Goal: Entertainment & Leisure: Consume media (video, audio)

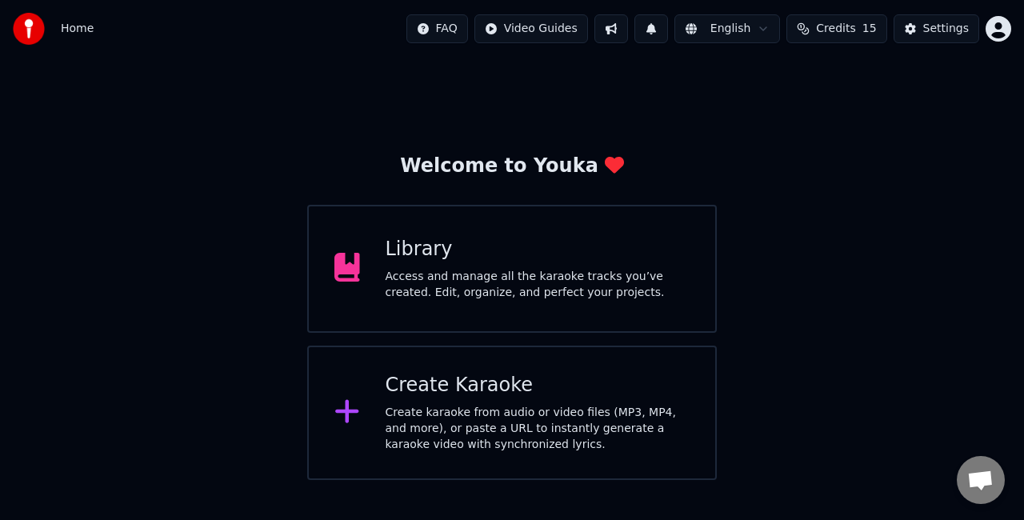
click at [517, 403] on div "Create Karaoke Create karaoke from audio or video files (MP3, MP4, and more), o…" at bounding box center [538, 413] width 305 height 80
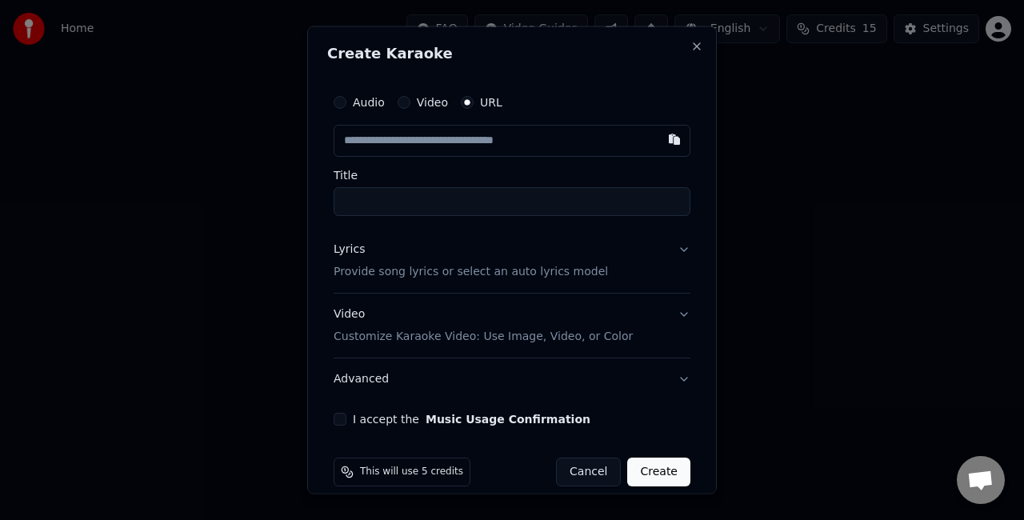
type input "**********"
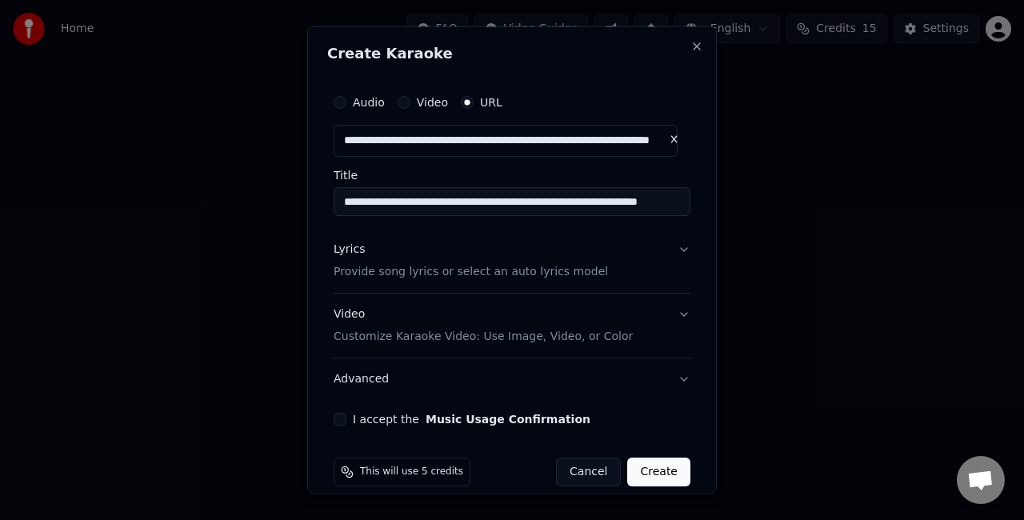
type input "**********"
click at [670, 255] on button "Lyrics Provide song lyrics or select an auto lyrics model" at bounding box center [512, 261] width 357 height 64
type input "**********"
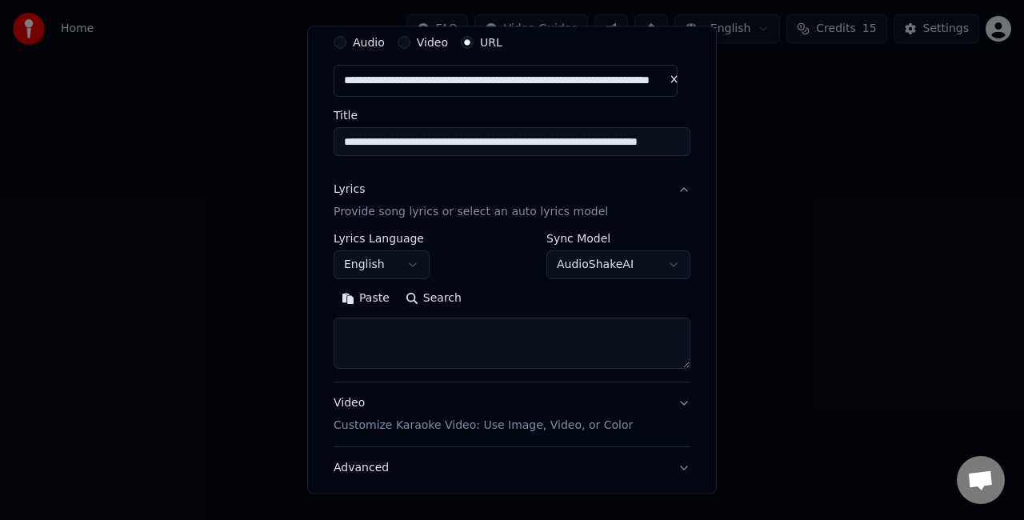
scroll to position [75, 0]
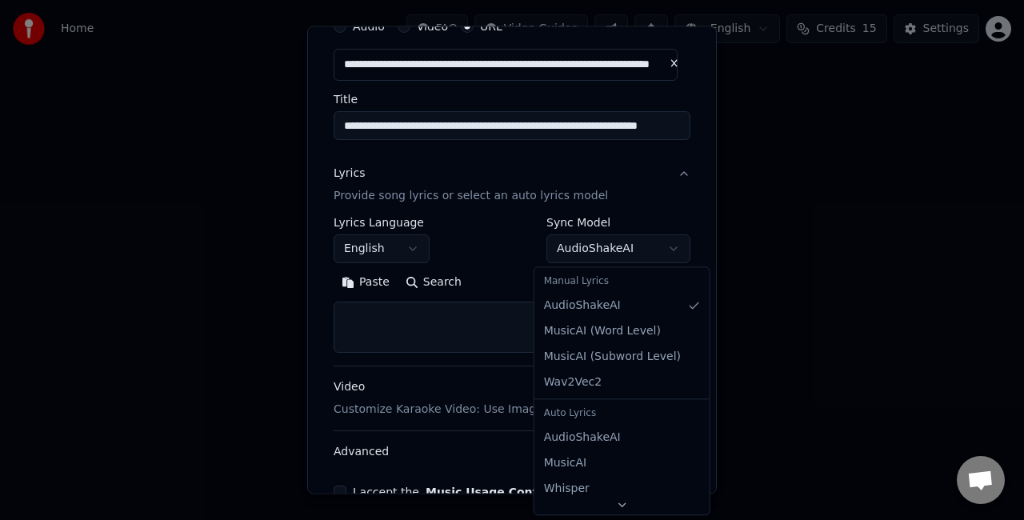
click at [646, 247] on body "**********" at bounding box center [512, 240] width 1024 height 480
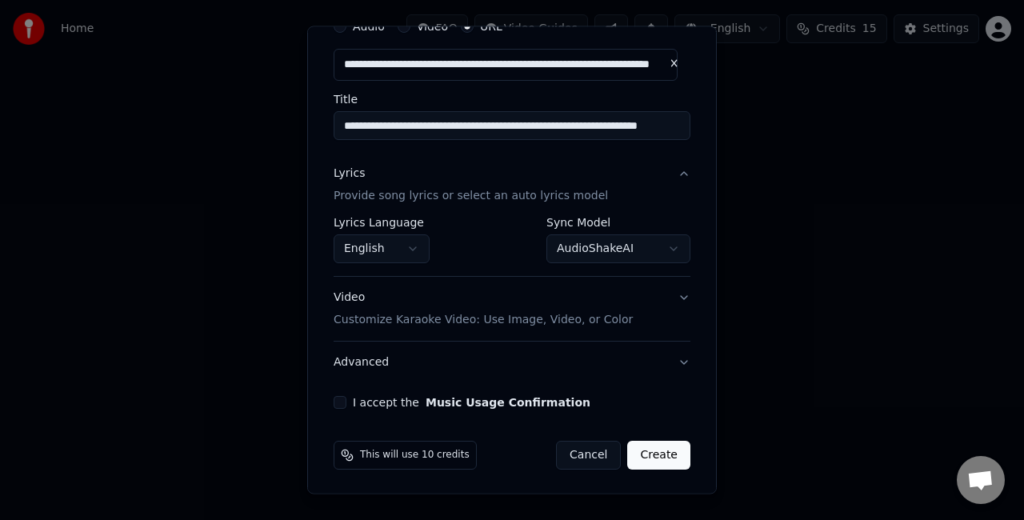
scroll to position [76, 0]
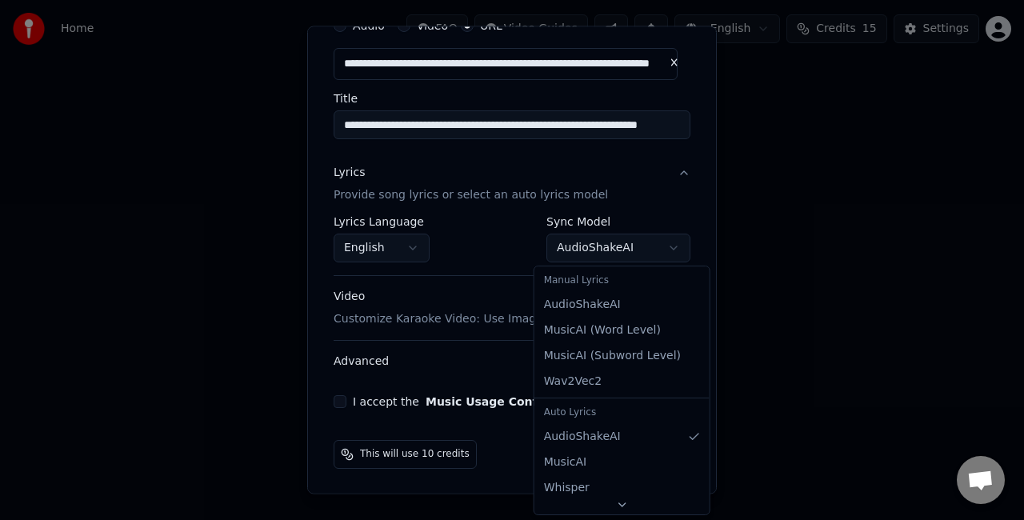
click at [630, 237] on body "**********" at bounding box center [512, 240] width 1024 height 480
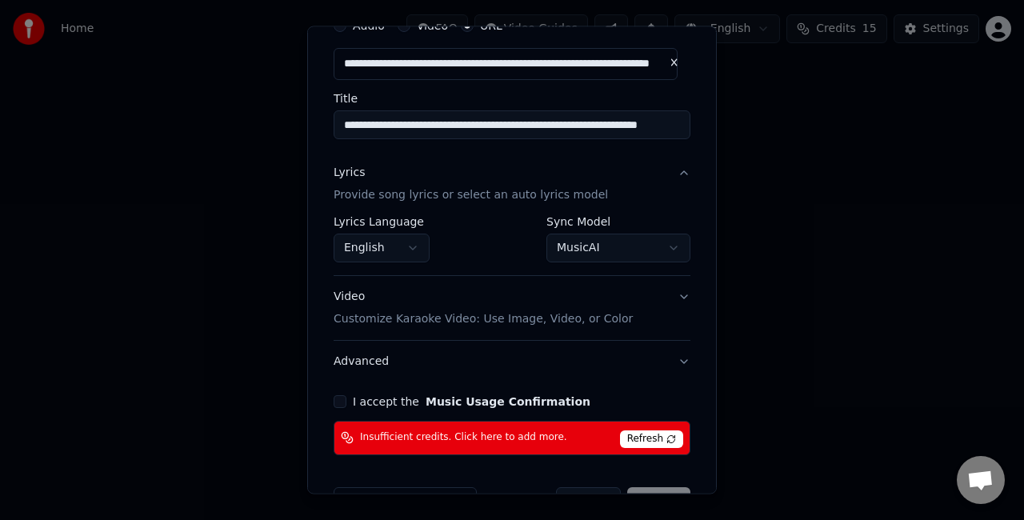
scroll to position [122, 0]
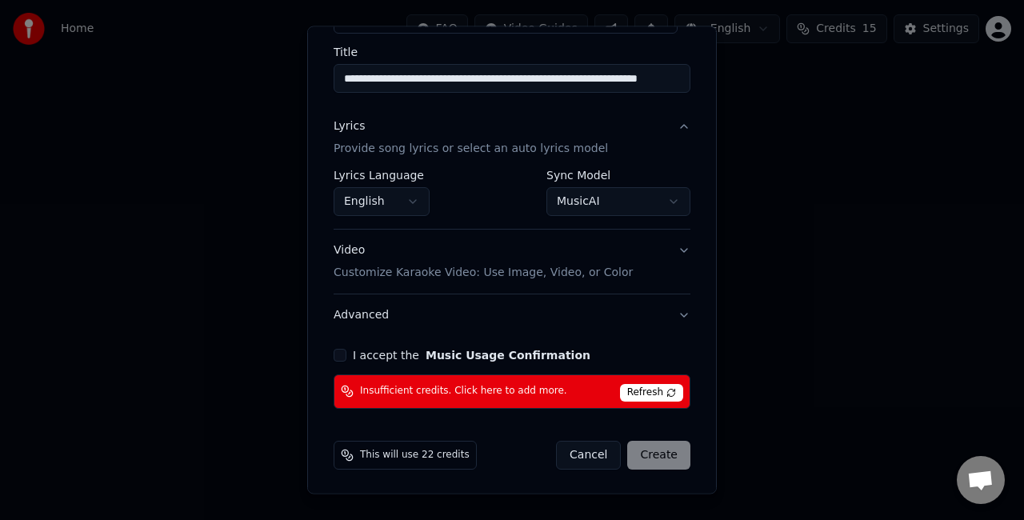
click at [626, 213] on body "**********" at bounding box center [512, 240] width 1024 height 480
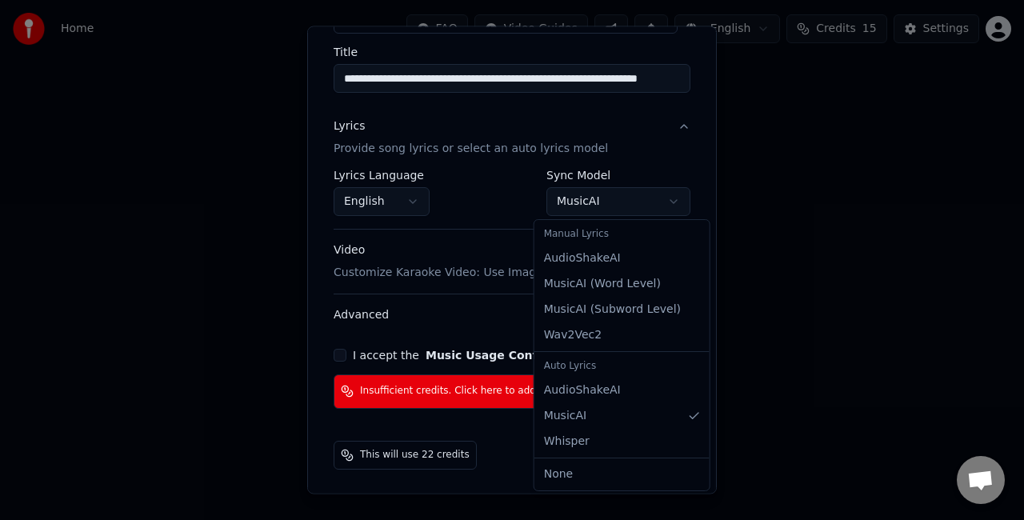
scroll to position [76, 0]
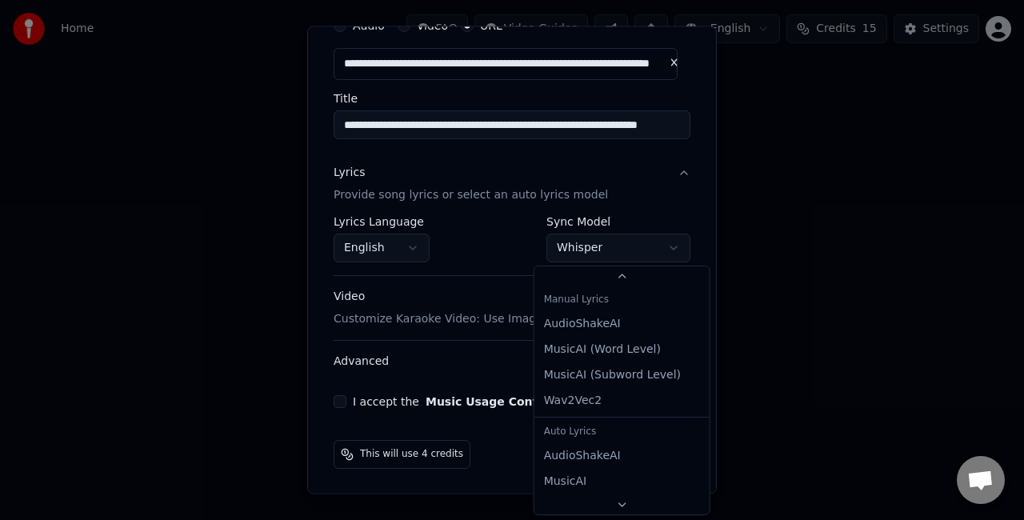
click at [626, 242] on body "**********" at bounding box center [512, 240] width 1024 height 480
select select "**********"
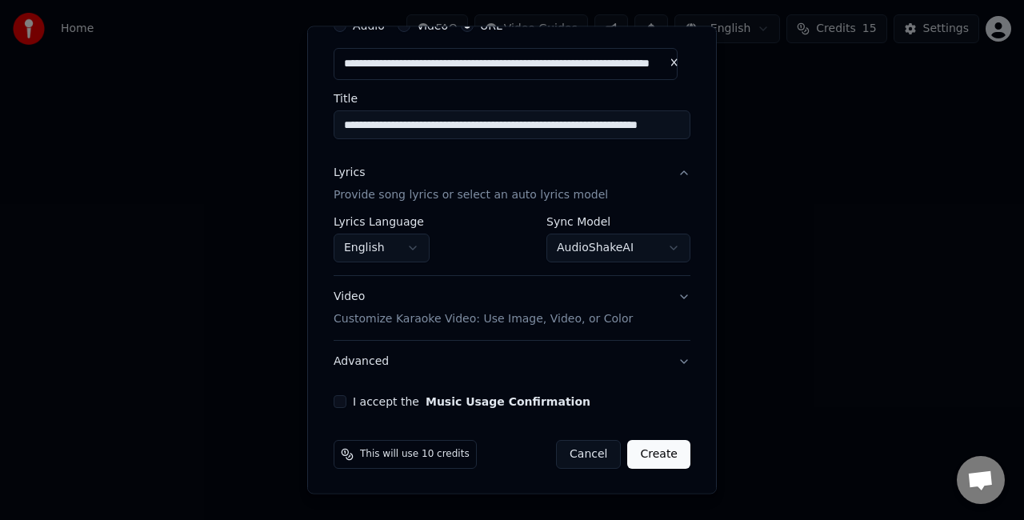
click at [670, 170] on button "Lyrics Provide song lyrics or select an auto lyrics model" at bounding box center [512, 185] width 357 height 64
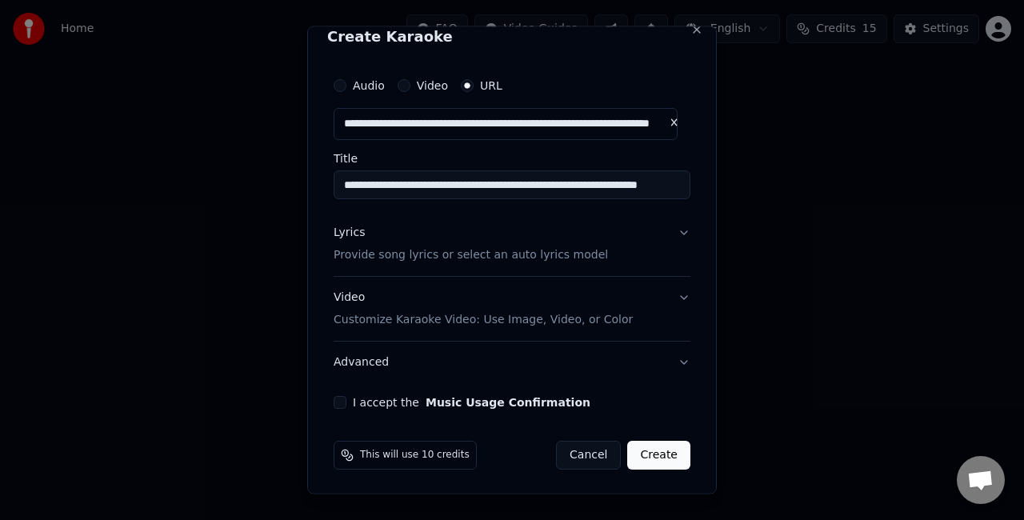
click at [338, 400] on button "I accept the Music Usage Confirmation" at bounding box center [340, 401] width 13 height 13
click at [650, 467] on button "Create" at bounding box center [658, 454] width 63 height 29
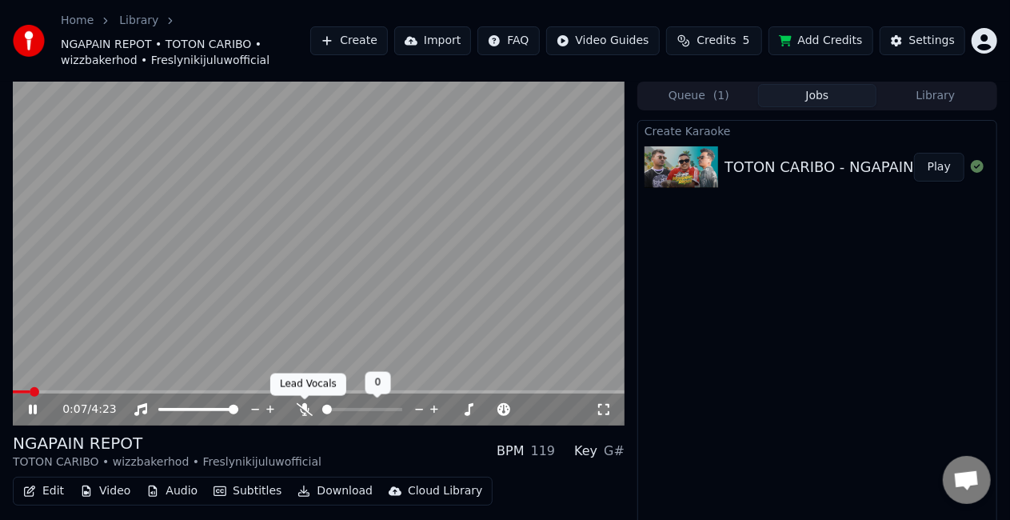
click at [304, 407] on icon at bounding box center [305, 409] width 16 height 13
click at [82, 14] on link "Home" at bounding box center [77, 21] width 33 height 16
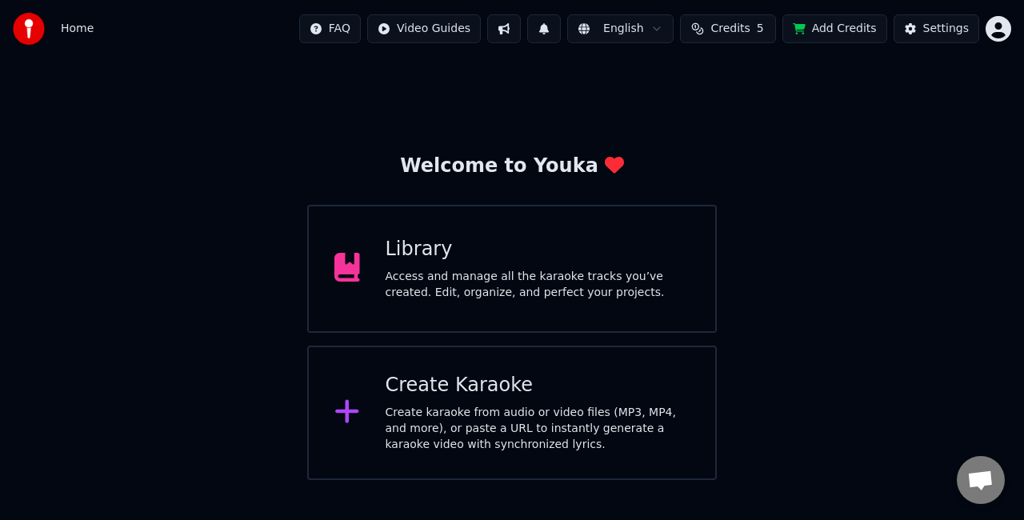
click at [479, 270] on div "Access and manage all the karaoke tracks you’ve created. Edit, organize, and pe…" at bounding box center [538, 285] width 305 height 32
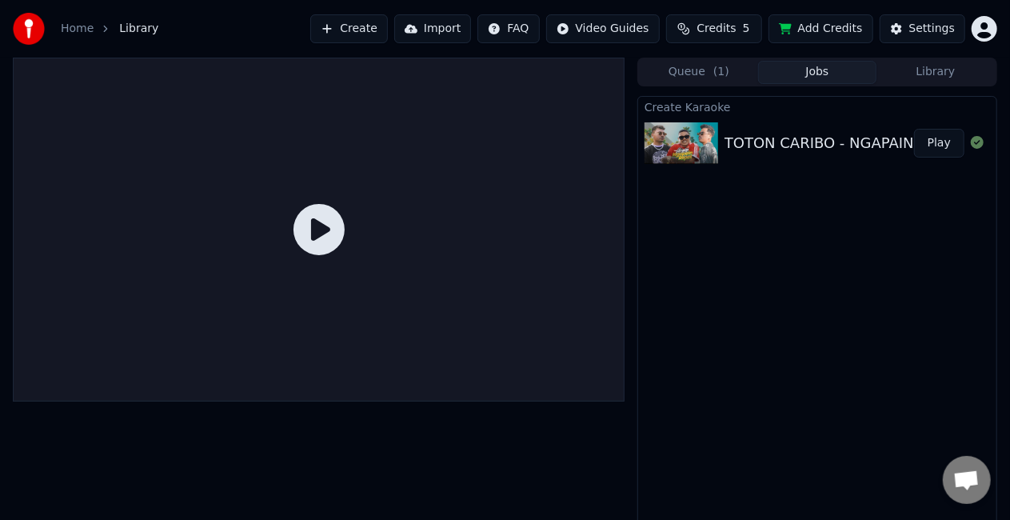
click at [939, 144] on button "Play" at bounding box center [939, 143] width 50 height 29
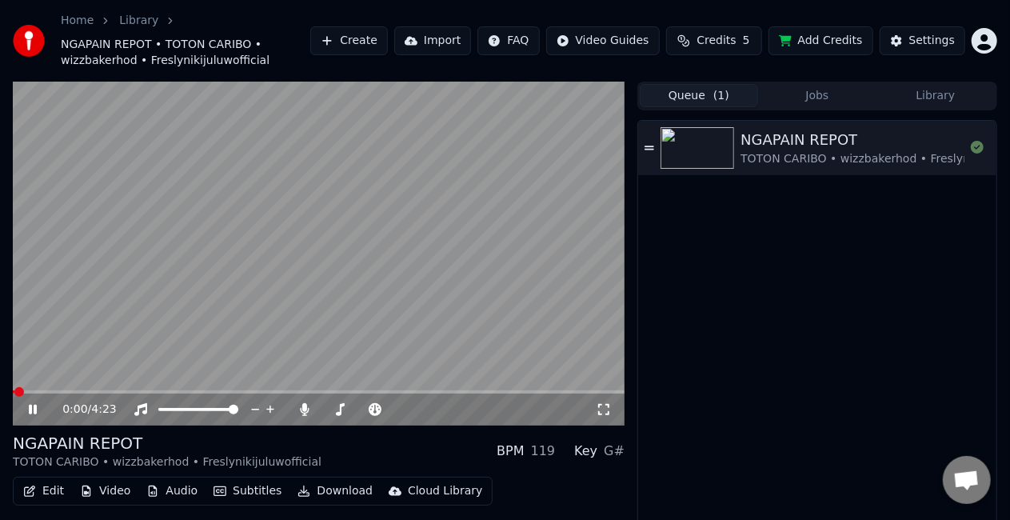
click at [714, 91] on span "( 1 )" at bounding box center [722, 96] width 16 height 16
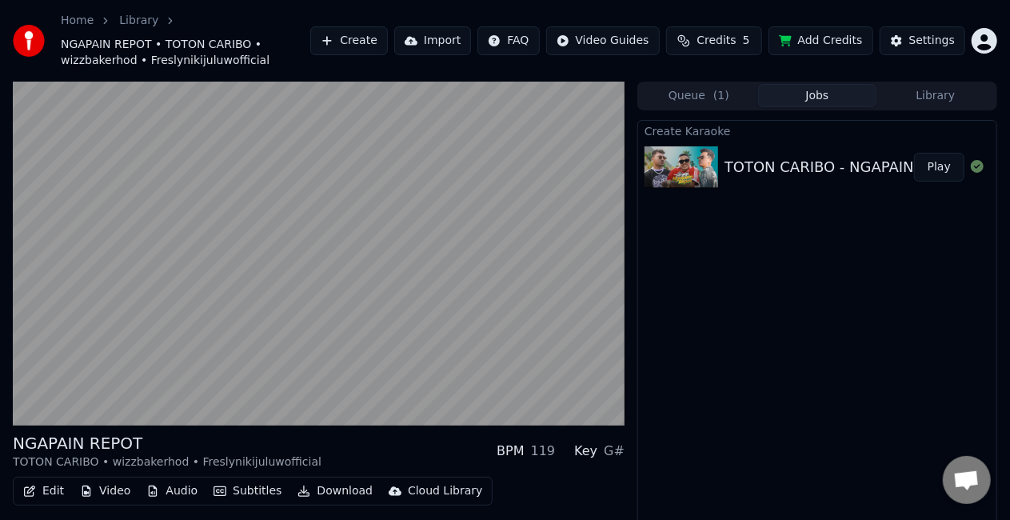
click at [797, 93] on button "Jobs" at bounding box center [817, 95] width 118 height 23
click at [758, 84] on button "Jobs" at bounding box center [817, 95] width 118 height 23
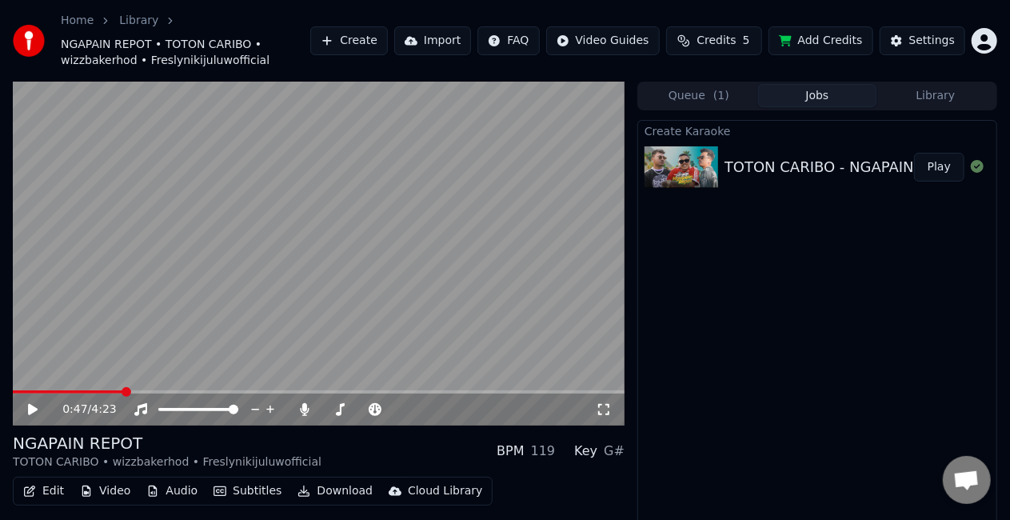
click at [758, 84] on button "Jobs" at bounding box center [817, 95] width 118 height 23
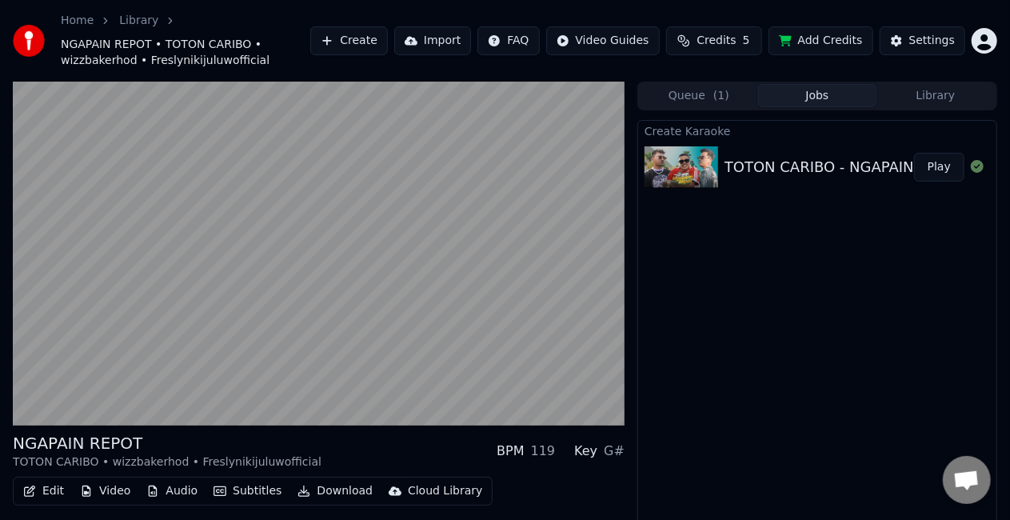
click at [758, 84] on button "Jobs" at bounding box center [817, 95] width 118 height 23
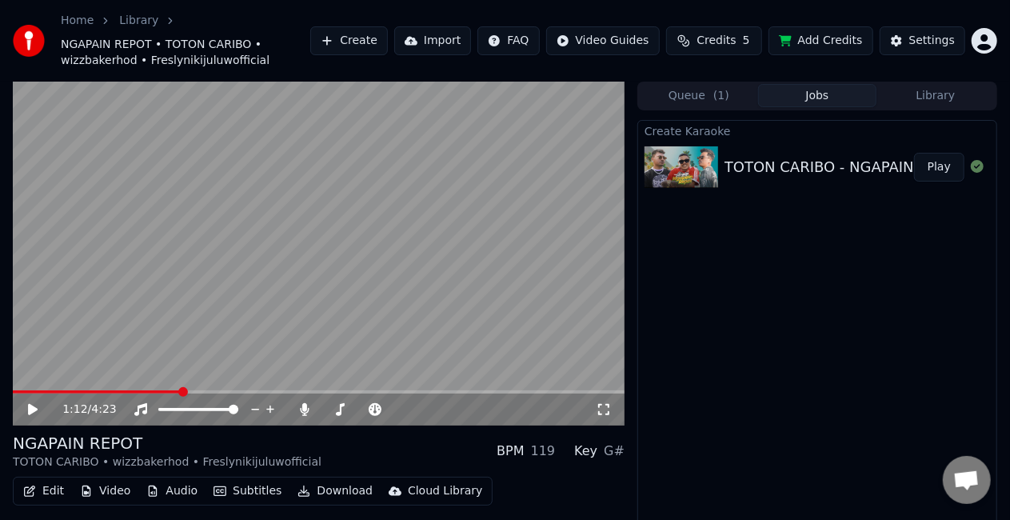
click at [758, 84] on button "Jobs" at bounding box center [817, 95] width 118 height 23
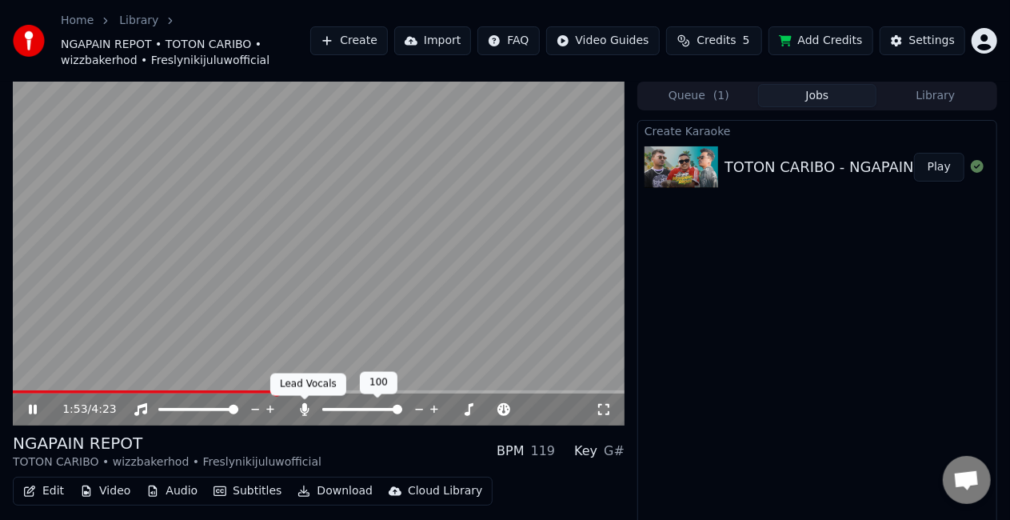
click at [302, 411] on icon at bounding box center [305, 409] width 9 height 13
click at [302, 411] on icon at bounding box center [305, 409] width 16 height 13
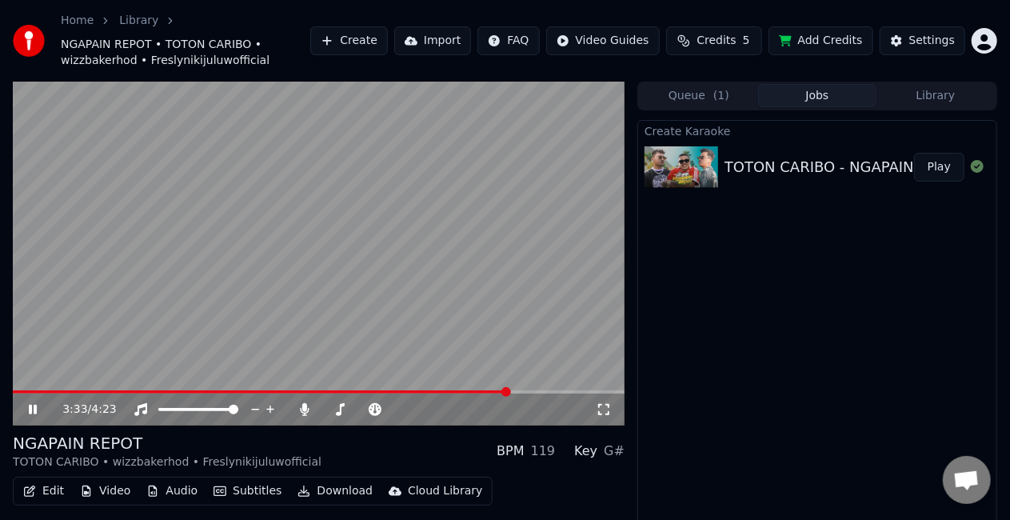
click at [515, 267] on video at bounding box center [319, 254] width 612 height 344
click at [382, 36] on button "Create" at bounding box center [349, 40] width 78 height 29
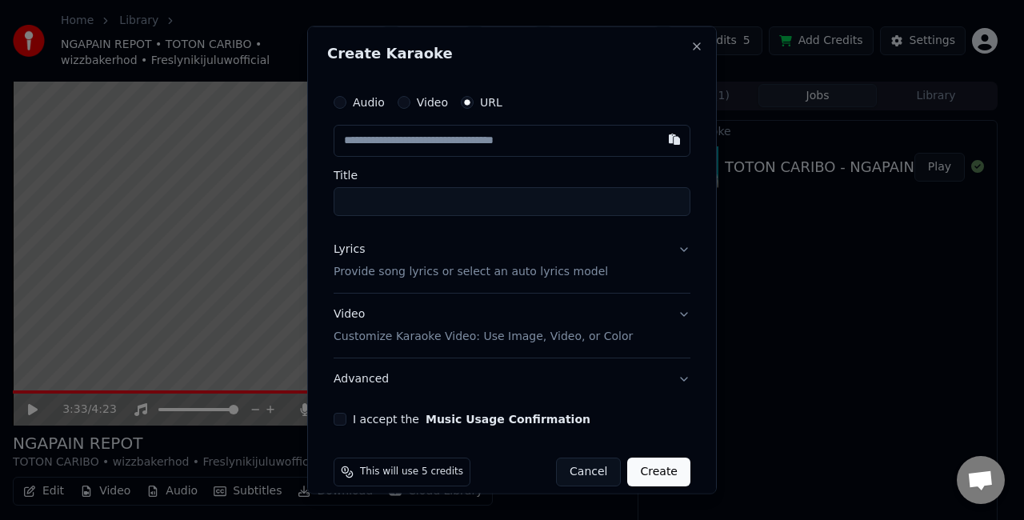
click at [523, 146] on input "text" at bounding box center [512, 141] width 357 height 32
type input "**********"
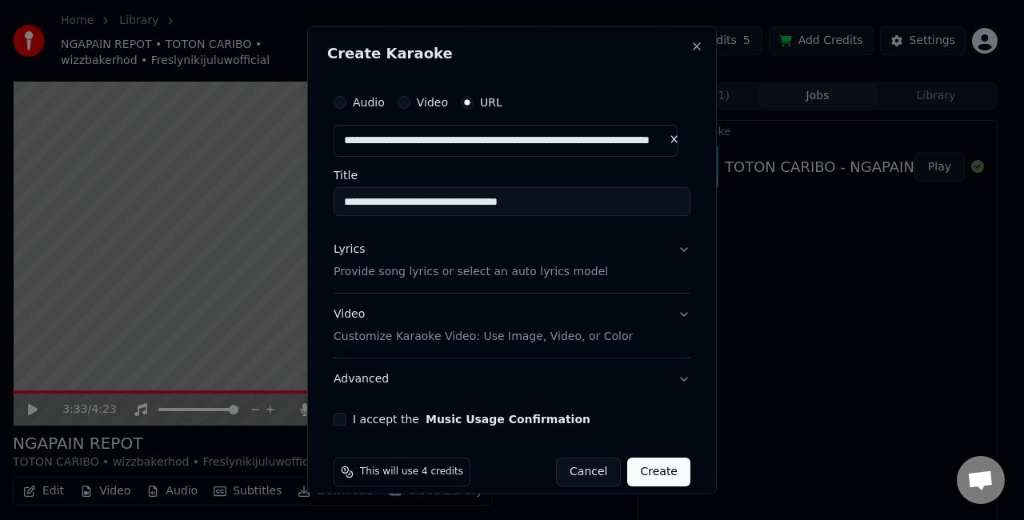
type input "**********"
click at [690, 46] on button "Close" at bounding box center [696, 46] width 13 height 13
type input "**********"
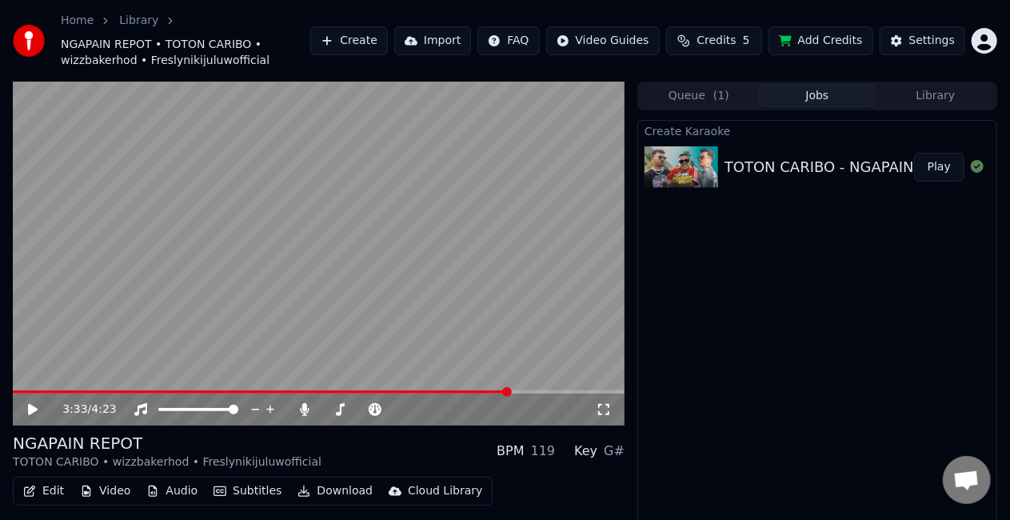
click at [381, 39] on button "Create" at bounding box center [349, 40] width 78 height 29
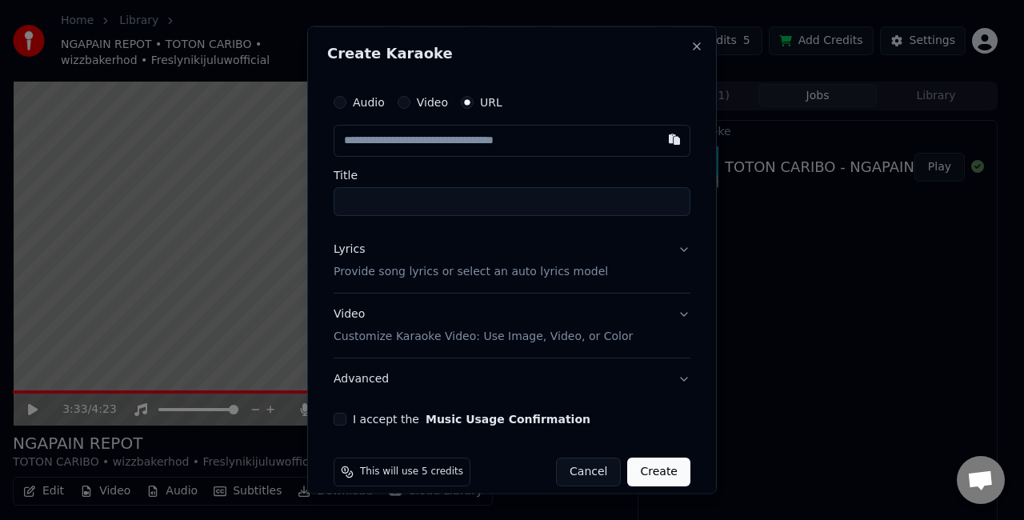
type input "**********"
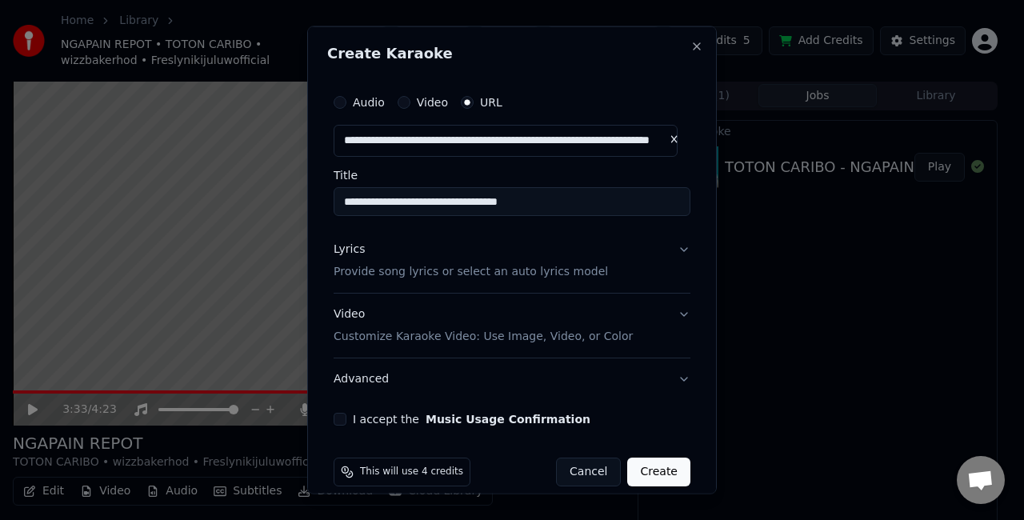
type input "**********"
click at [670, 254] on button "Lyrics Provide song lyrics or select an auto lyrics model" at bounding box center [512, 261] width 357 height 64
type input "**********"
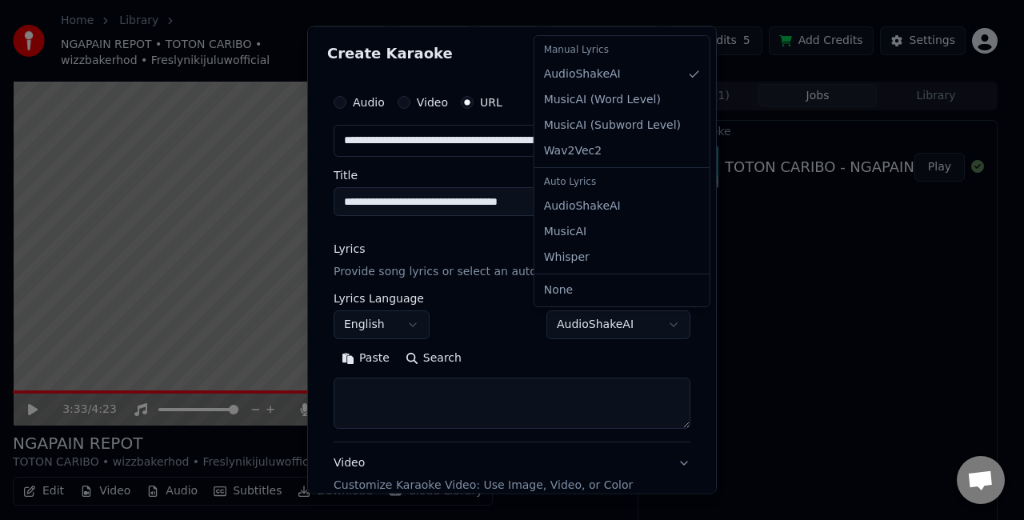
click at [638, 322] on body "**********" at bounding box center [505, 260] width 1010 height 520
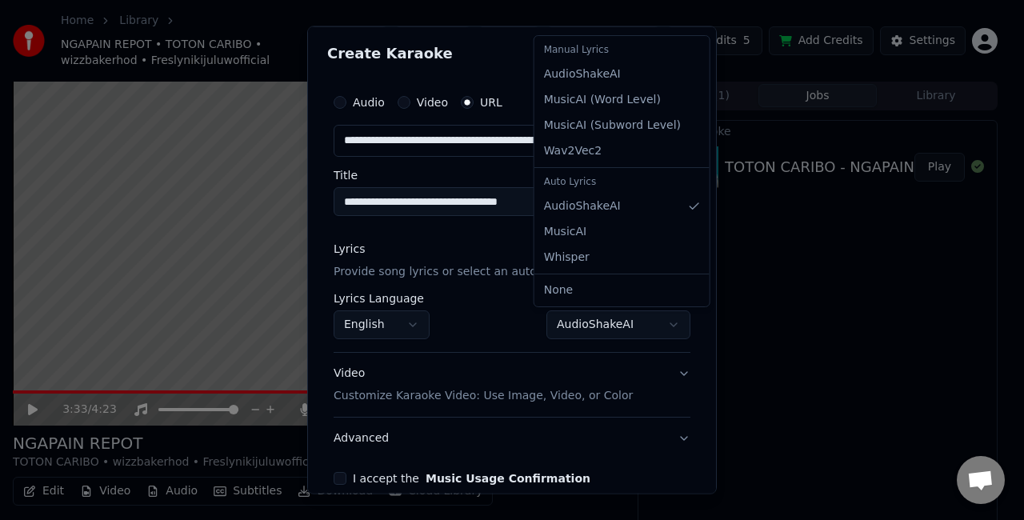
click at [564, 325] on body "**********" at bounding box center [505, 260] width 1010 height 520
select select "**********"
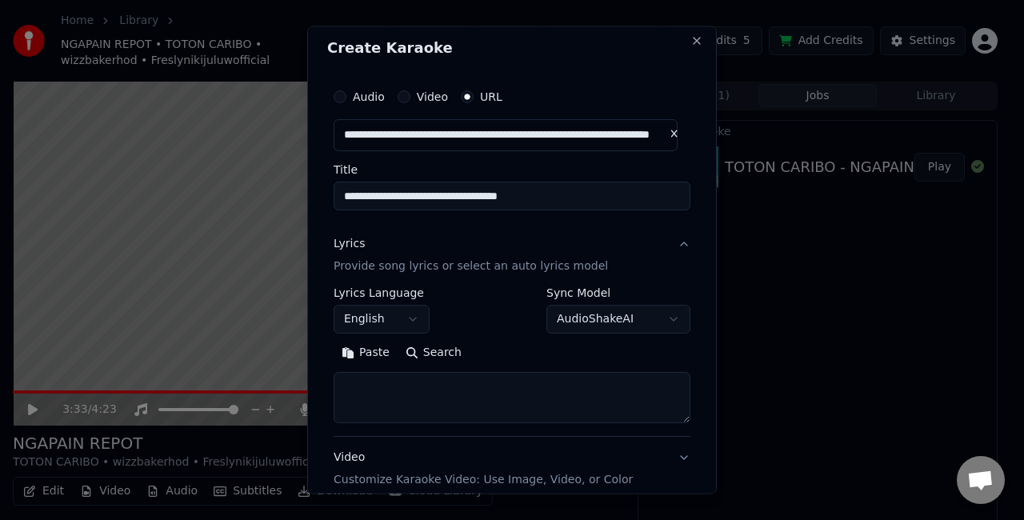
scroll to position [2, 0]
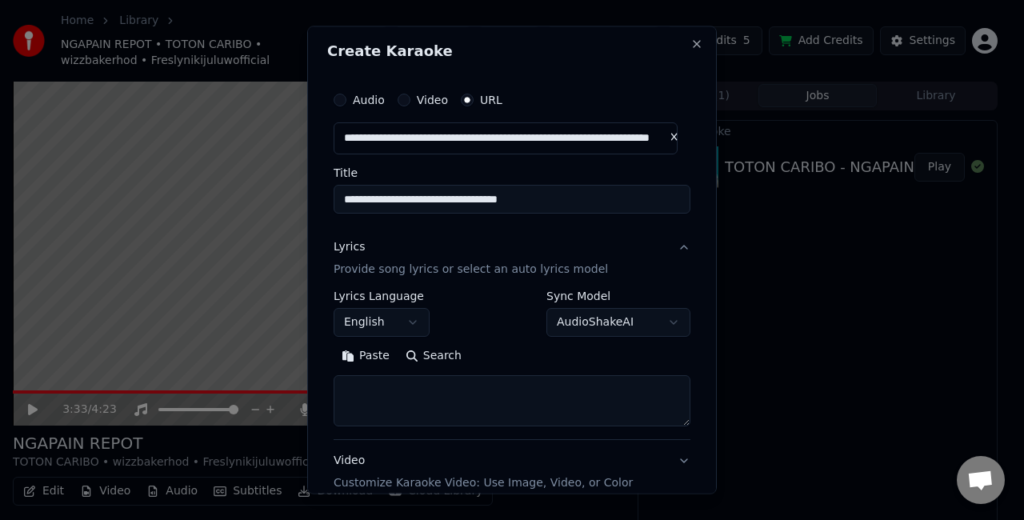
click at [482, 388] on textarea at bounding box center [512, 399] width 357 height 51
paste textarea "**********"
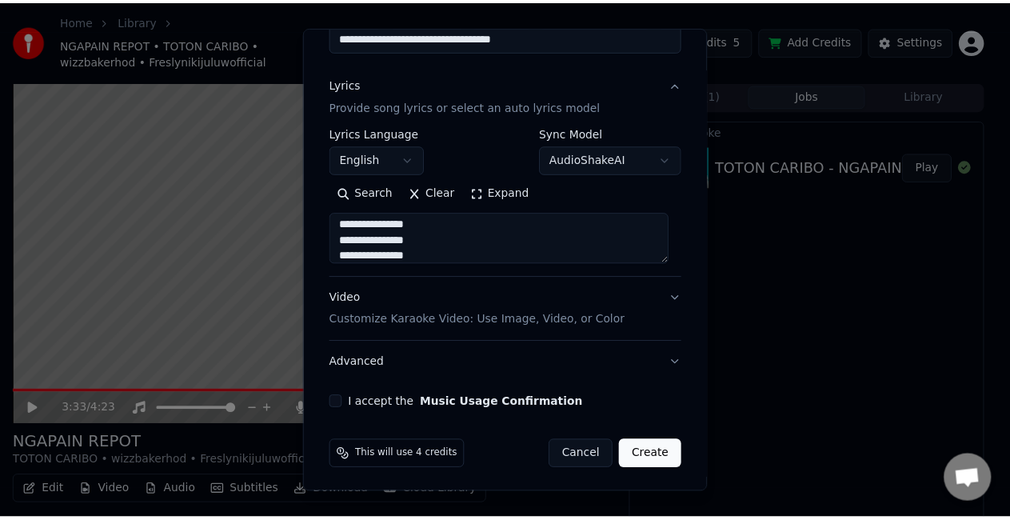
scroll to position [166, 0]
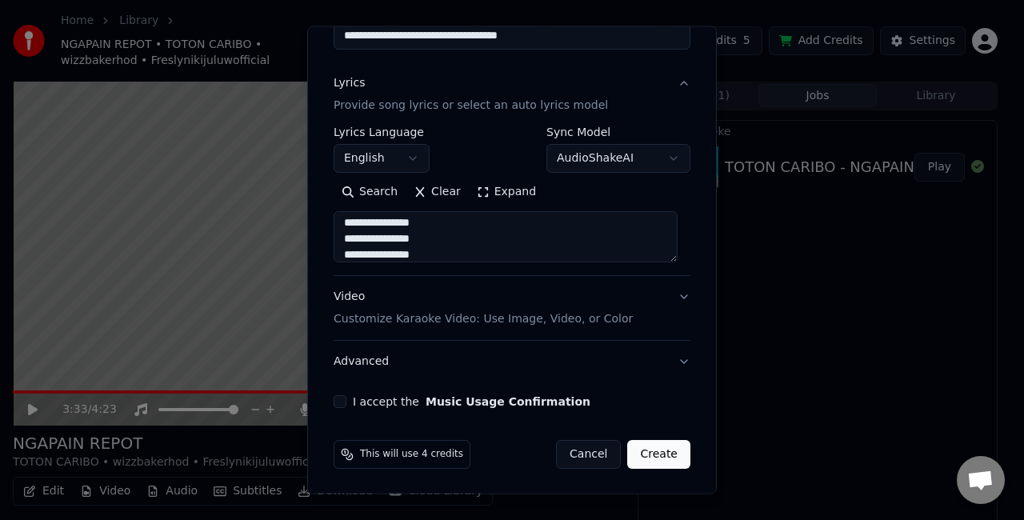
type textarea "**********"
click at [395, 396] on label "I accept the Music Usage Confirmation" at bounding box center [472, 401] width 238 height 11
click at [346, 395] on button "I accept the Music Usage Confirmation" at bounding box center [340, 401] width 13 height 13
click at [648, 457] on button "Create" at bounding box center [658, 454] width 63 height 29
select select "**"
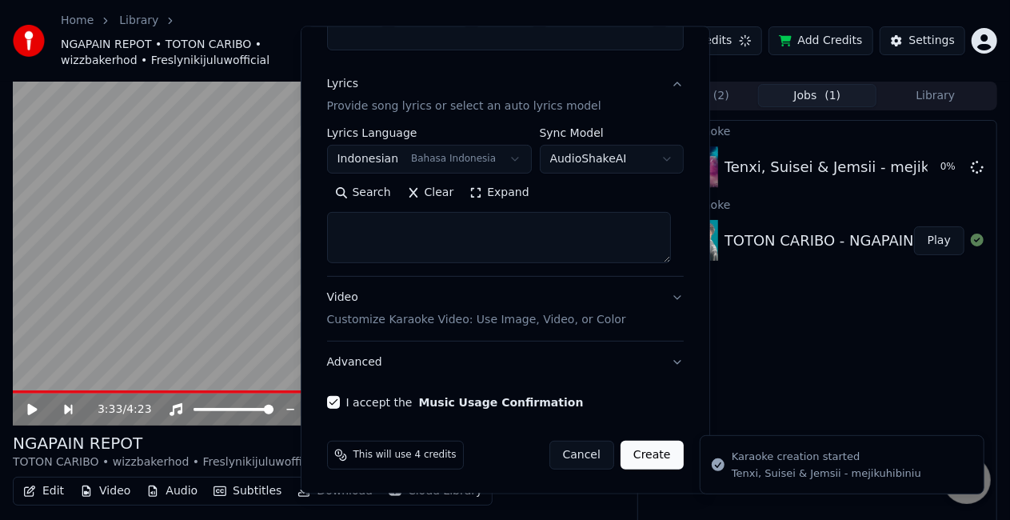
scroll to position [0, 0]
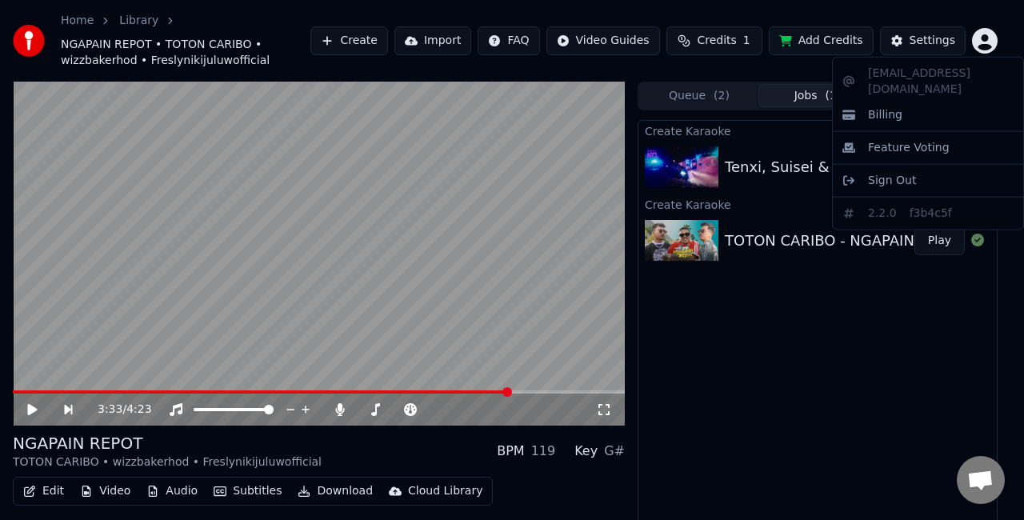
click at [987, 34] on html "Home Library NGAPAIN REPOT • TOTON CARIBO • wizzbakerhod • Freslynikijuluwoffic…" at bounding box center [512, 260] width 1024 height 520
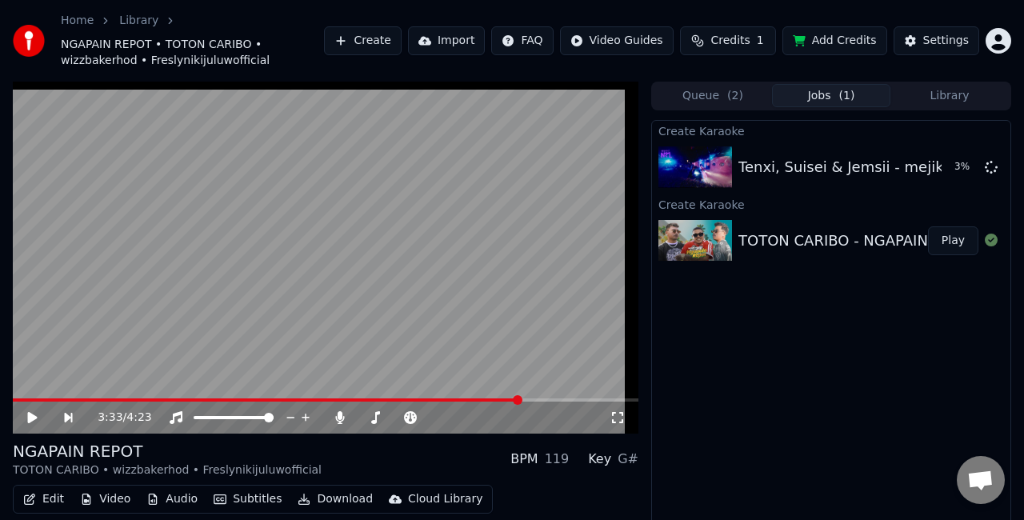
click at [987, 34] on html "Home Library NGAPAIN REPOT • TOTON CARIBO • wizzbakerhod • Freslynikijuluwoffic…" at bounding box center [512, 260] width 1024 height 520
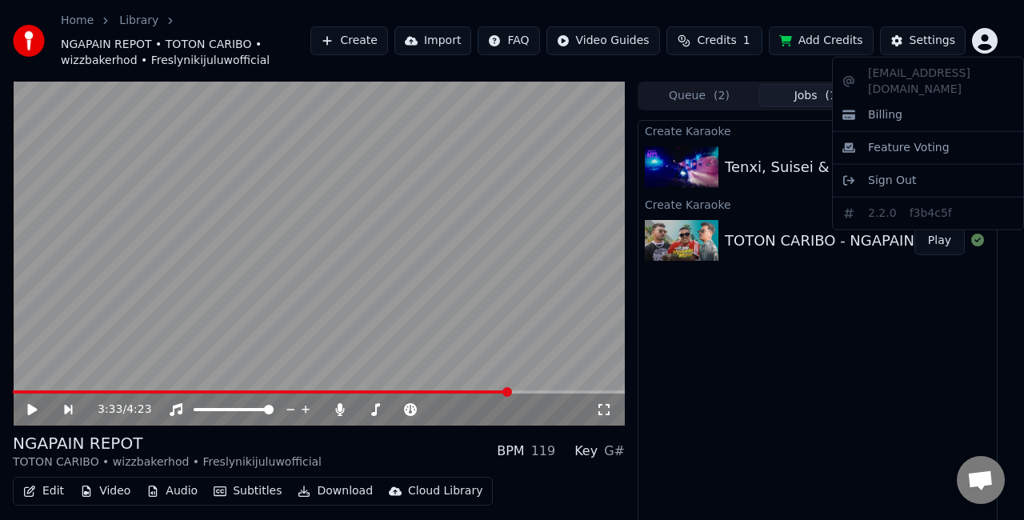
click at [987, 34] on html "Home Library NGAPAIN REPOT • TOTON CARIBO • wizzbakerhod • Freslynikijuluwoffic…" at bounding box center [512, 260] width 1024 height 520
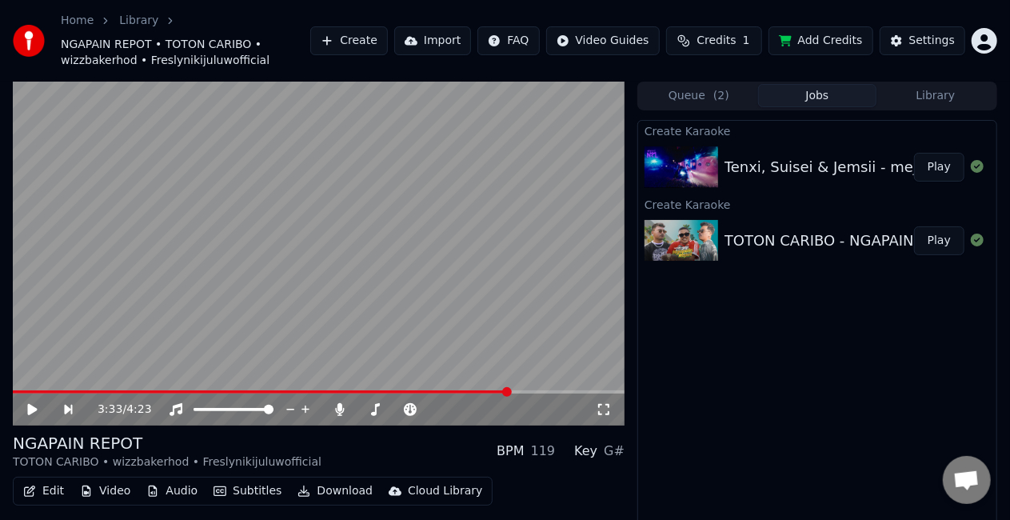
click at [942, 171] on button "Play" at bounding box center [939, 167] width 50 height 29
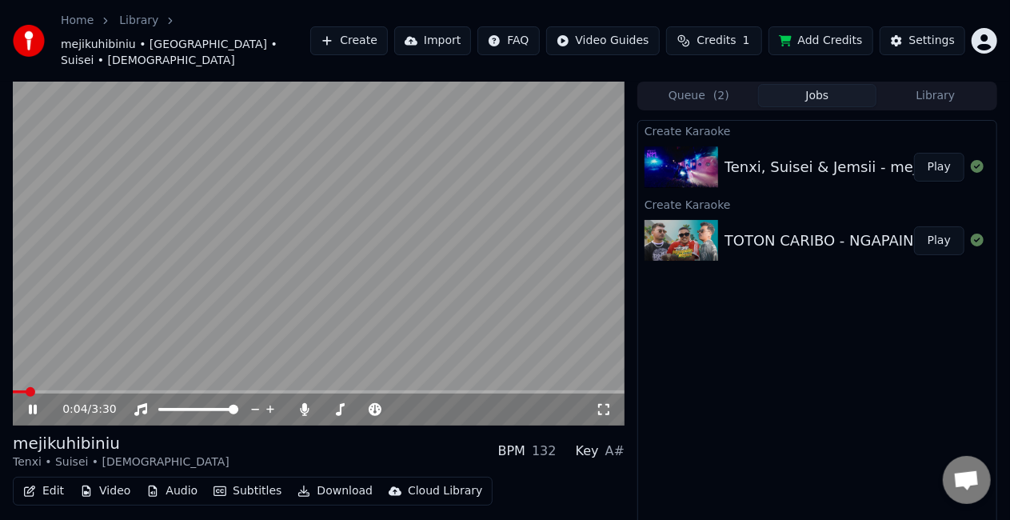
click at [600, 404] on icon at bounding box center [603, 409] width 11 height 11
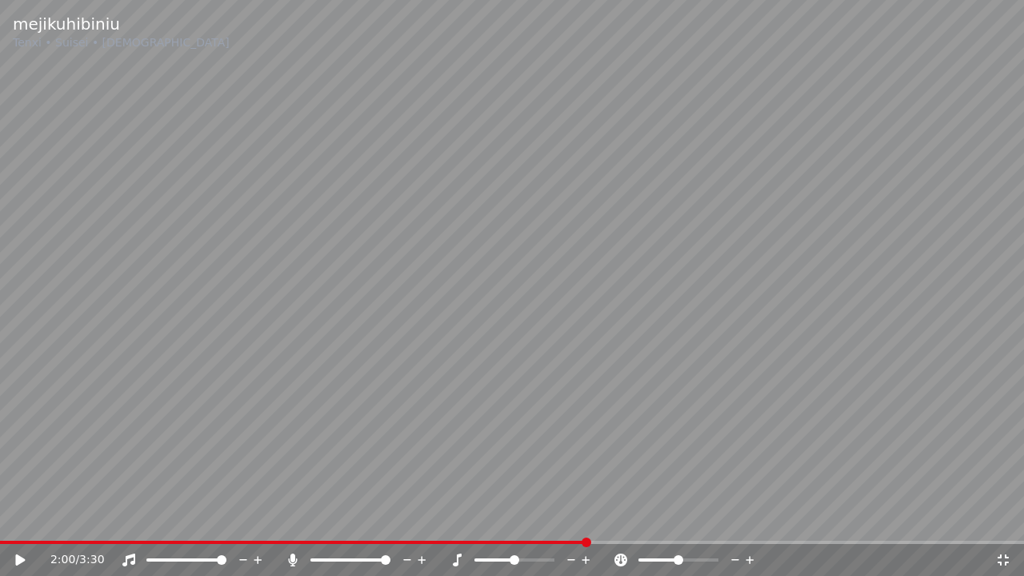
click at [1001, 519] on icon at bounding box center [1003, 559] width 11 height 11
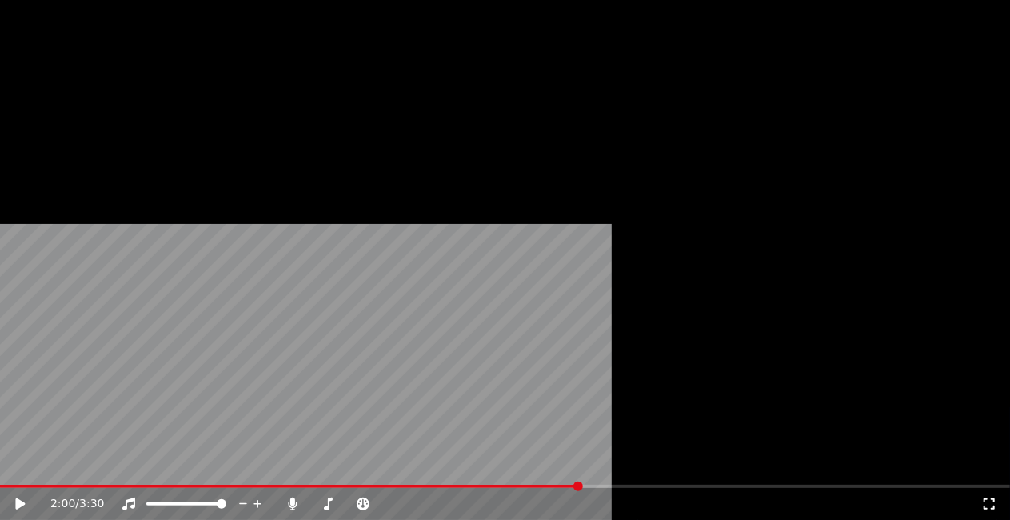
click at [326, 158] on button "Download" at bounding box center [335, 147] width 88 height 22
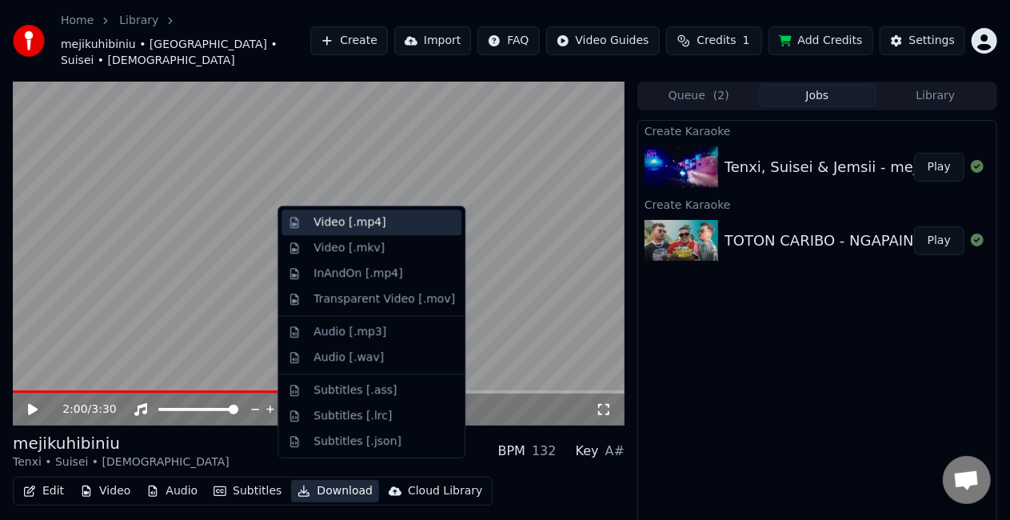
click at [374, 222] on div "Video [.mp4]" at bounding box center [350, 222] width 72 height 16
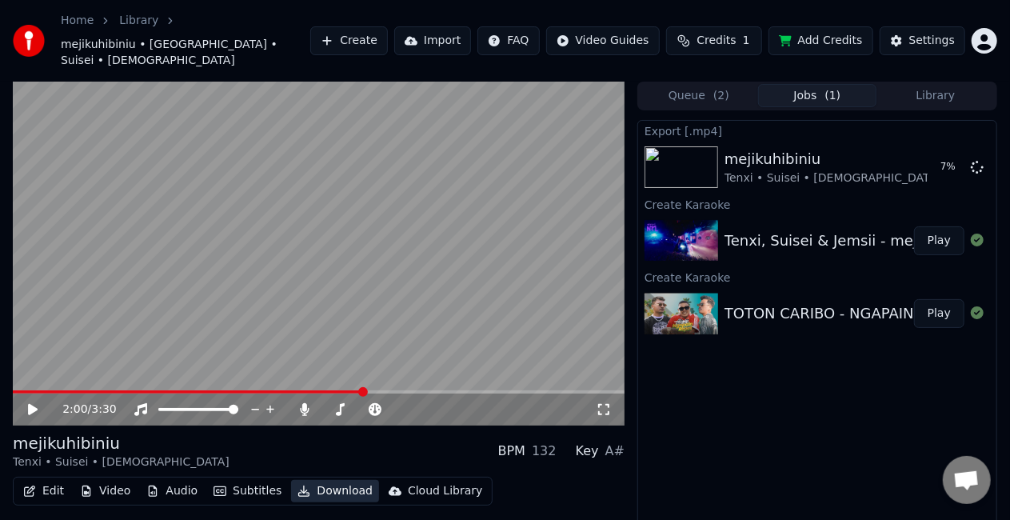
scroll to position [30, 0]
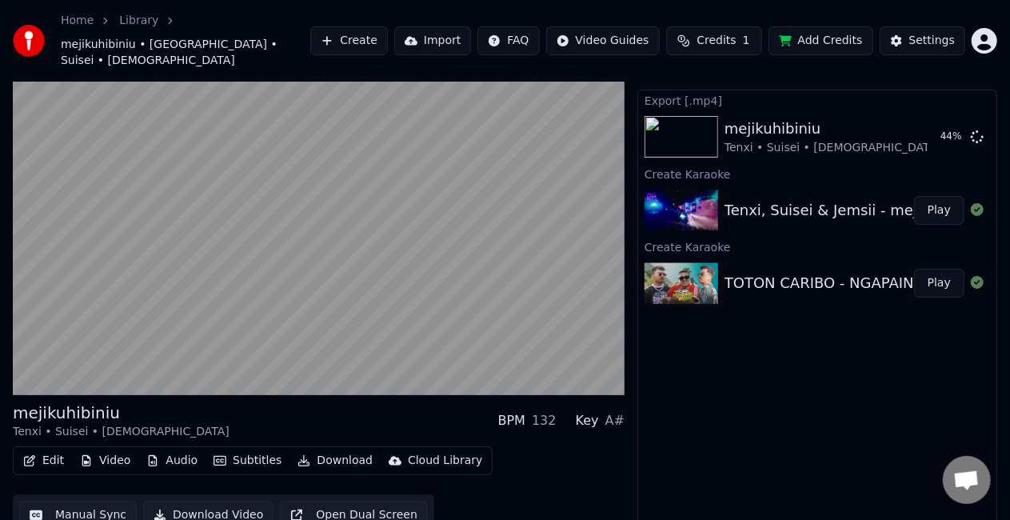
click at [568, 456] on div "Edit Video Audio Subtitles Download Cloud Library Manual Sync Download Video Op…" at bounding box center [319, 491] width 612 height 90
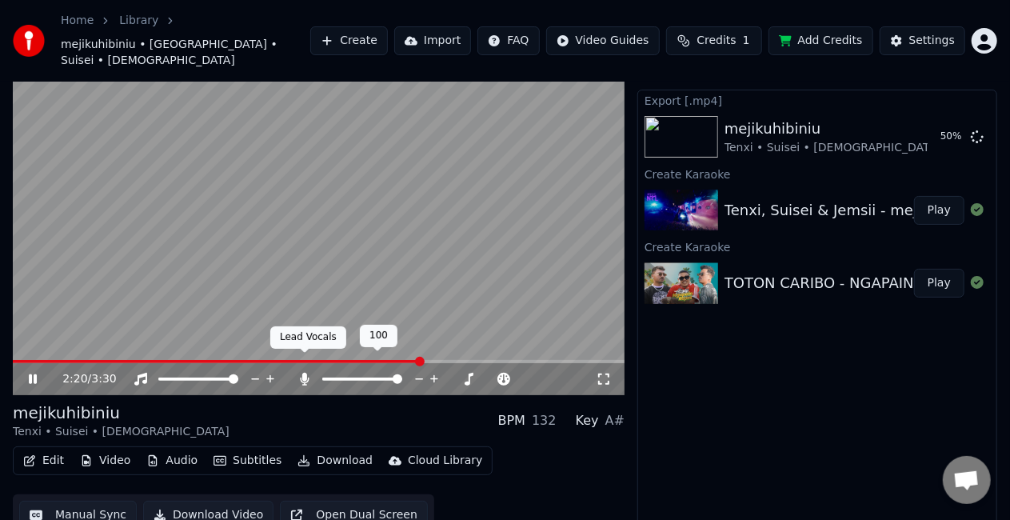
click at [306, 373] on icon at bounding box center [305, 379] width 9 height 13
click at [306, 373] on icon at bounding box center [305, 379] width 16 height 13
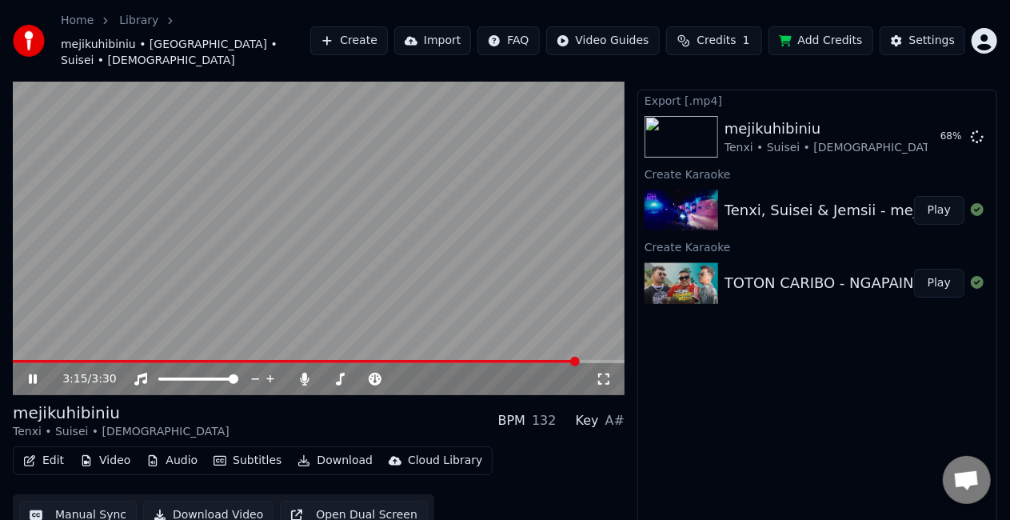
click at [398, 262] on video at bounding box center [319, 223] width 612 height 344
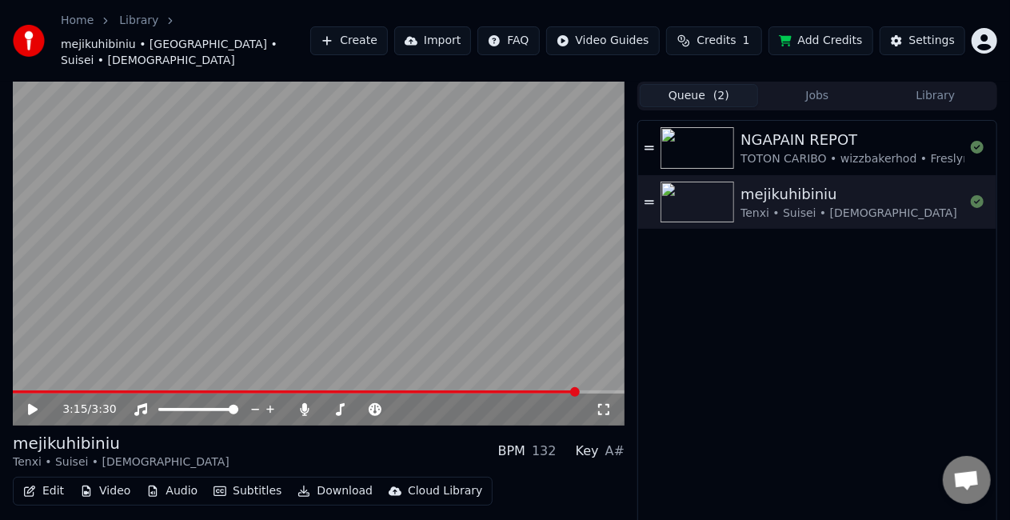
drag, startPoint x: 718, startPoint y: 82, endPoint x: 947, endPoint y: 89, distance: 229.7
click at [947, 89] on div "Queue ( 2 ) Jobs Library" at bounding box center [818, 96] width 360 height 29
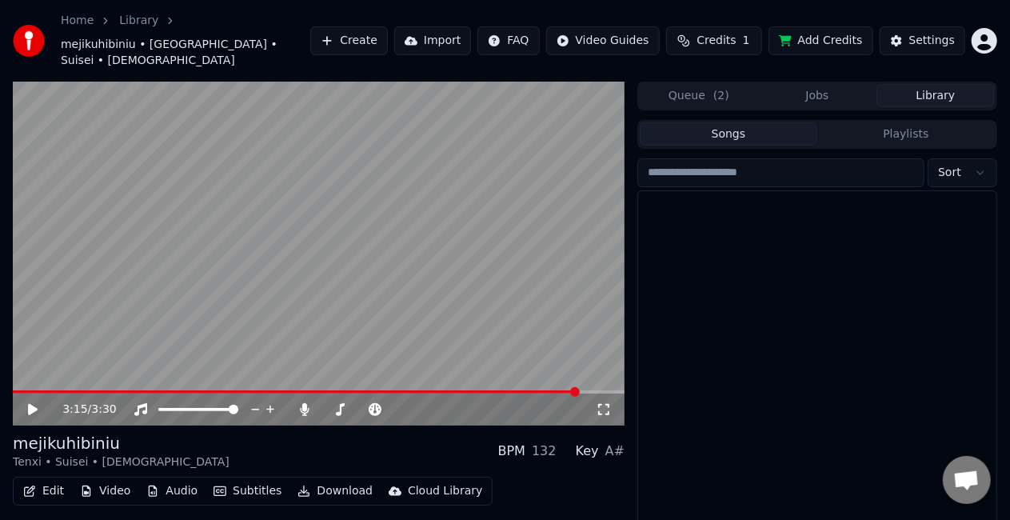
click at [947, 89] on button "Library" at bounding box center [936, 95] width 118 height 23
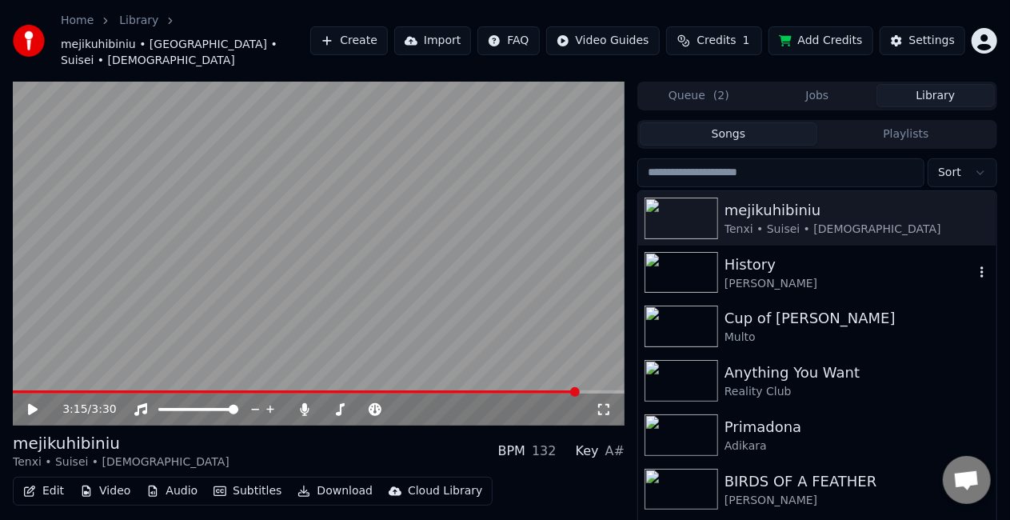
click at [974, 266] on icon "button" at bounding box center [982, 272] width 16 height 13
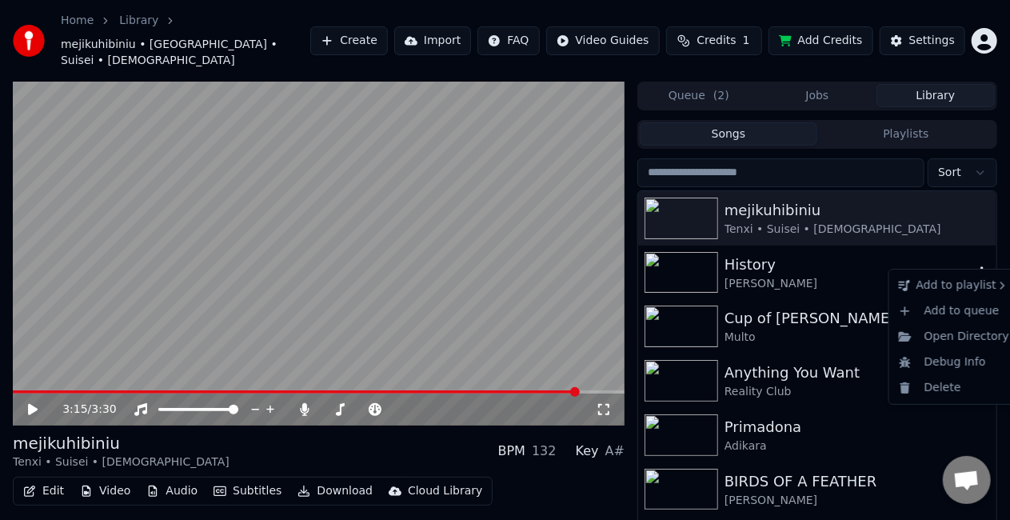
click at [974, 266] on icon "button" at bounding box center [982, 272] width 16 height 13
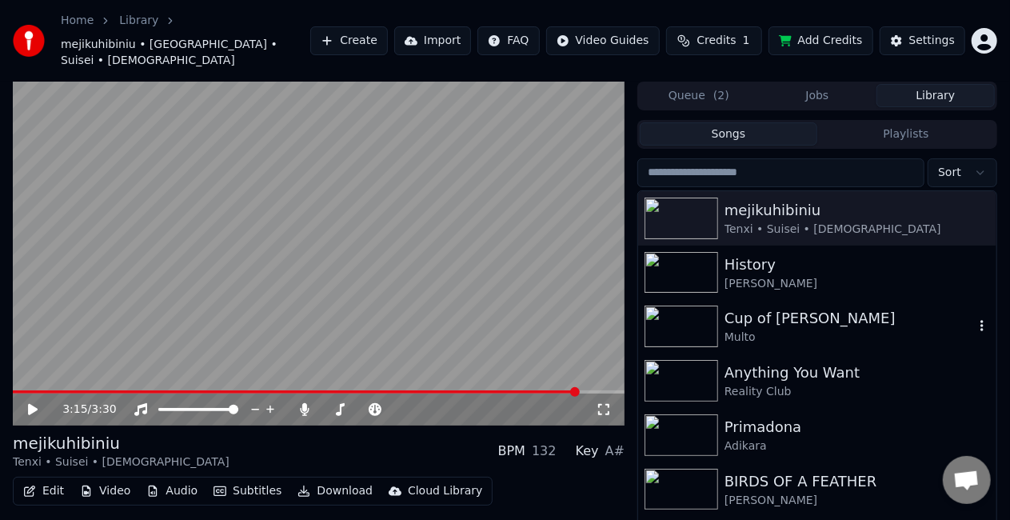
click at [778, 307] on div "Cup of [PERSON_NAME]" at bounding box center [850, 318] width 250 height 22
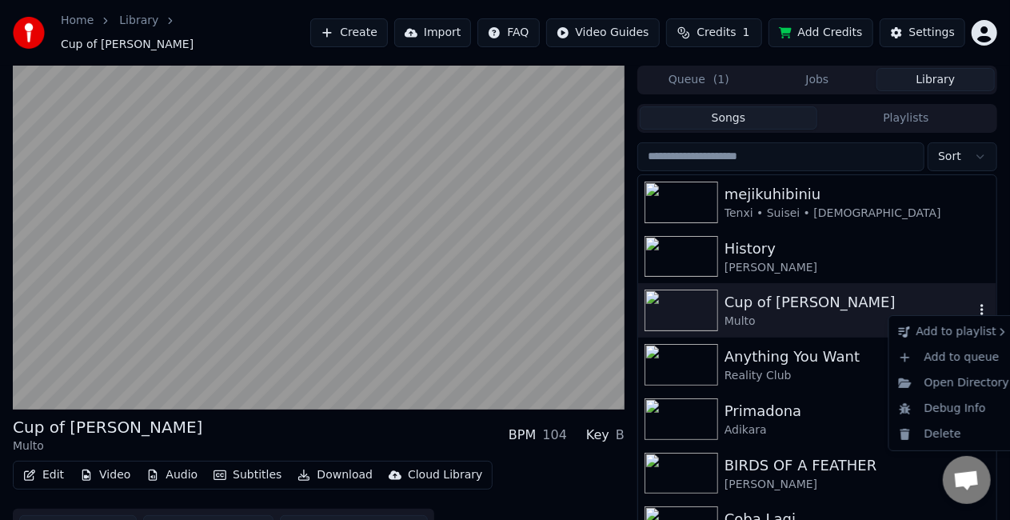
click at [974, 303] on icon "button" at bounding box center [982, 309] width 16 height 13
click at [934, 378] on div "Open Directory" at bounding box center [954, 383] width 123 height 26
click at [974, 305] on icon "button" at bounding box center [982, 309] width 16 height 13
click at [981, 305] on icon "button" at bounding box center [982, 310] width 3 height 11
click at [874, 330] on div "New playlist" at bounding box center [843, 336] width 106 height 26
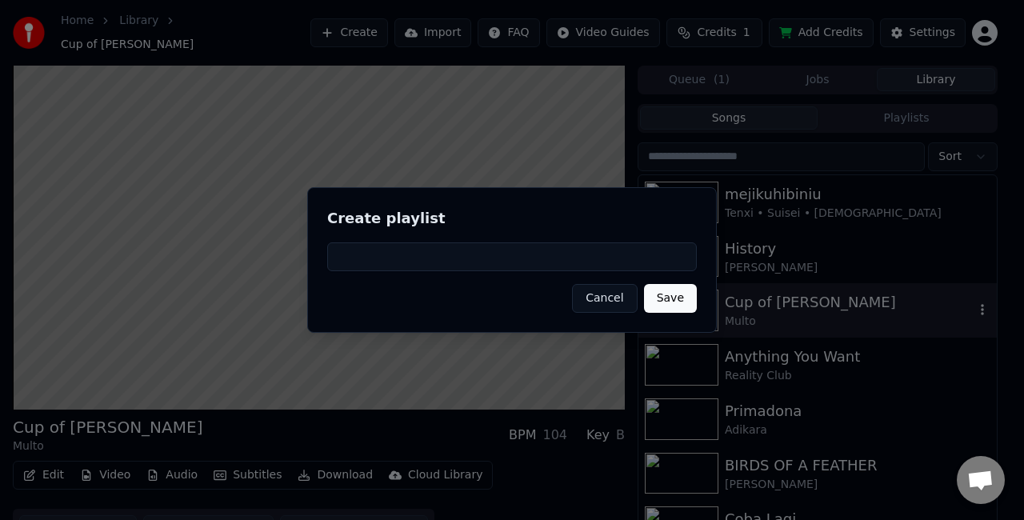
click at [678, 294] on button "Save" at bounding box center [670, 298] width 53 height 29
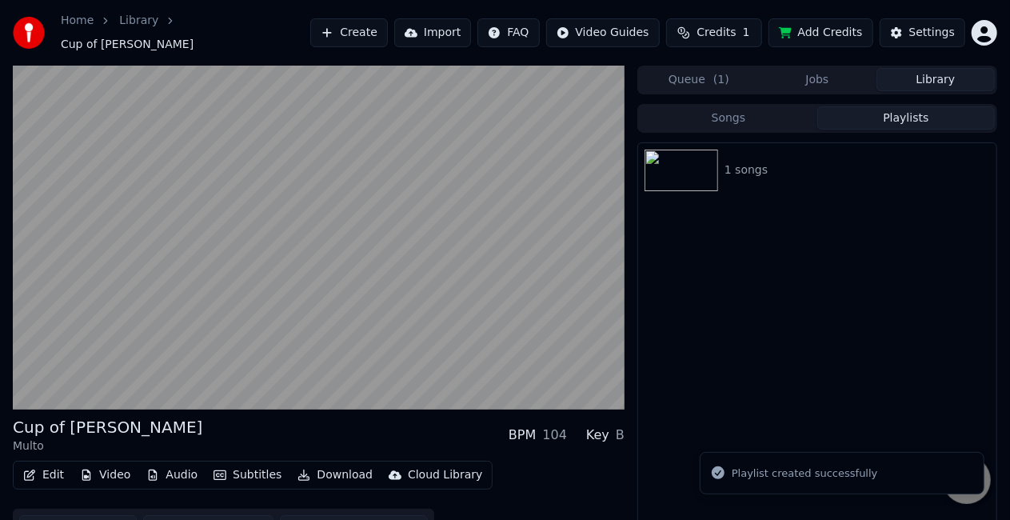
click at [877, 108] on button "Playlists" at bounding box center [907, 117] width 178 height 23
click at [966, 166] on div "1 songs" at bounding box center [850, 170] width 250 height 16
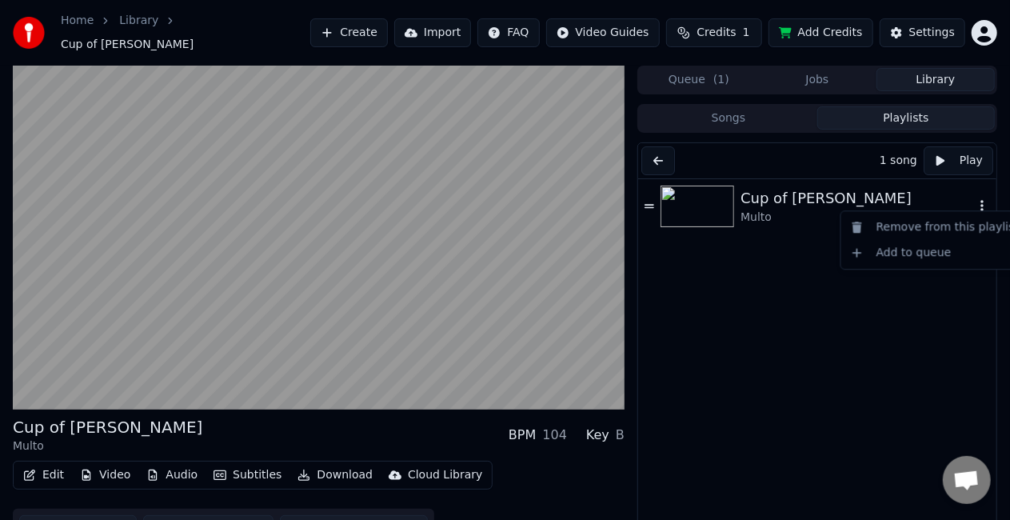
click at [974, 199] on icon "button" at bounding box center [982, 205] width 16 height 13
click at [934, 228] on div "Remove from this playlist" at bounding box center [936, 227] width 182 height 26
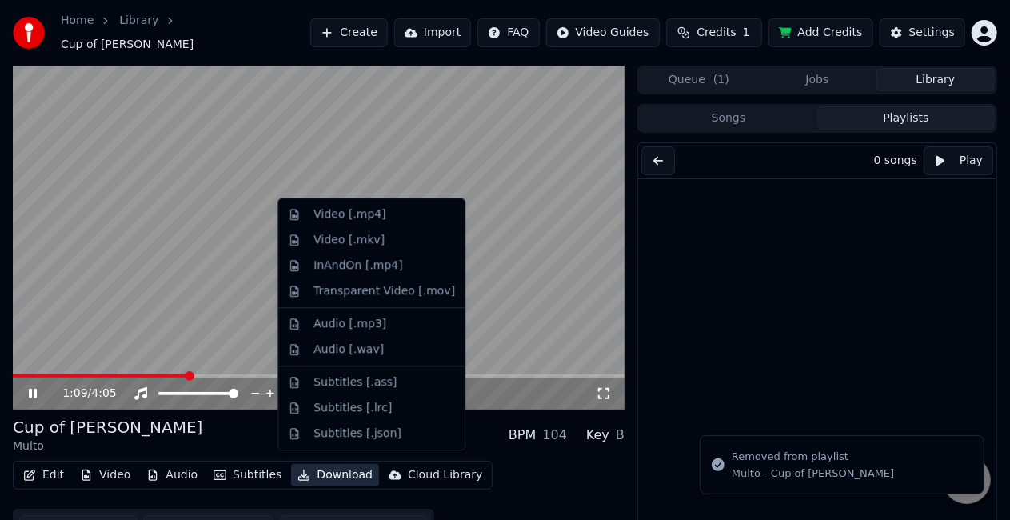
click at [314, 474] on button "Download" at bounding box center [335, 475] width 88 height 22
click at [406, 213] on div "Video [.mp4]" at bounding box center [385, 214] width 142 height 16
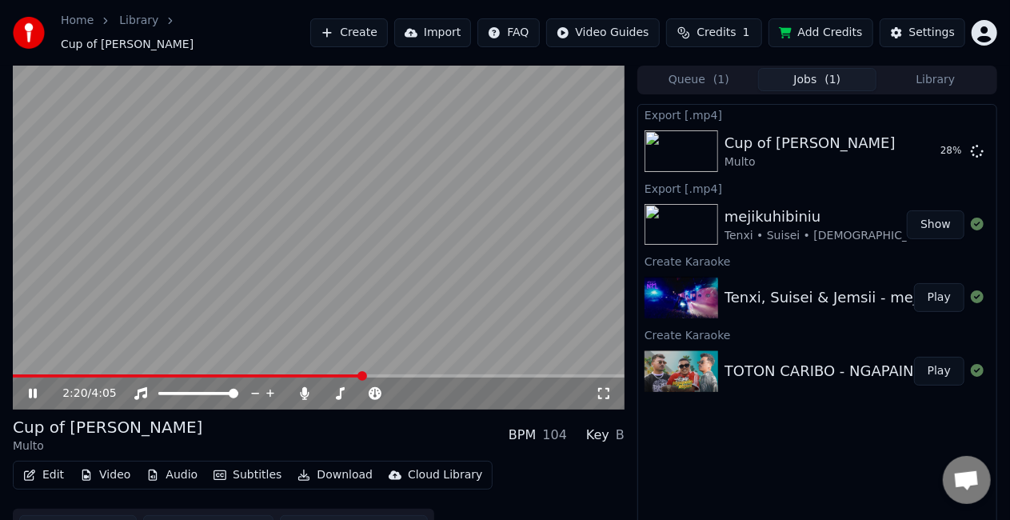
click at [526, 257] on video at bounding box center [319, 238] width 612 height 344
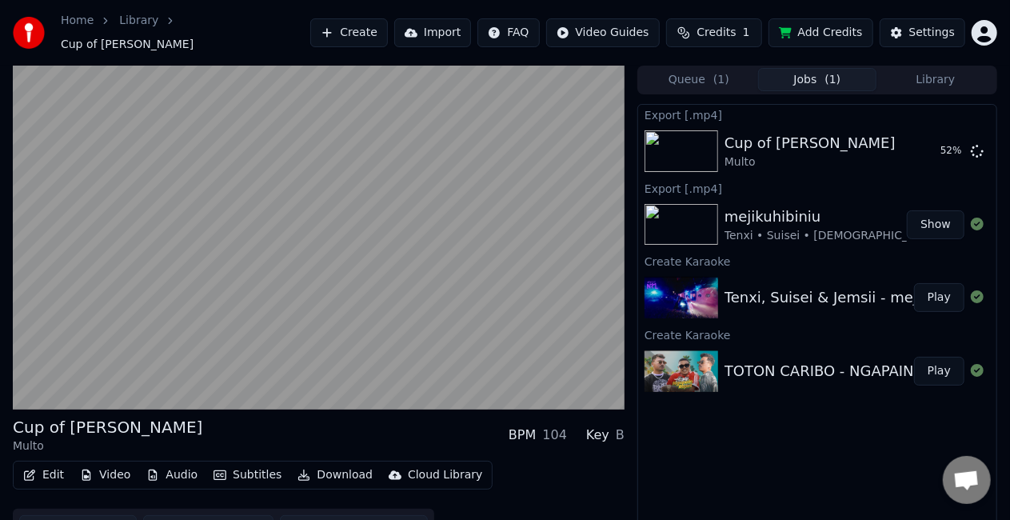
scroll to position [22, 0]
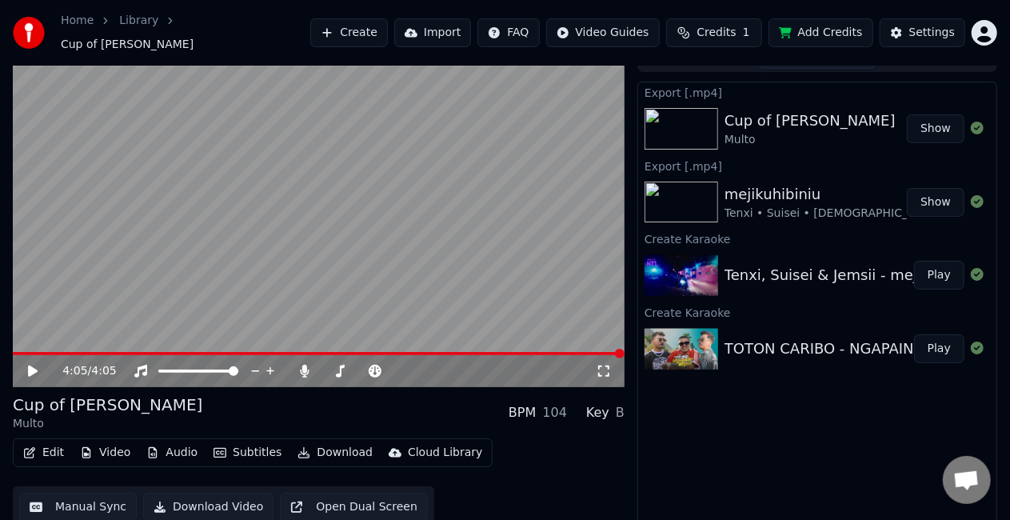
click at [952, 123] on button "Show" at bounding box center [936, 128] width 58 height 29
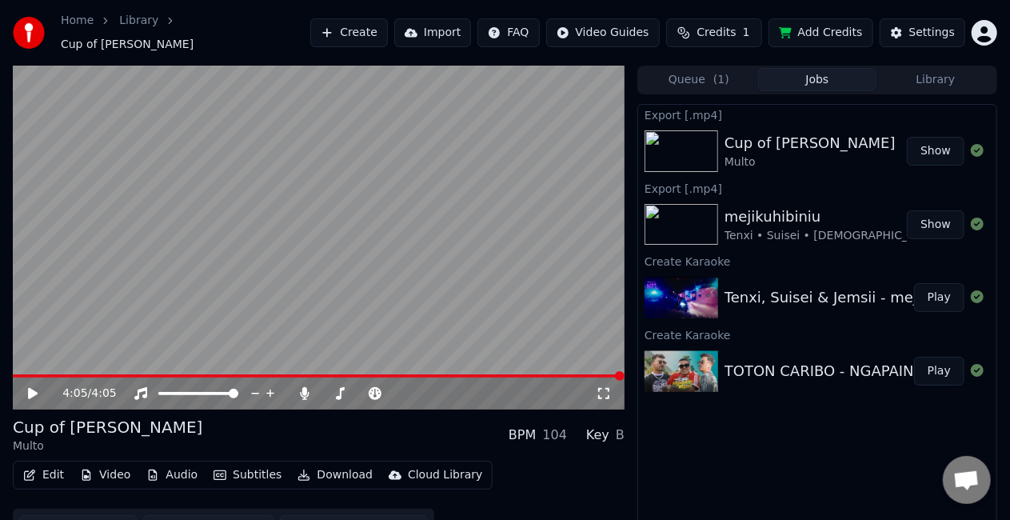
click at [946, 68] on button "Library" at bounding box center [936, 79] width 118 height 23
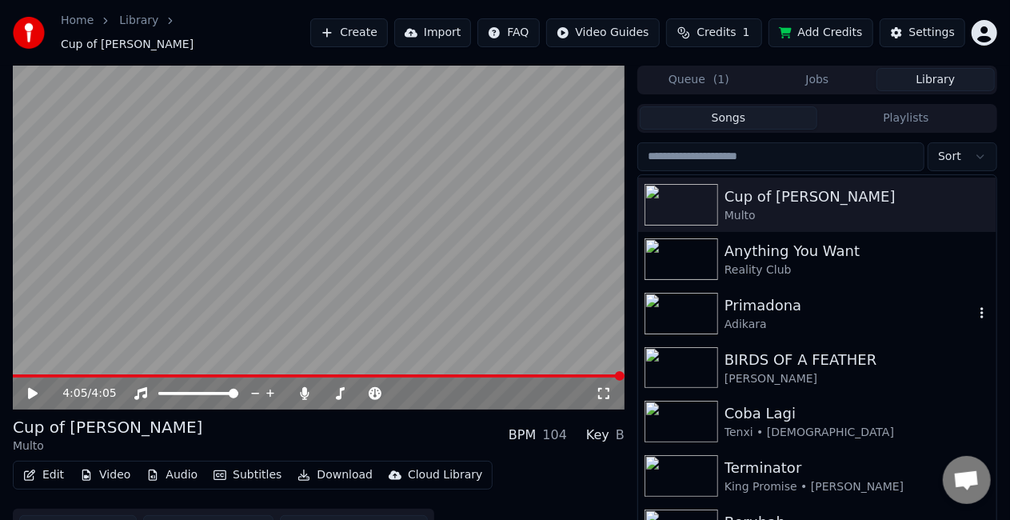
scroll to position [160, 0]
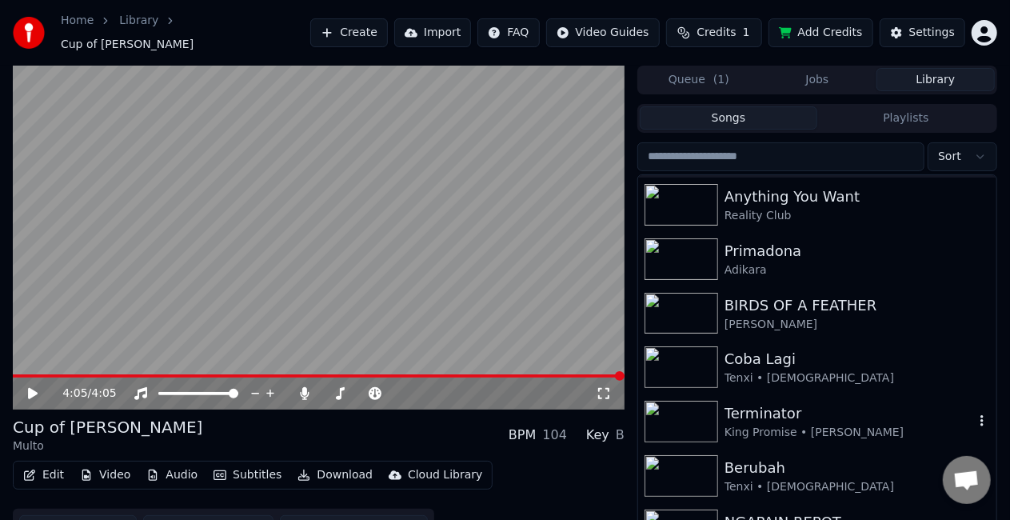
click at [761, 425] on div "King Promise • [PERSON_NAME]" at bounding box center [850, 433] width 250 height 16
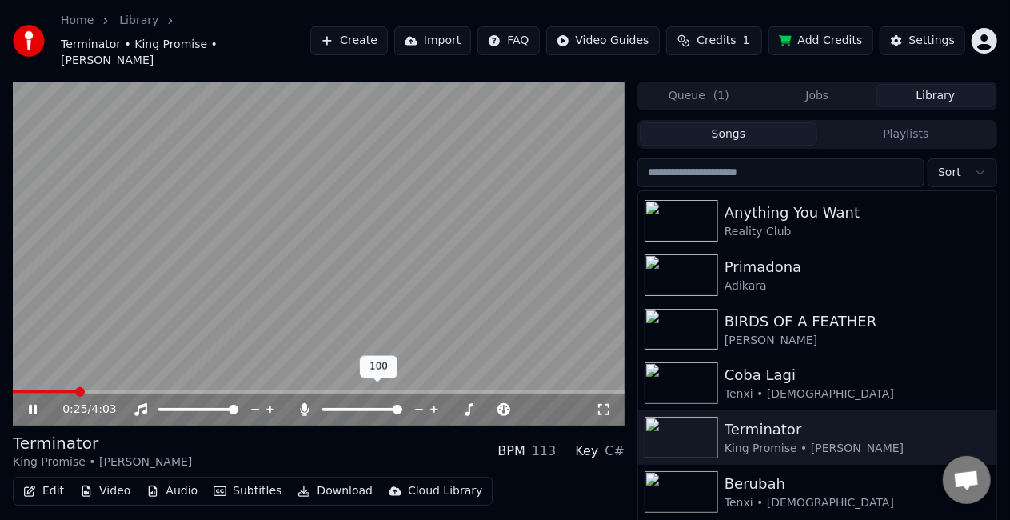
click at [302, 403] on icon at bounding box center [305, 409] width 9 height 13
click at [302, 403] on icon at bounding box center [305, 409] width 16 height 13
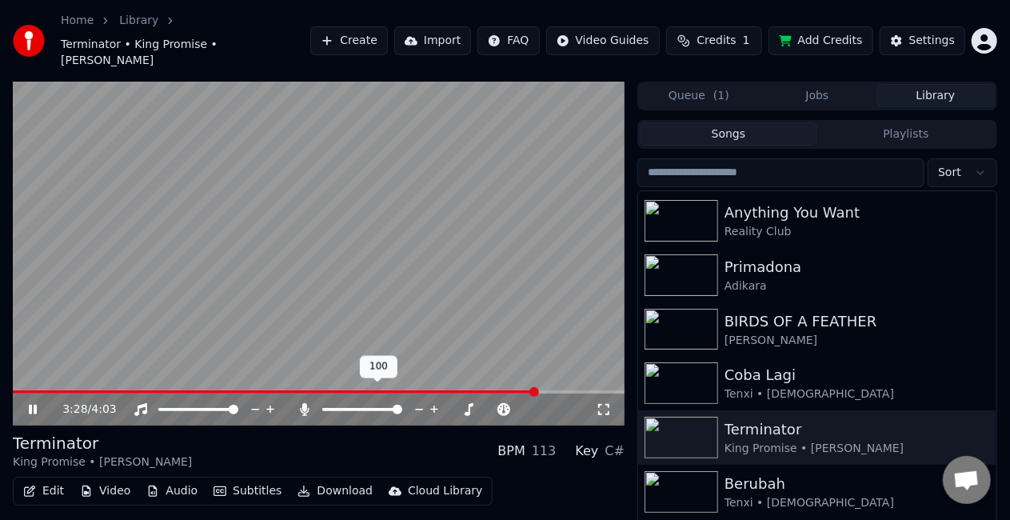
click at [309, 403] on icon at bounding box center [305, 409] width 16 height 13
click at [310, 403] on icon at bounding box center [305, 409] width 16 height 13
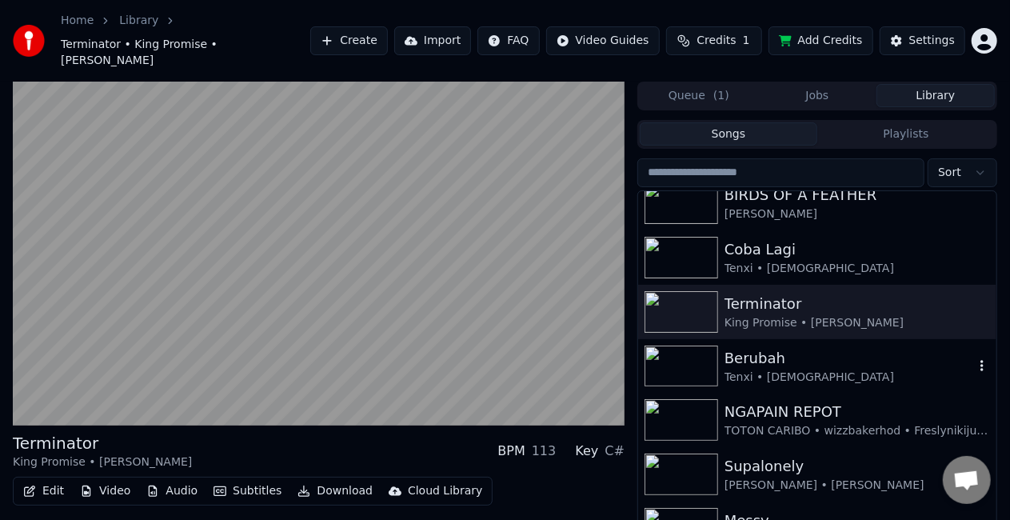
scroll to position [287, 0]
click at [753, 369] on div "Tenxi • [DEMOGRAPHIC_DATA]" at bounding box center [850, 377] width 250 height 16
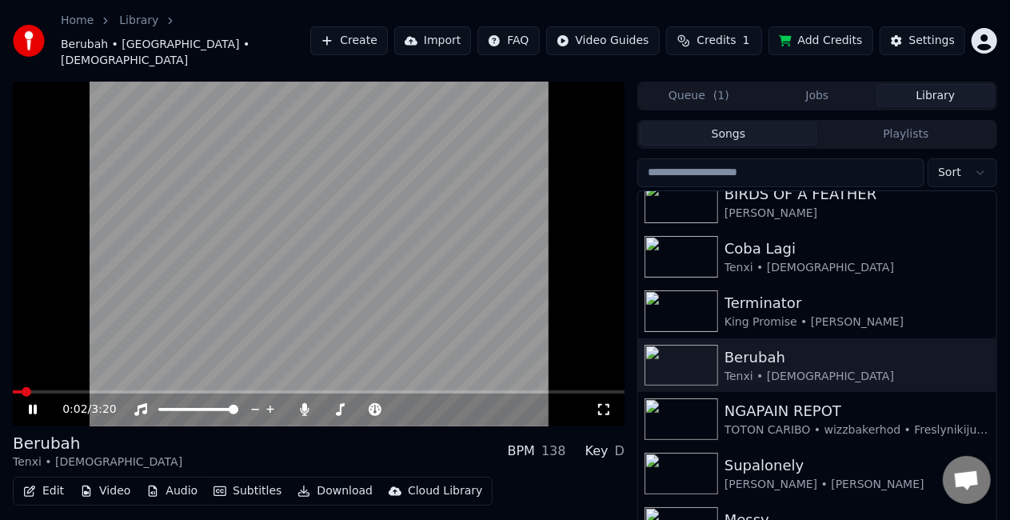
click at [336, 189] on video at bounding box center [319, 254] width 612 height 344
click at [607, 403] on icon at bounding box center [604, 409] width 16 height 13
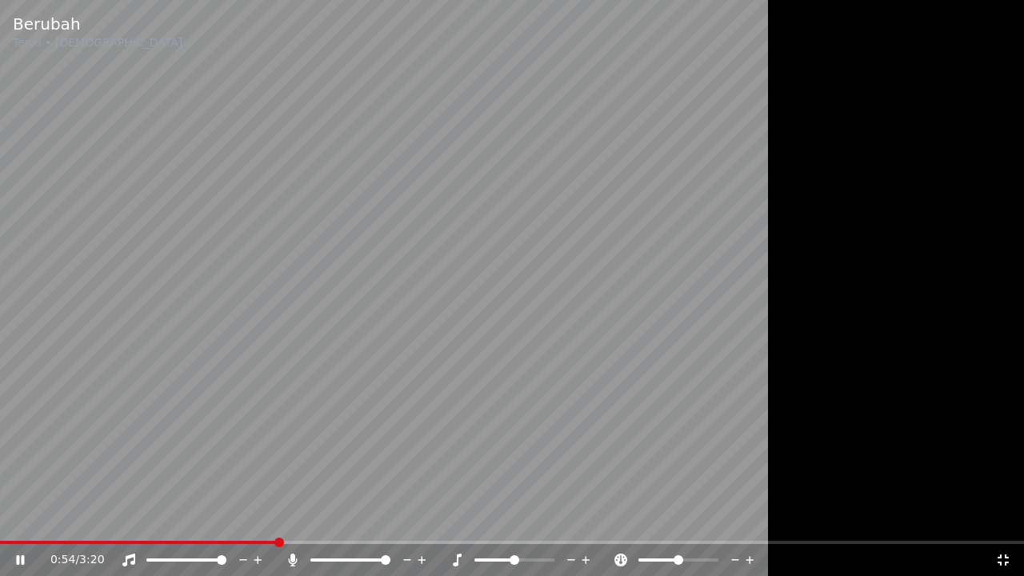
click at [992, 519] on div "0:54 / 3:20" at bounding box center [522, 560] width 945 height 16
click at [998, 519] on icon at bounding box center [1003, 559] width 11 height 11
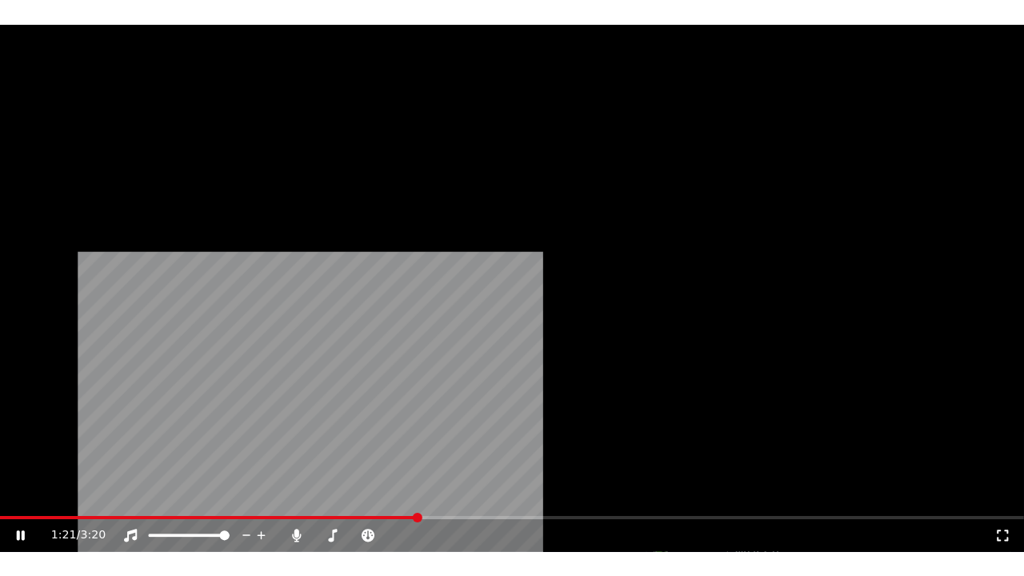
scroll to position [370, 0]
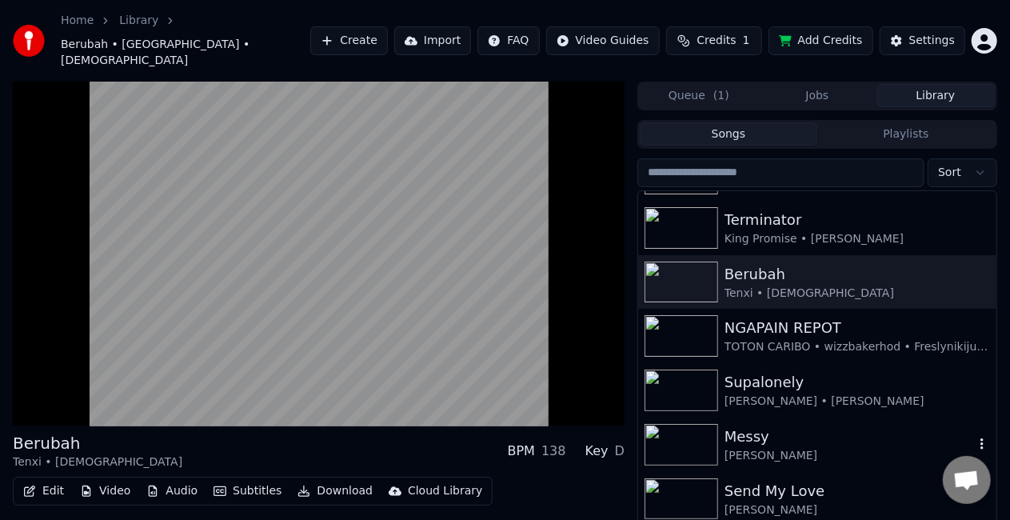
click at [690, 424] on img at bounding box center [682, 445] width 74 height 42
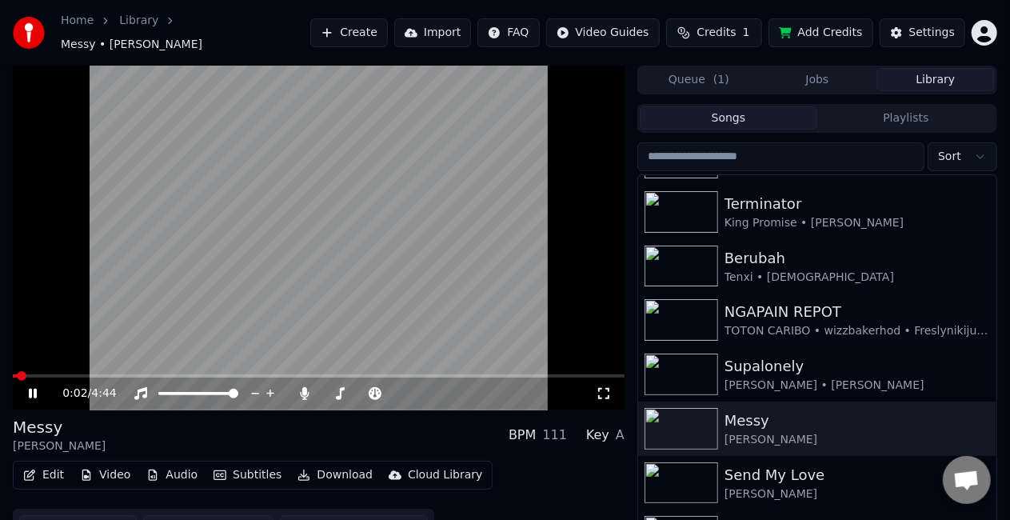
click at [599, 388] on icon at bounding box center [603, 393] width 11 height 11
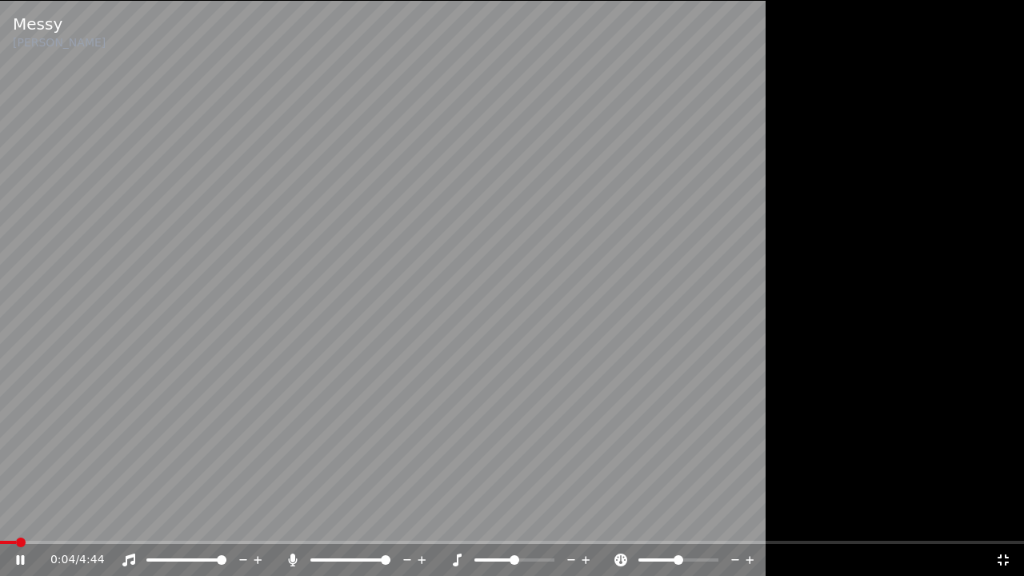
click at [999, 519] on icon at bounding box center [1003, 559] width 11 height 11
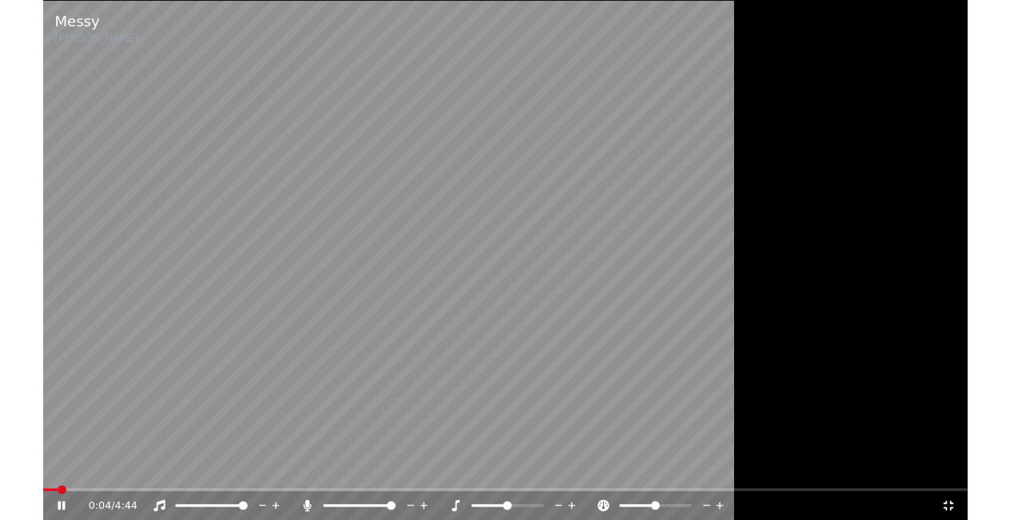
scroll to position [370, 0]
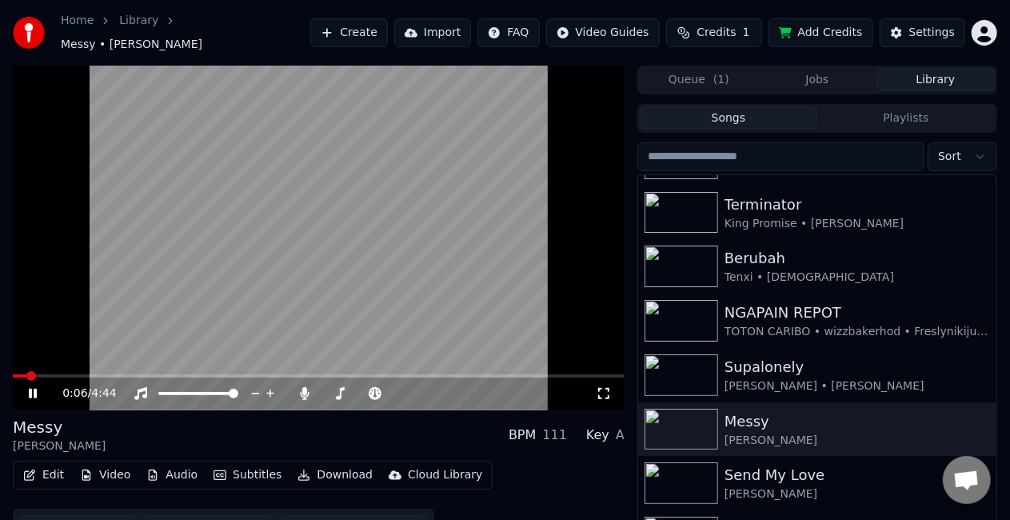
click at [70, 29] on link "Home" at bounding box center [77, 21] width 33 height 16
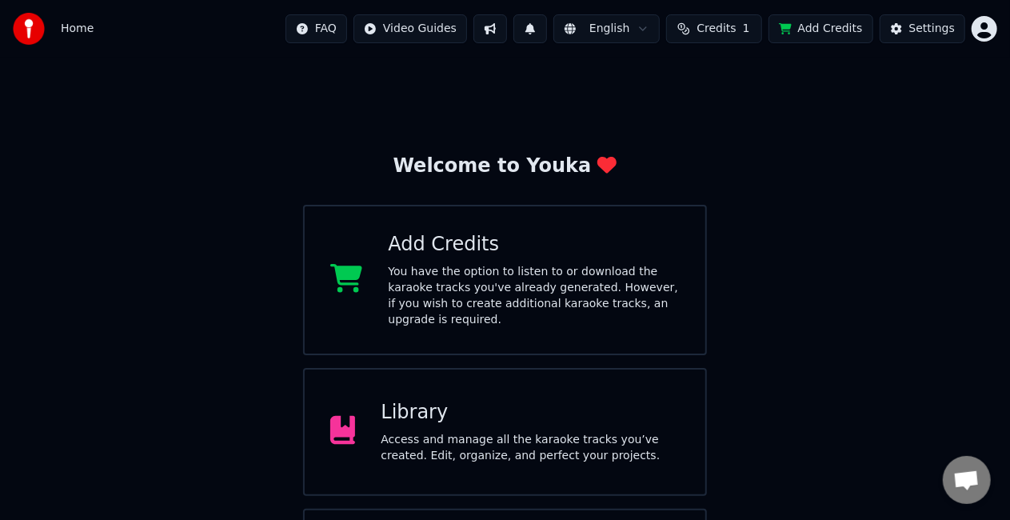
click at [408, 400] on div "Library" at bounding box center [530, 413] width 299 height 26
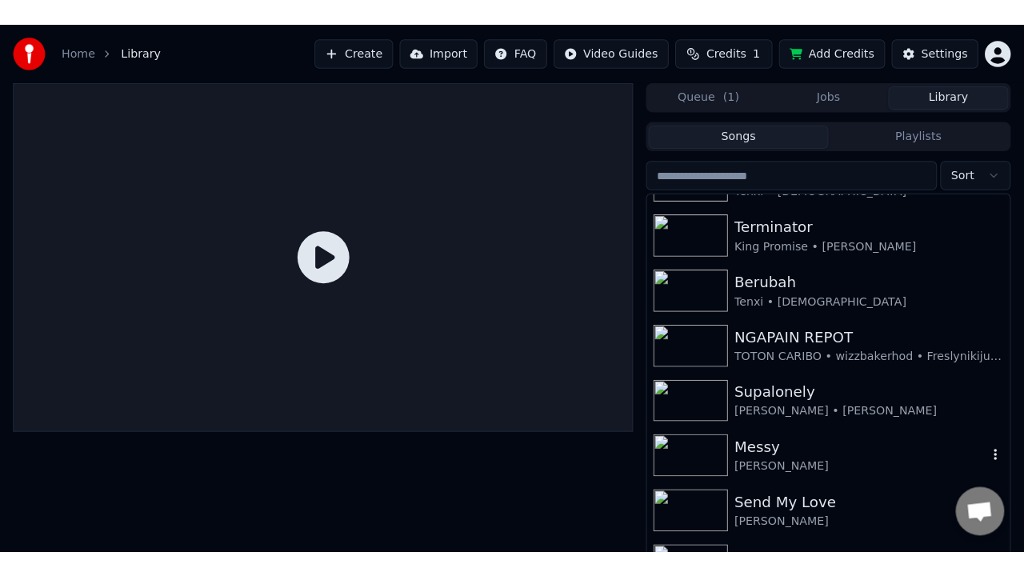
scroll to position [370, 0]
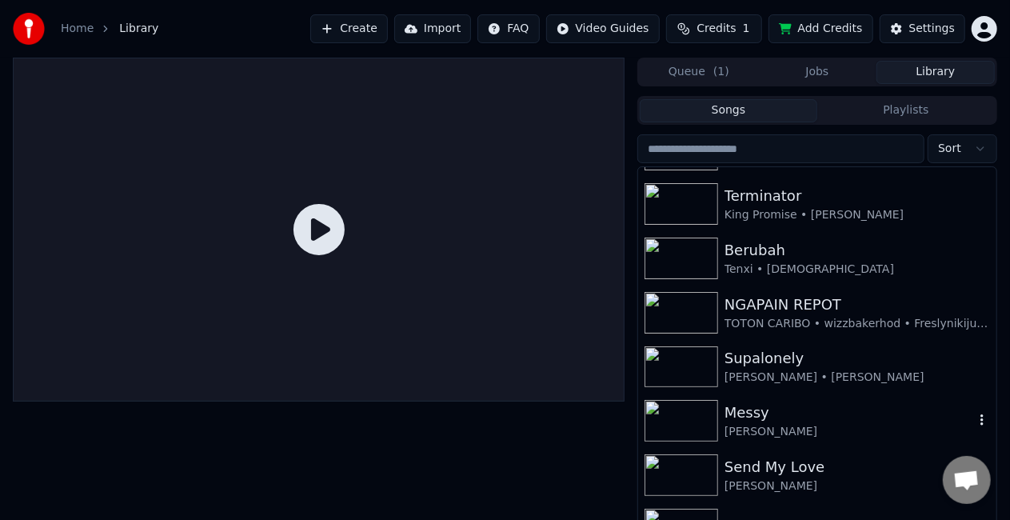
click at [741, 405] on div "Messy" at bounding box center [850, 413] width 250 height 22
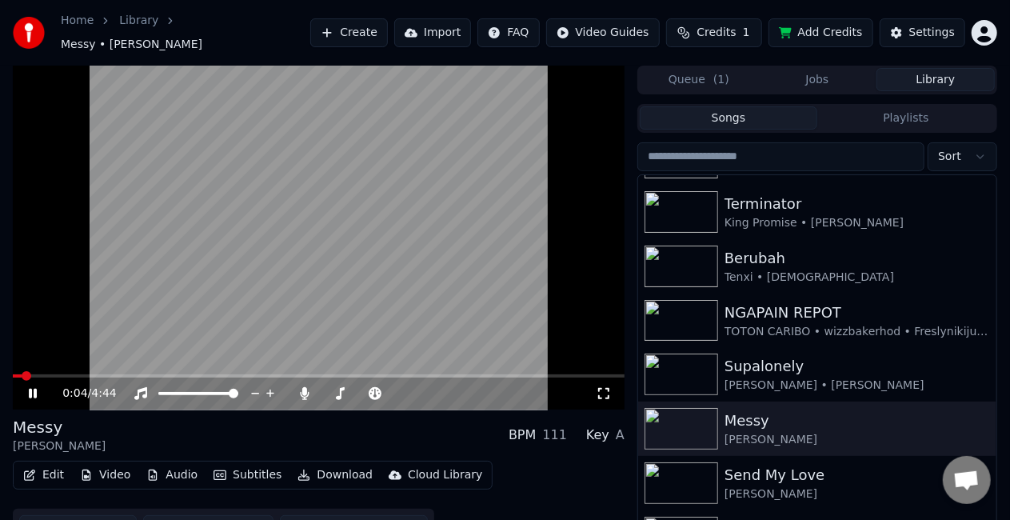
click at [605, 387] on icon at bounding box center [604, 393] width 16 height 13
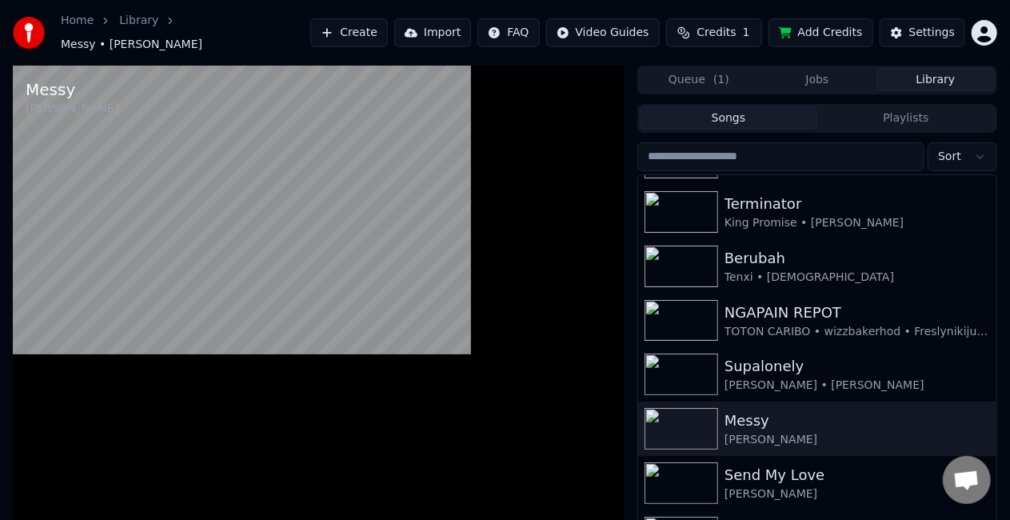
scroll to position [328, 0]
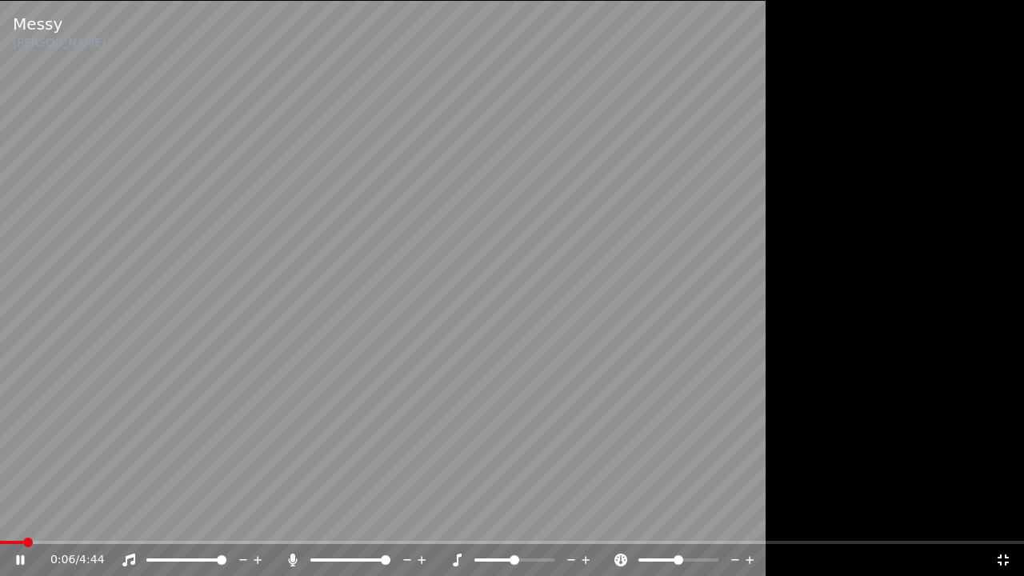
click at [998, 519] on icon at bounding box center [1003, 560] width 16 height 13
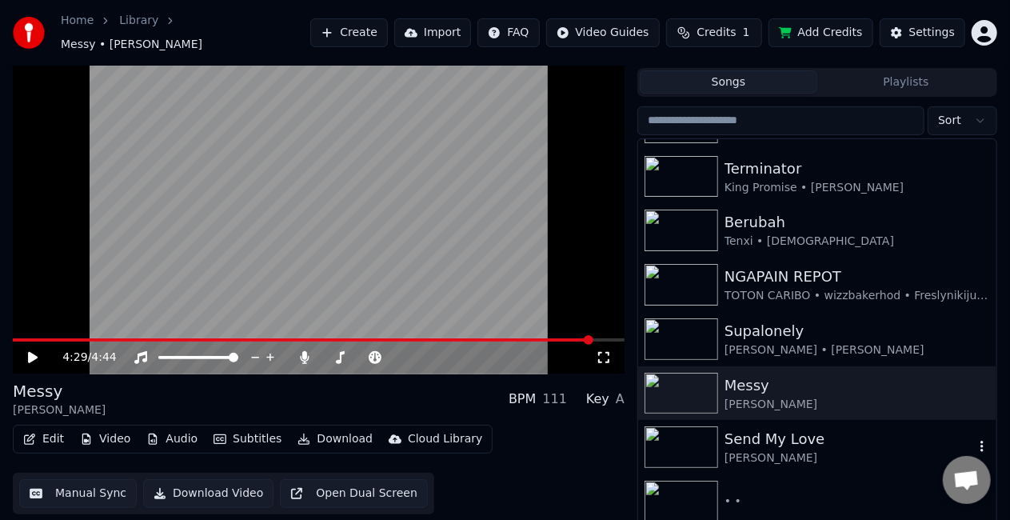
scroll to position [371, 0]
click at [722, 492] on div at bounding box center [685, 501] width 80 height 42
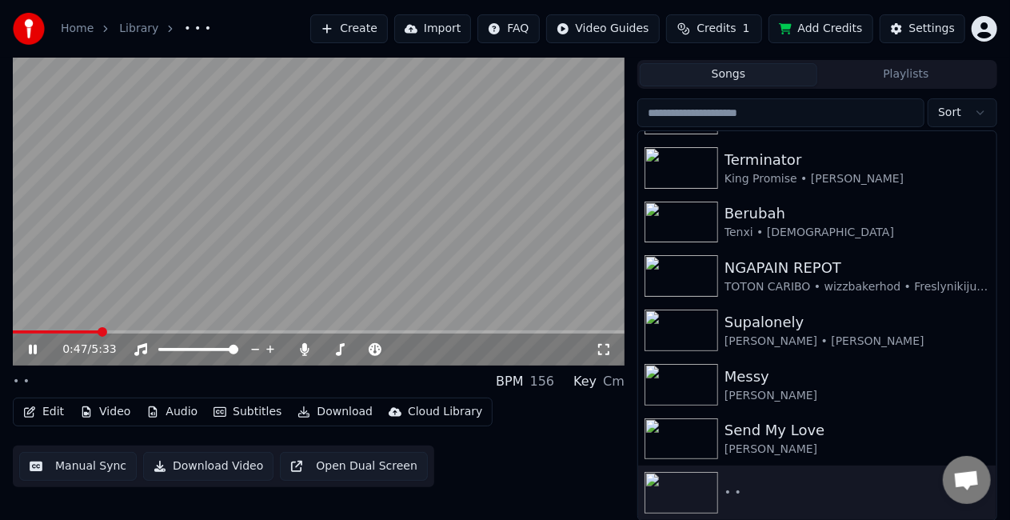
click at [99, 332] on span at bounding box center [319, 331] width 612 height 3
click at [307, 350] on icon at bounding box center [305, 349] width 9 height 13
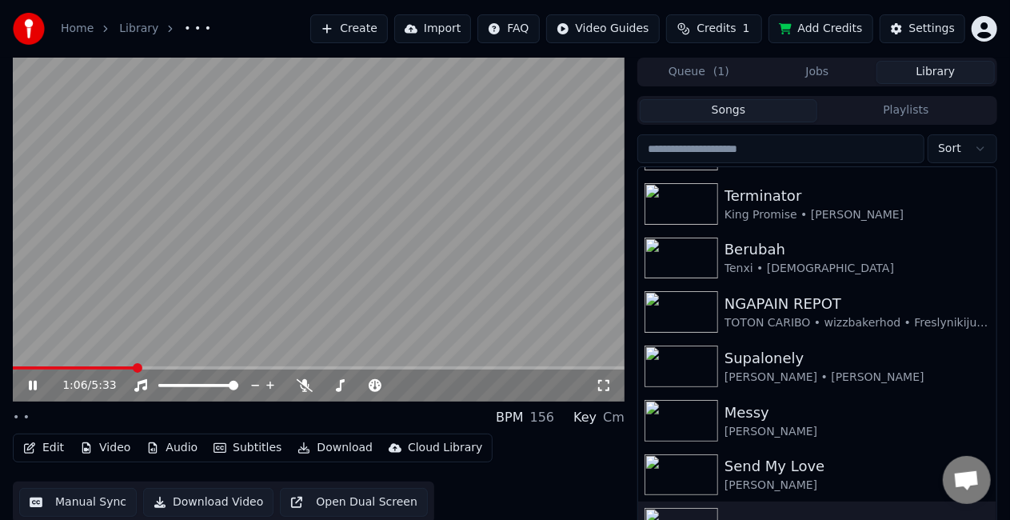
click at [600, 386] on icon at bounding box center [604, 385] width 16 height 13
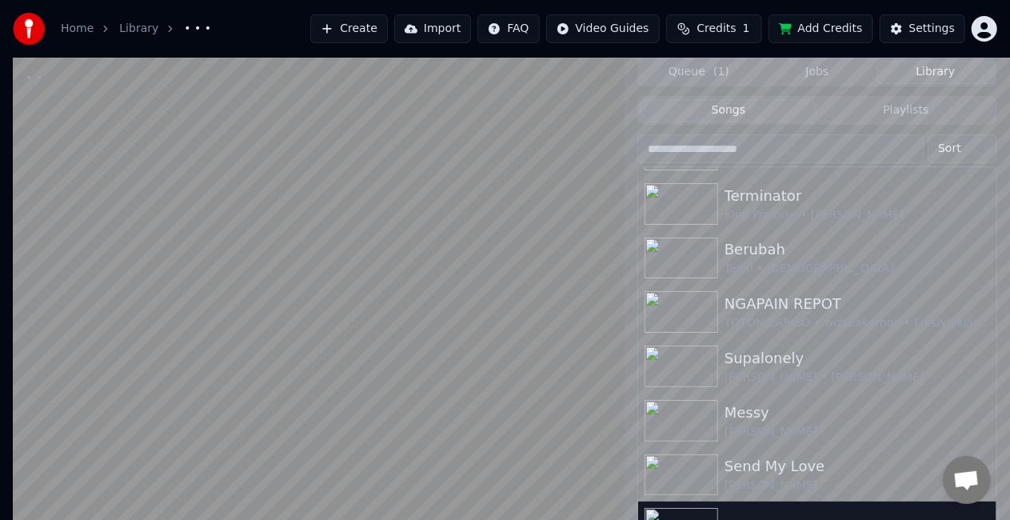
scroll to position [329, 0]
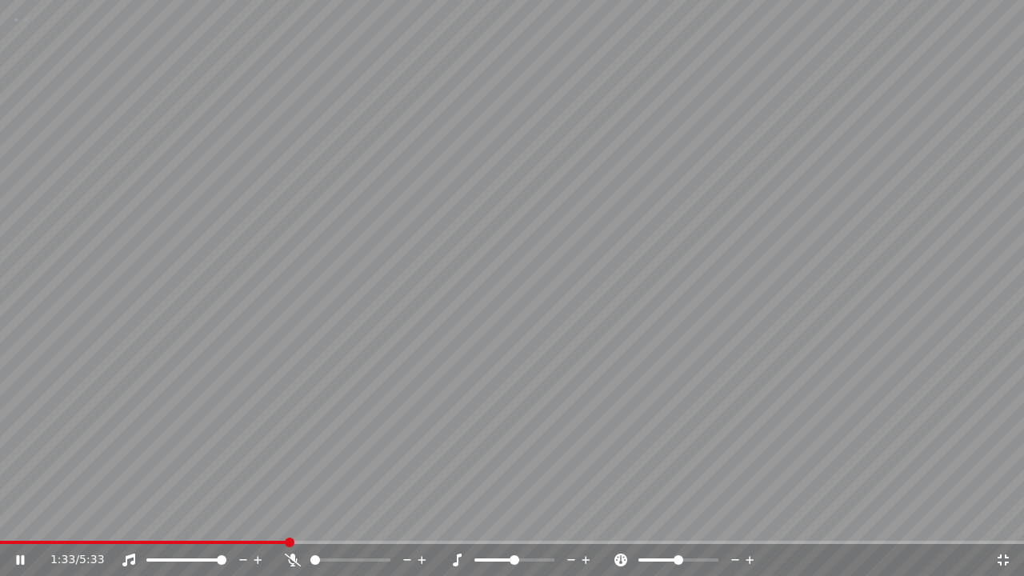
click at [290, 519] on icon at bounding box center [293, 560] width 16 height 13
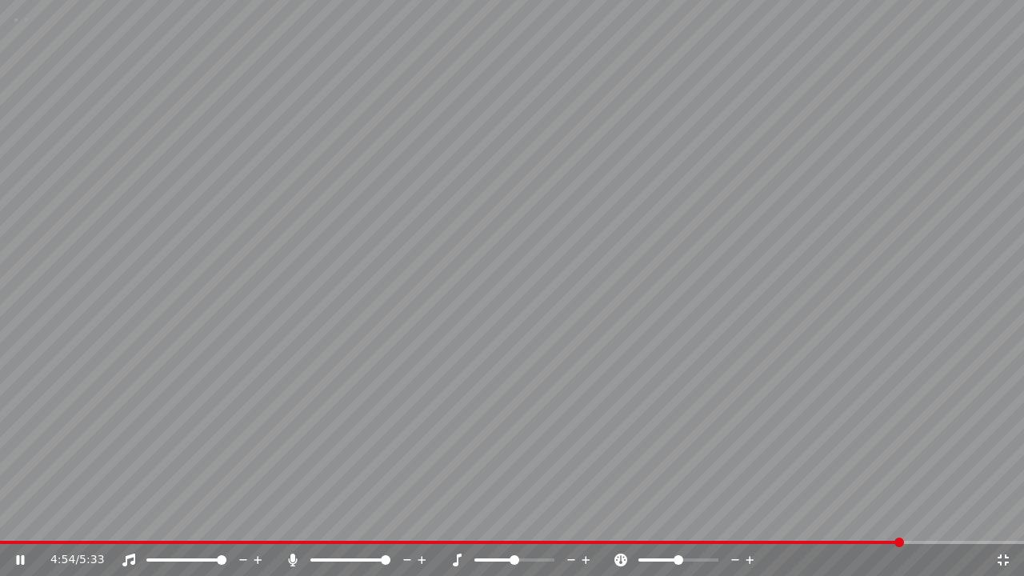
click at [1000, 519] on icon at bounding box center [1003, 559] width 11 height 11
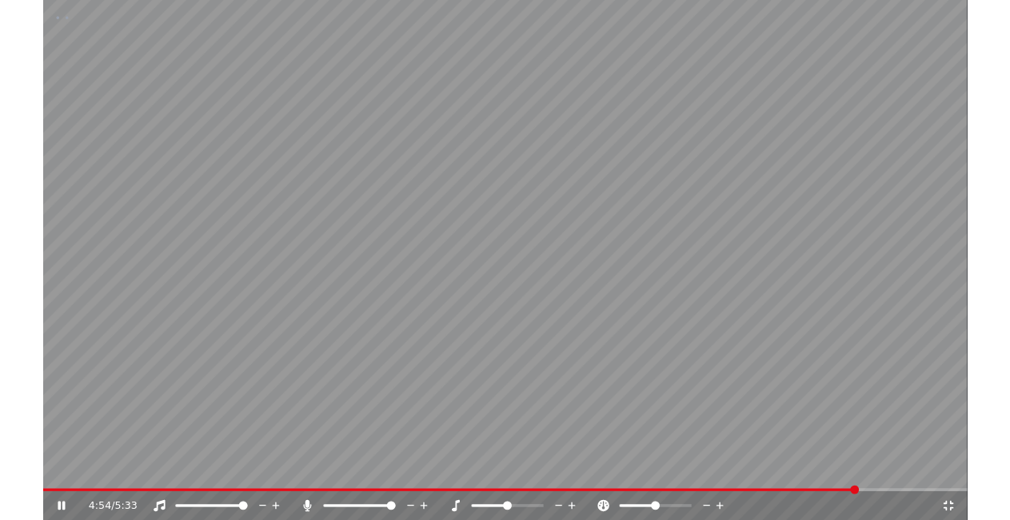
scroll to position [371, 0]
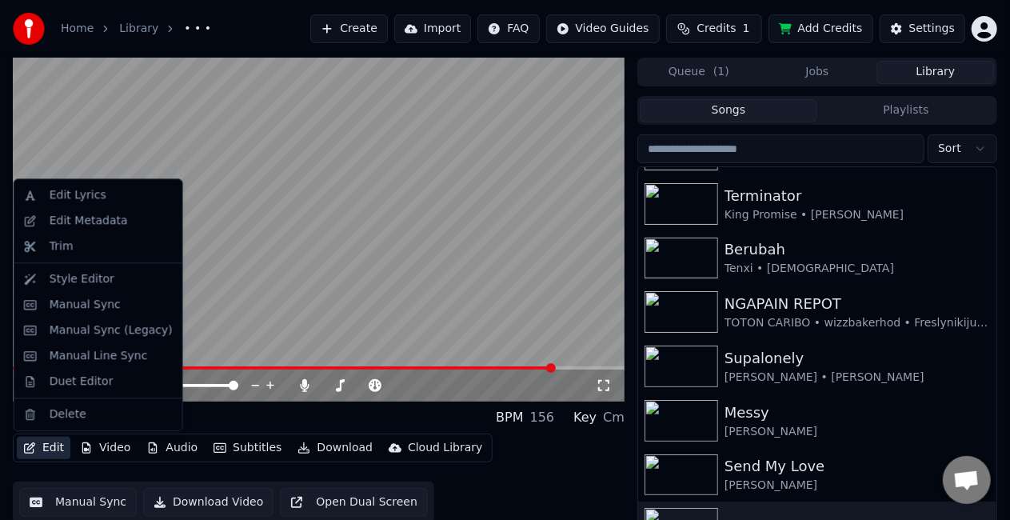
click at [43, 446] on button "Edit" at bounding box center [44, 448] width 54 height 22
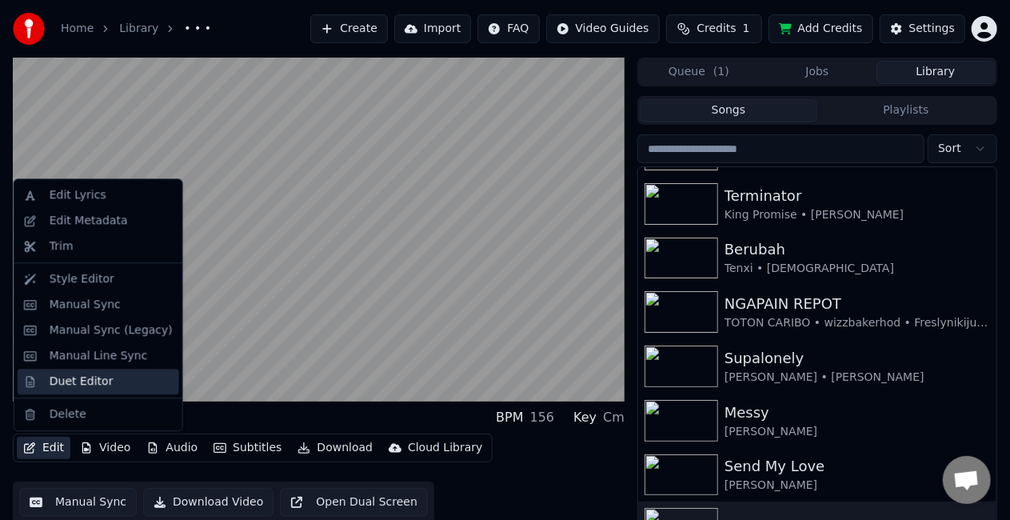
click at [72, 385] on div "Duet Editor" at bounding box center [82, 382] width 64 height 16
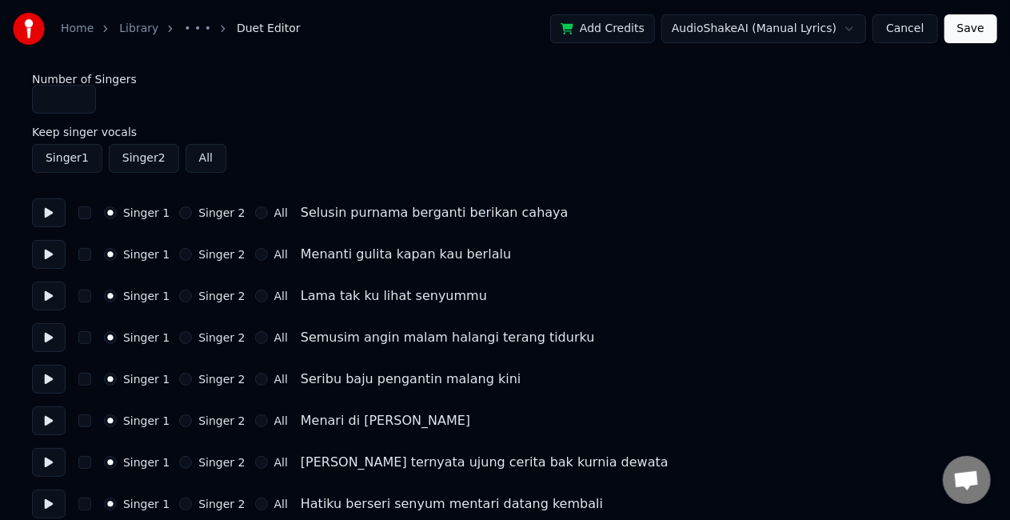
click at [191, 29] on link "• • •" at bounding box center [197, 29] width 27 height 16
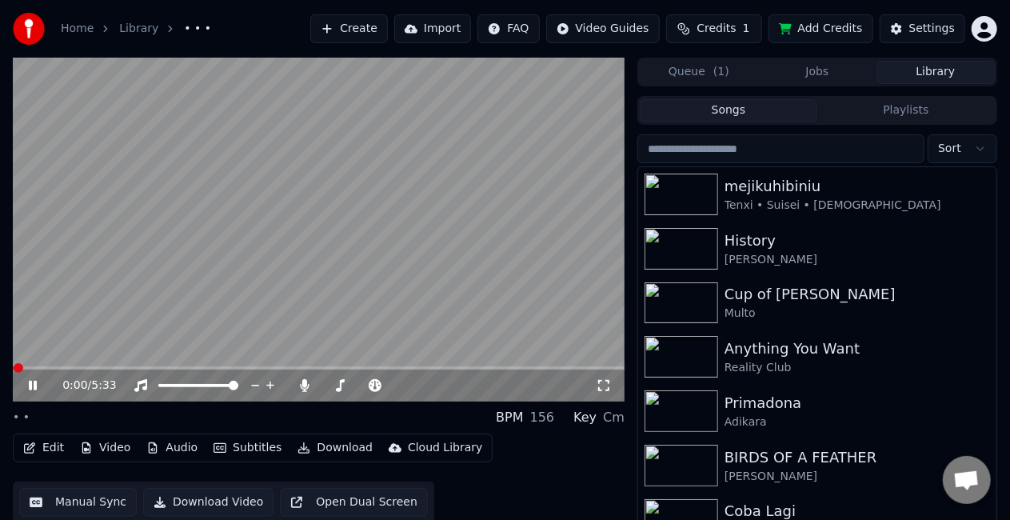
click at [149, 286] on video at bounding box center [319, 230] width 612 height 344
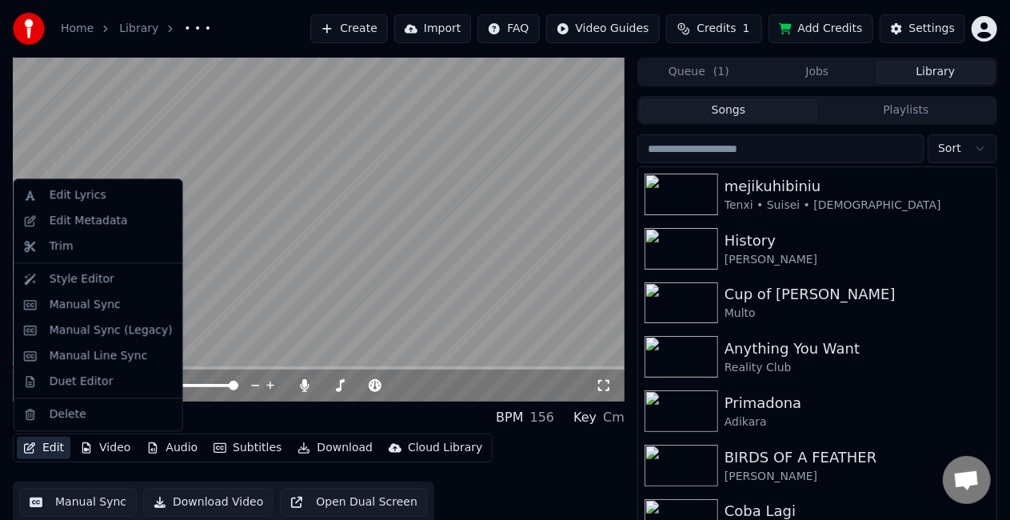
click at [37, 450] on button "Edit" at bounding box center [44, 448] width 54 height 22
click at [83, 360] on div "Manual Line Sync" at bounding box center [99, 356] width 98 height 16
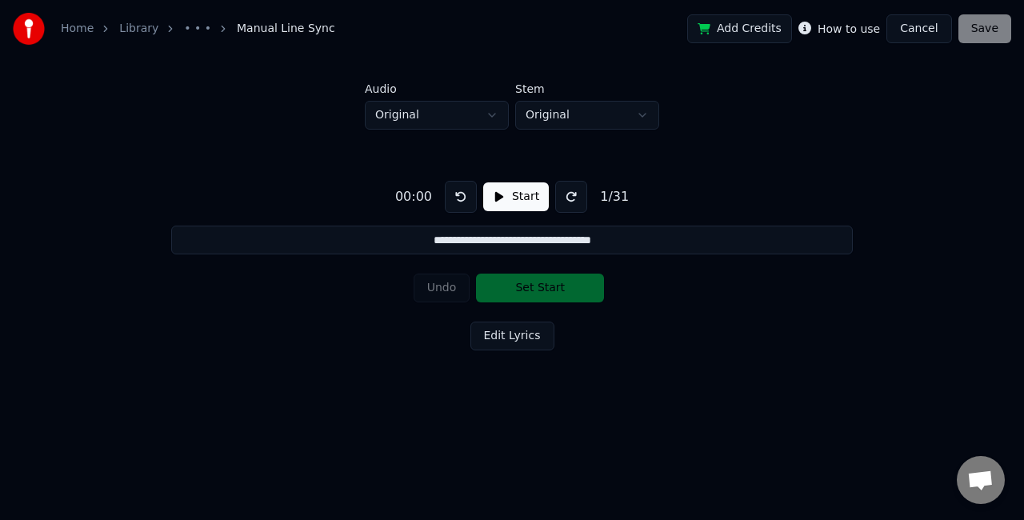
click at [510, 196] on button "Start" at bounding box center [516, 196] width 66 height 29
click at [506, 336] on button "Edit Lyrics" at bounding box center [512, 336] width 84 height 29
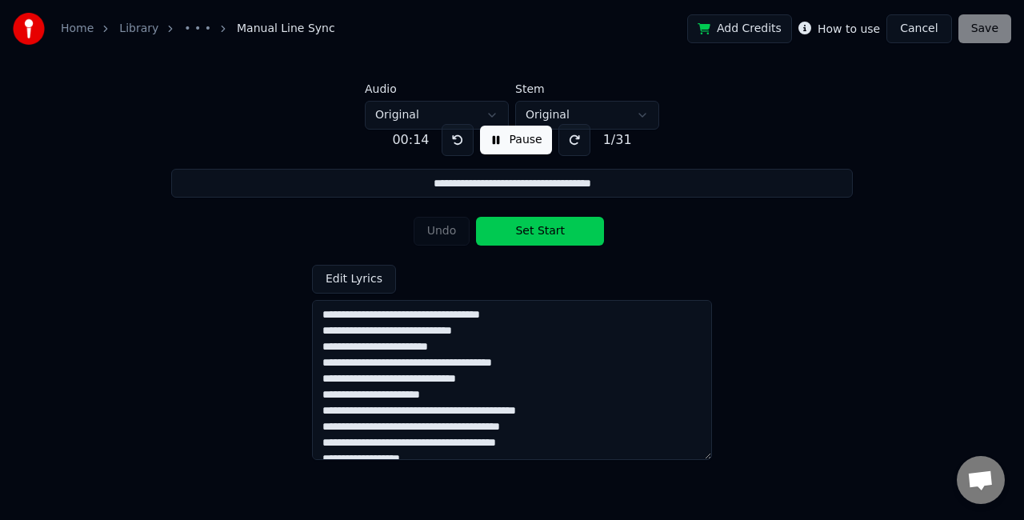
click at [189, 26] on link "• • •" at bounding box center [197, 29] width 27 height 16
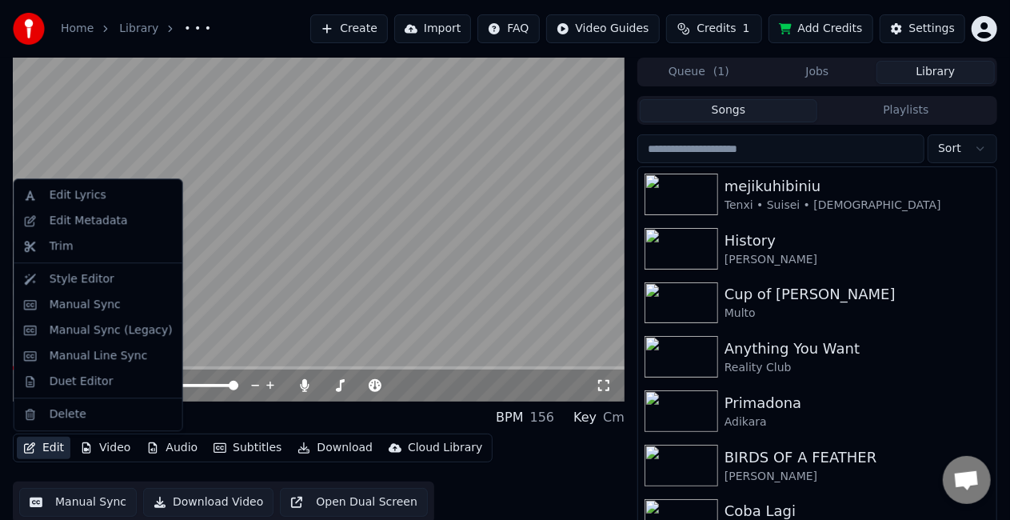
click at [46, 450] on button "Edit" at bounding box center [44, 448] width 54 height 22
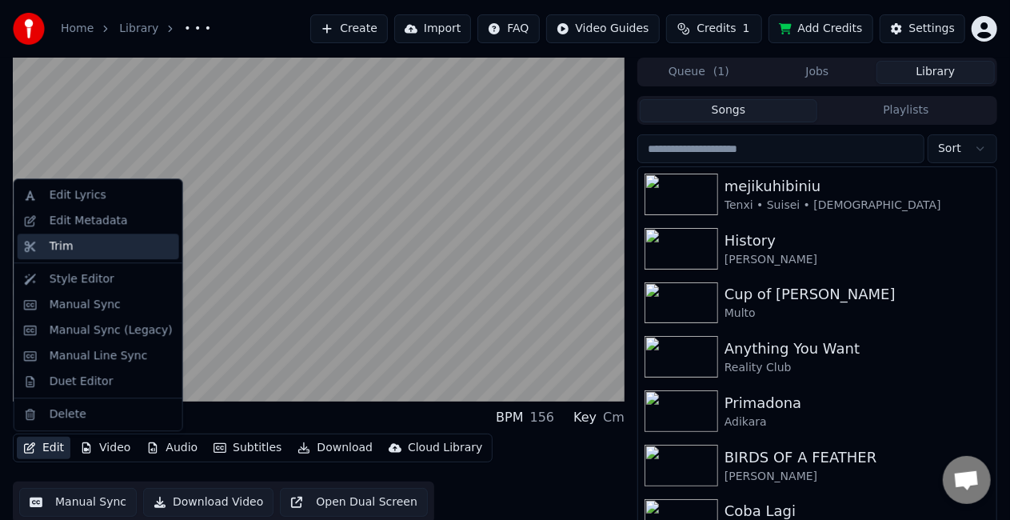
click at [110, 255] on div "Trim" at bounding box center [99, 247] width 162 height 26
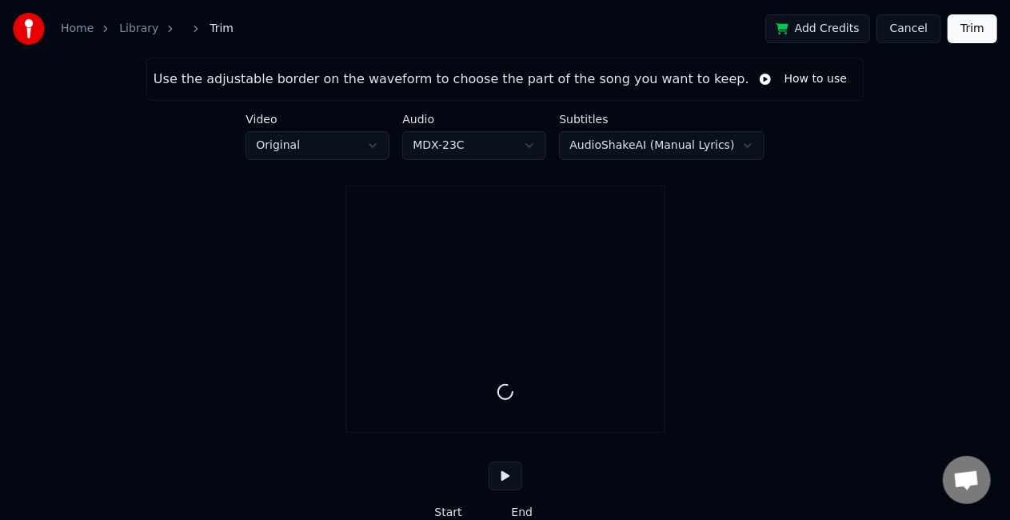
type input "*****"
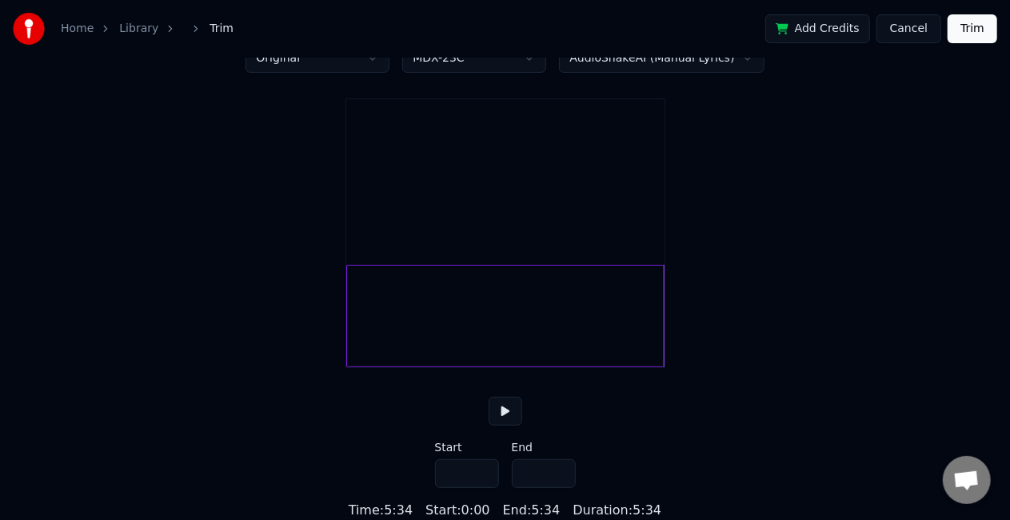
scroll to position [106, 0]
click at [506, 413] on button at bounding box center [506, 411] width 34 height 29
click at [389, 325] on div at bounding box center [388, 316] width 5 height 101
click at [506, 412] on button at bounding box center [506, 411] width 34 height 29
click at [378, 318] on div at bounding box center [380, 316] width 5 height 101
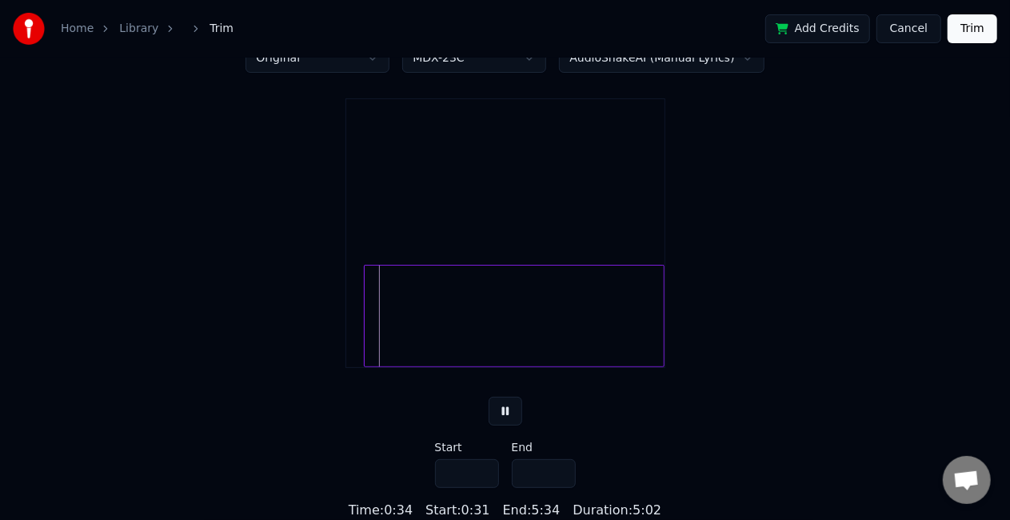
click at [365, 320] on div at bounding box center [367, 316] width 5 height 101
click at [347, 324] on div at bounding box center [349, 316] width 5 height 101
click at [348, 324] on div at bounding box center [350, 316] width 5 height 101
click at [349, 324] on div at bounding box center [351, 316] width 5 height 101
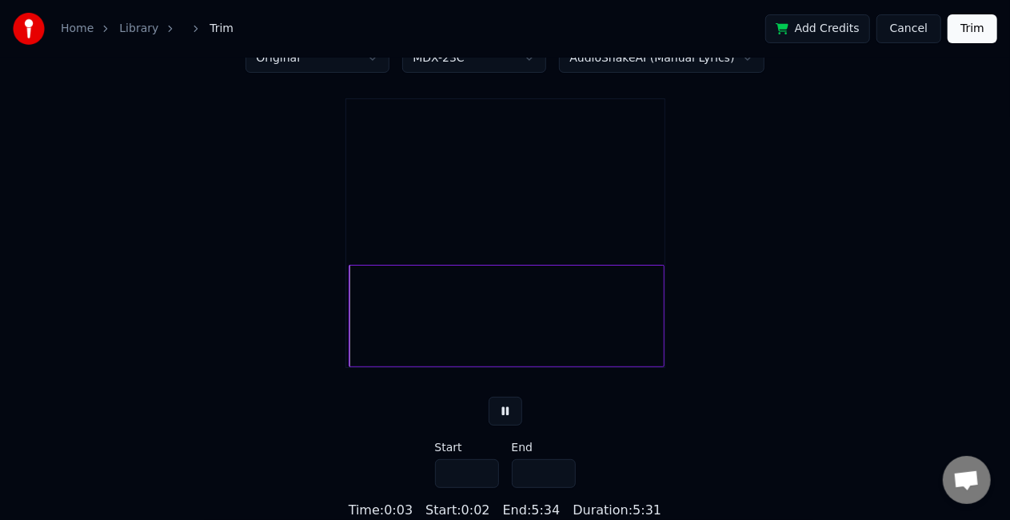
click at [350, 324] on div at bounding box center [352, 316] width 5 height 101
click at [362, 323] on div at bounding box center [360, 316] width 5 height 101
click at [365, 325] on div at bounding box center [364, 316] width 5 height 101
click at [328, 315] on div "Use the adjustable border on the waveform to choose the part of the song you wa…" at bounding box center [505, 245] width 1010 height 550
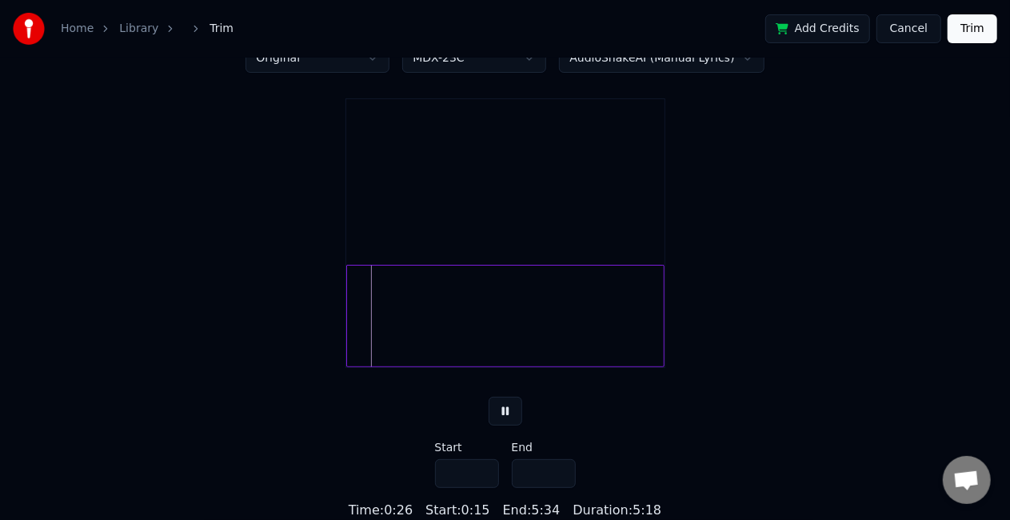
type input "***"
click at [122, 34] on link "Library" at bounding box center [138, 29] width 39 height 16
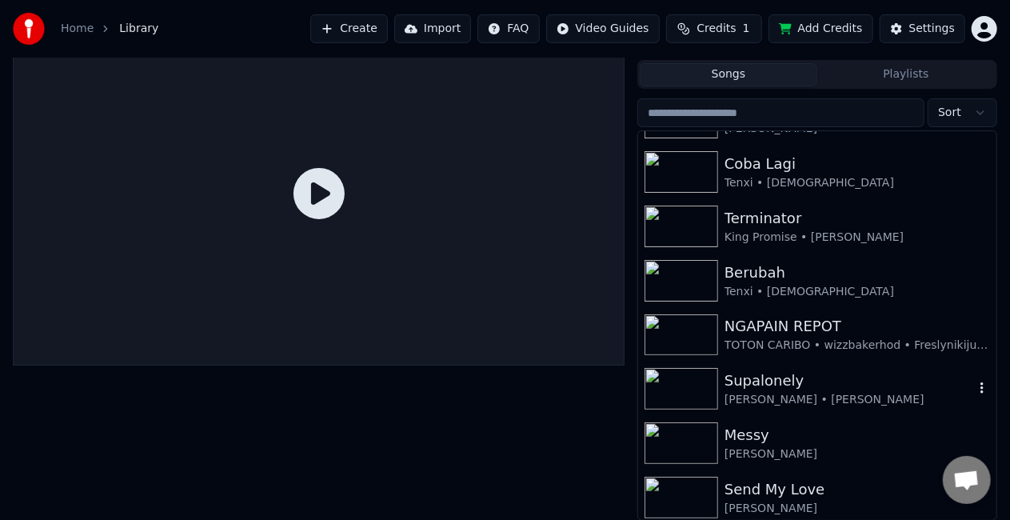
scroll to position [370, 0]
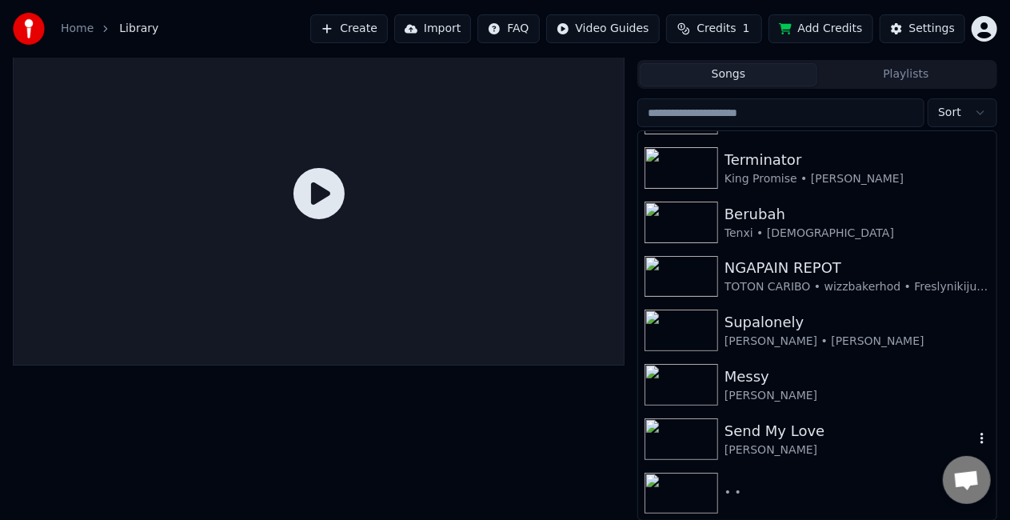
click at [678, 431] on img at bounding box center [682, 439] width 74 height 42
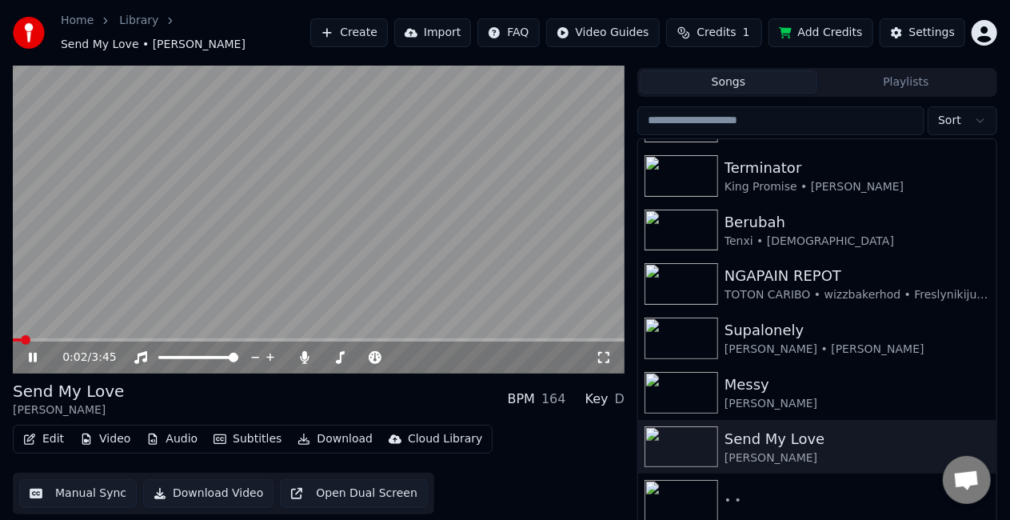
click at [605, 351] on icon at bounding box center [604, 357] width 16 height 13
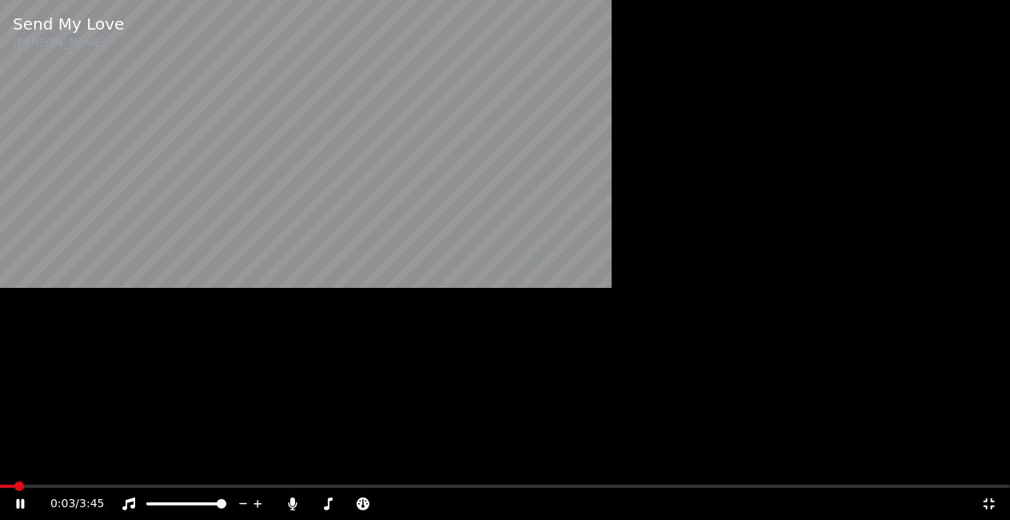
scroll to position [328, 0]
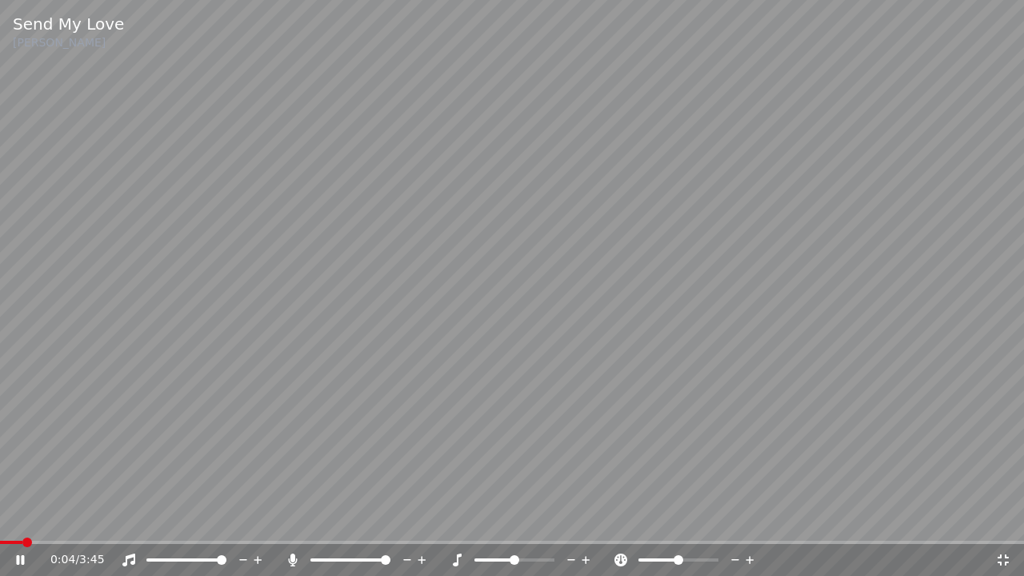
click at [1002, 519] on icon at bounding box center [1003, 560] width 16 height 13
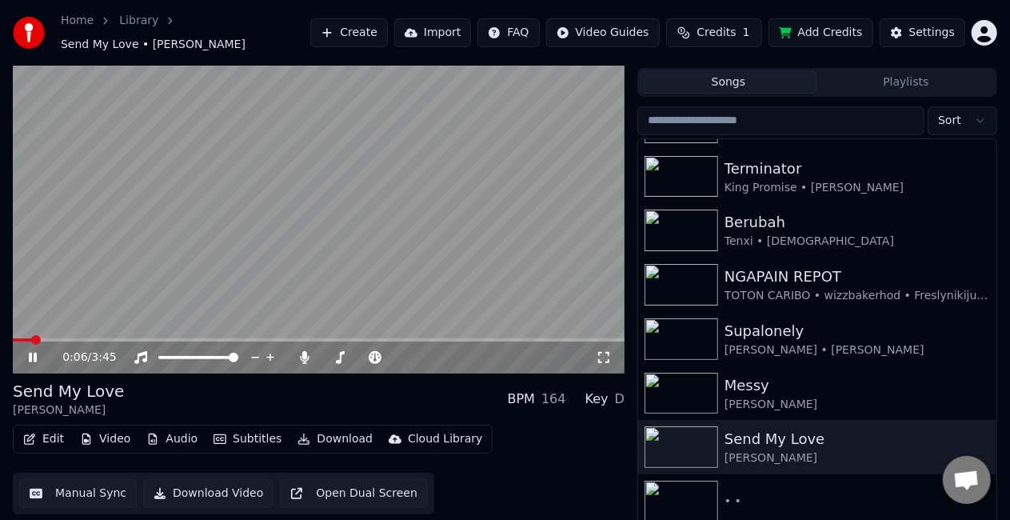
scroll to position [0, 0]
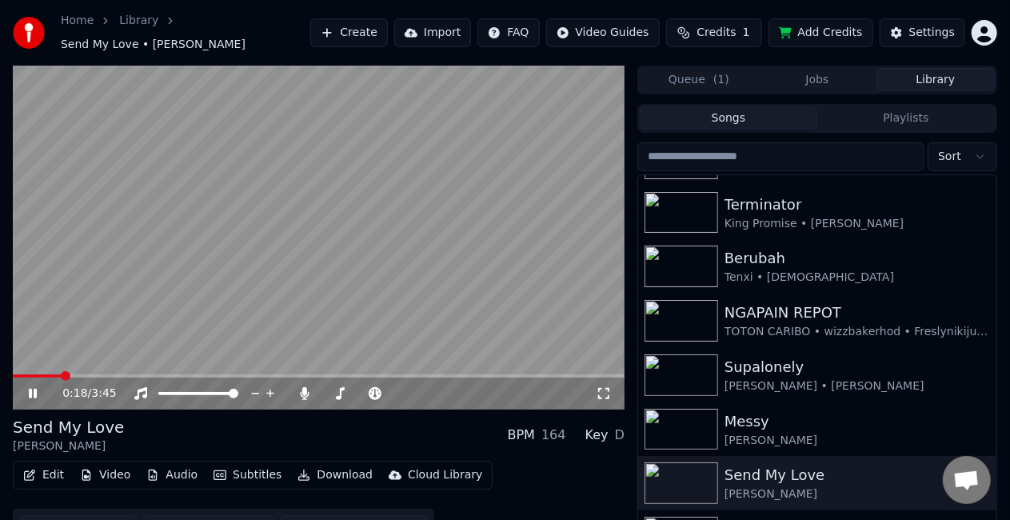
click at [62, 374] on span at bounding box center [319, 375] width 612 height 3
click at [298, 387] on icon at bounding box center [305, 393] width 16 height 13
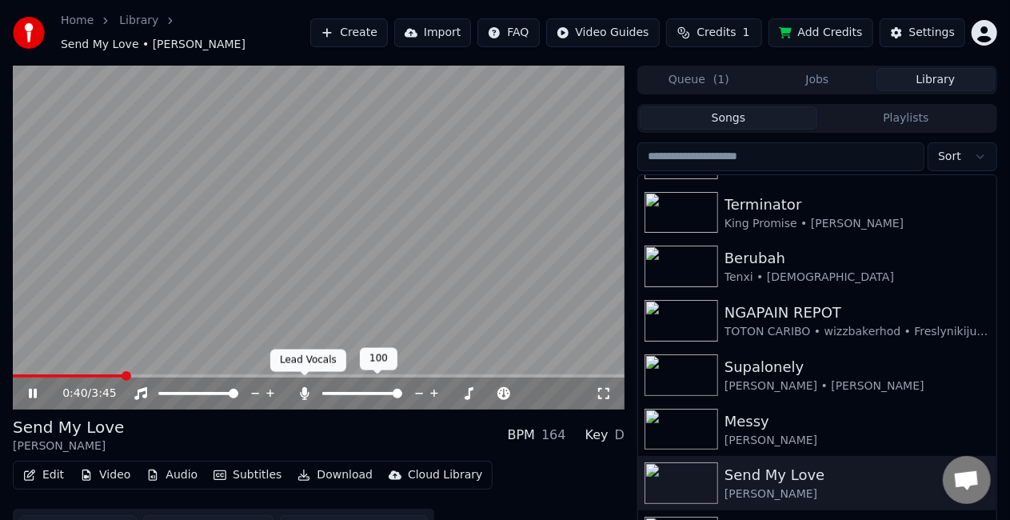
click at [302, 387] on icon at bounding box center [305, 393] width 16 height 13
click at [304, 387] on icon at bounding box center [305, 393] width 16 height 13
click at [304, 387] on icon at bounding box center [305, 393] width 9 height 13
click at [304, 387] on icon at bounding box center [305, 393] width 16 height 13
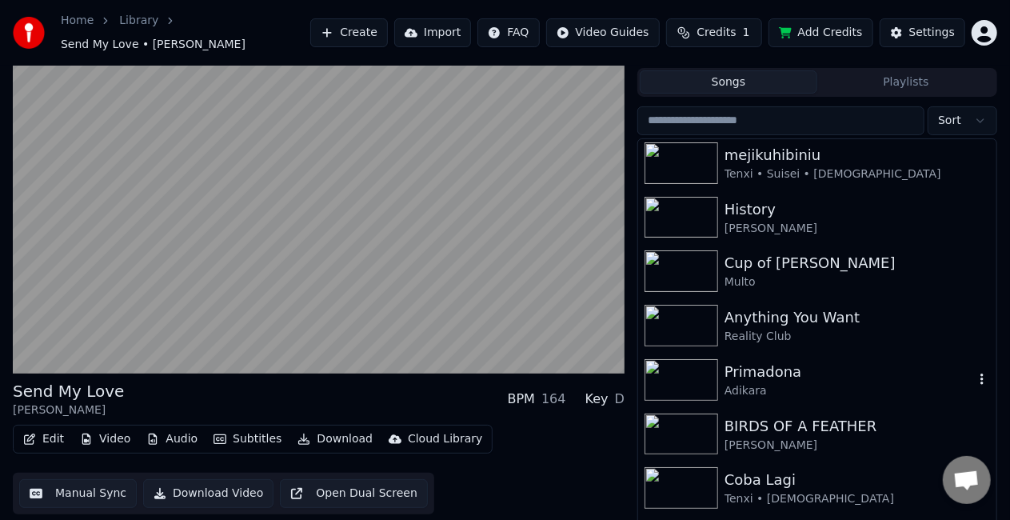
scroll to position [2, 0]
click at [758, 365] on div "Primadona" at bounding box center [850, 373] width 250 height 22
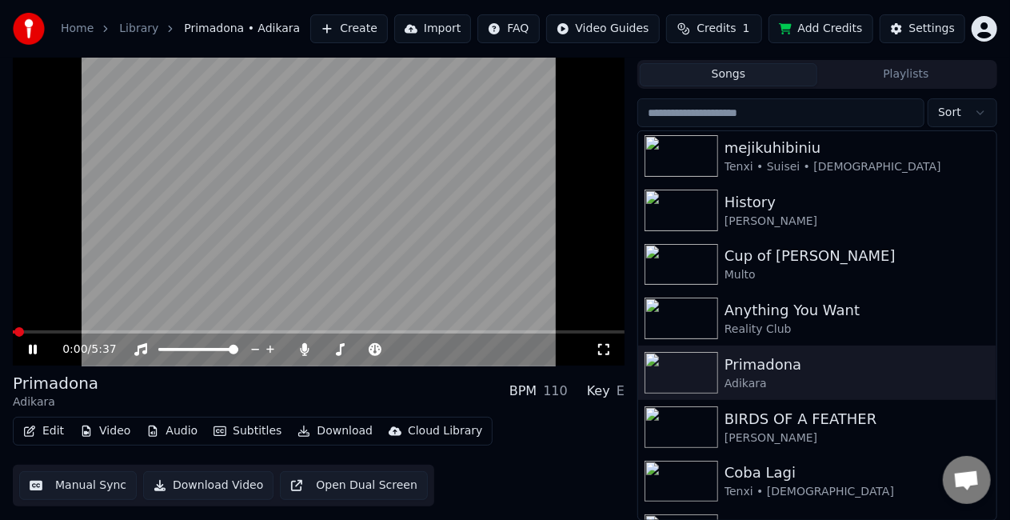
click at [600, 348] on icon at bounding box center [604, 349] width 16 height 13
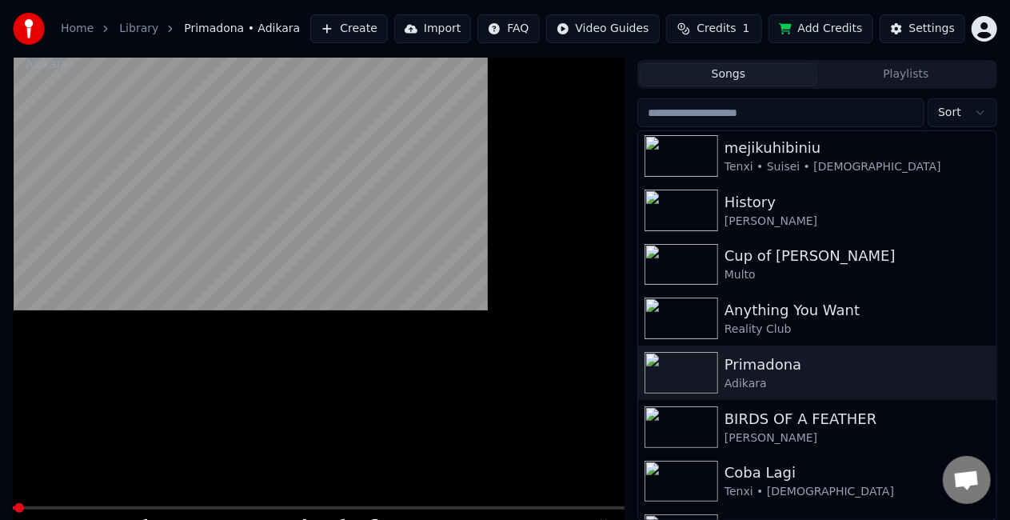
scroll to position [22, 0]
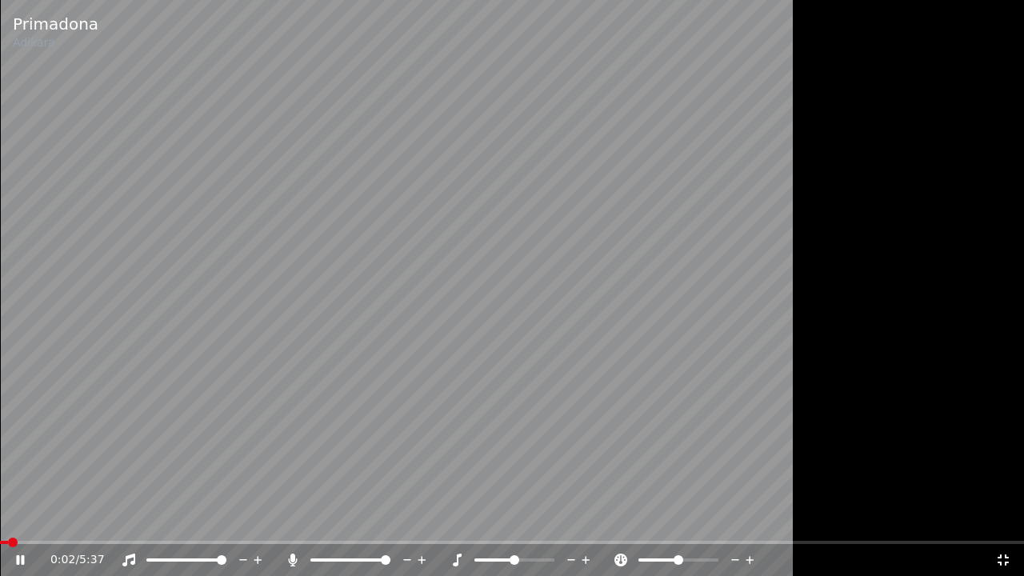
click at [1005, 519] on icon at bounding box center [1003, 559] width 11 height 11
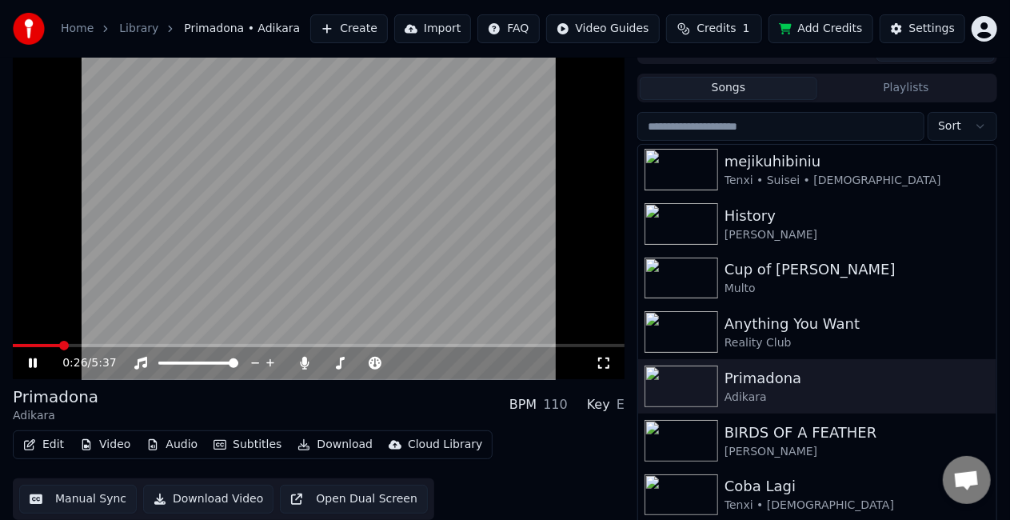
click at [61, 347] on span at bounding box center [319, 345] width 612 height 3
click at [86, 345] on span at bounding box center [319, 345] width 612 height 3
click at [104, 345] on span at bounding box center [319, 345] width 612 height 3
click at [123, 346] on span at bounding box center [319, 345] width 612 height 3
click at [116, 344] on span at bounding box center [64, 345] width 103 height 3
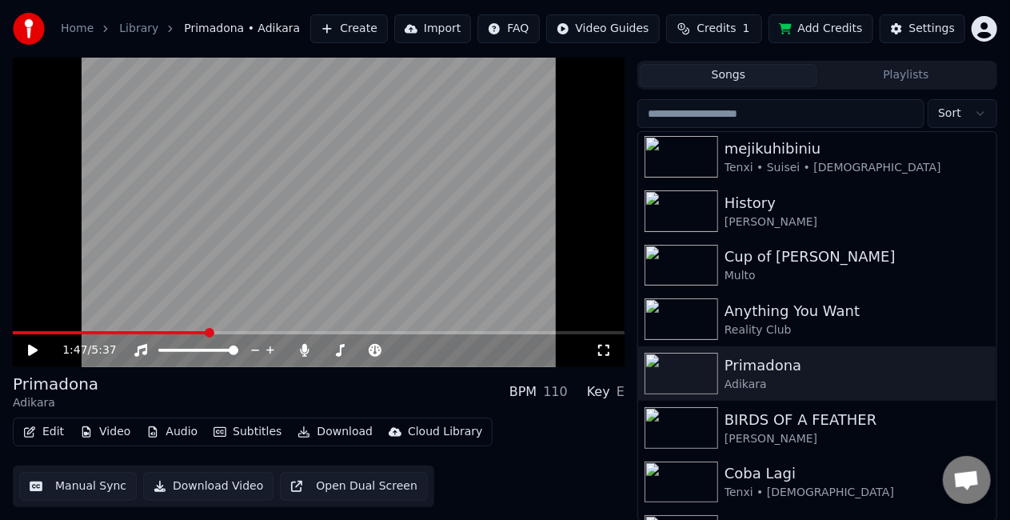
scroll to position [36, 0]
click at [274, 330] on span at bounding box center [319, 331] width 612 height 3
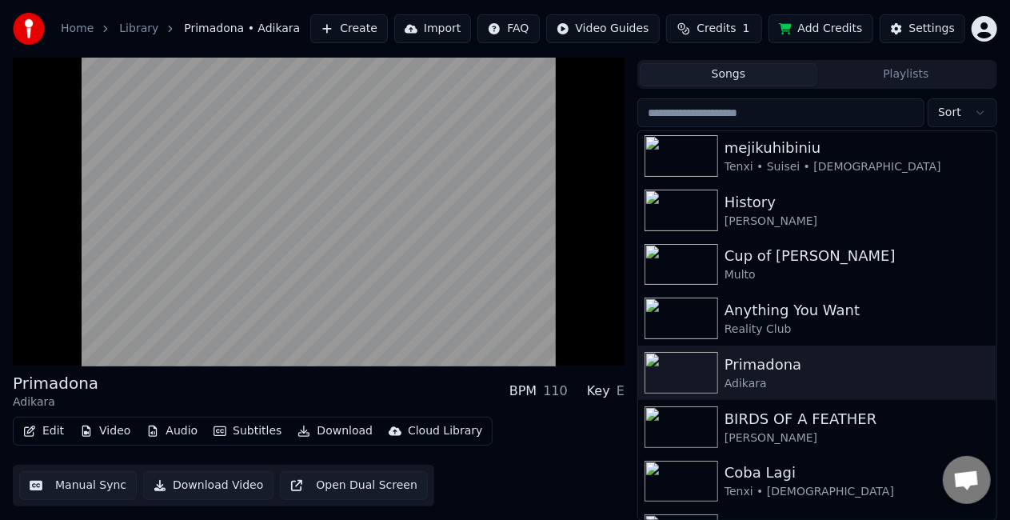
click at [309, 407] on div "Primadona Adikara BPM 110 Key E" at bounding box center [319, 391] width 612 height 38
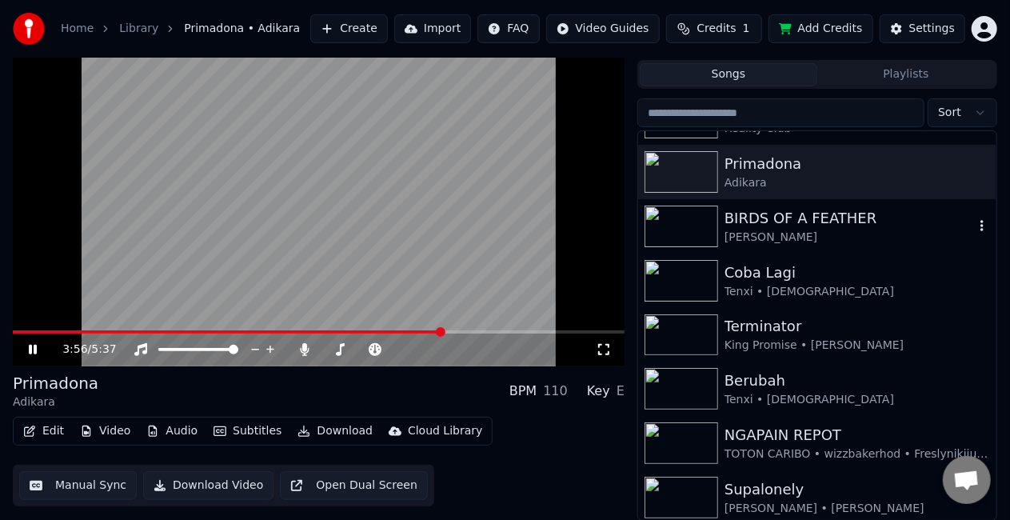
scroll to position [0, 0]
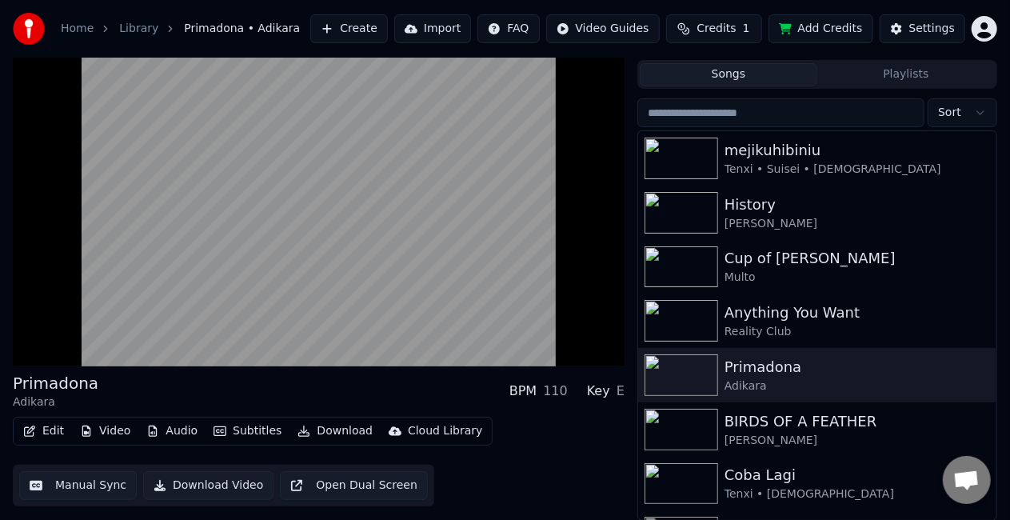
click at [531, 472] on div "Edit Video Audio Subtitles Download Cloud Library Manual Sync Download Video Op…" at bounding box center [319, 462] width 612 height 90
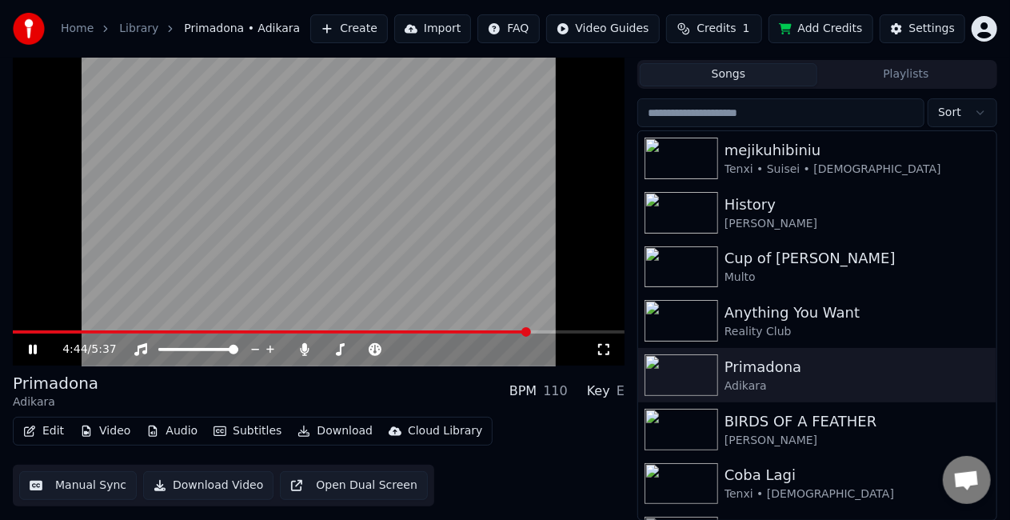
click at [496, 299] on video at bounding box center [319, 194] width 612 height 344
click at [488, 107] on video at bounding box center [319, 194] width 612 height 344
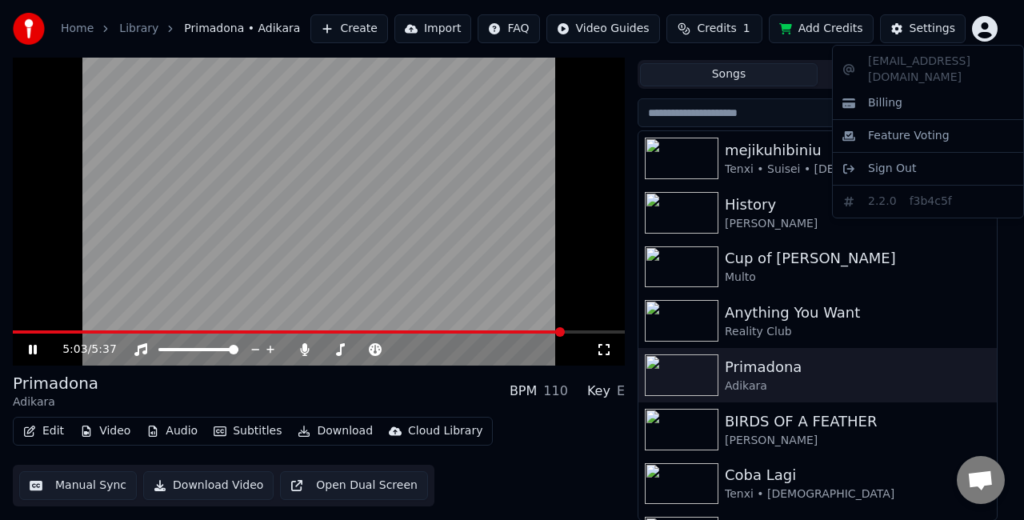
click at [979, 38] on html "Home Library Primadona • Adikara Create Import FAQ Video Guides Credits 1 Add C…" at bounding box center [512, 224] width 1024 height 520
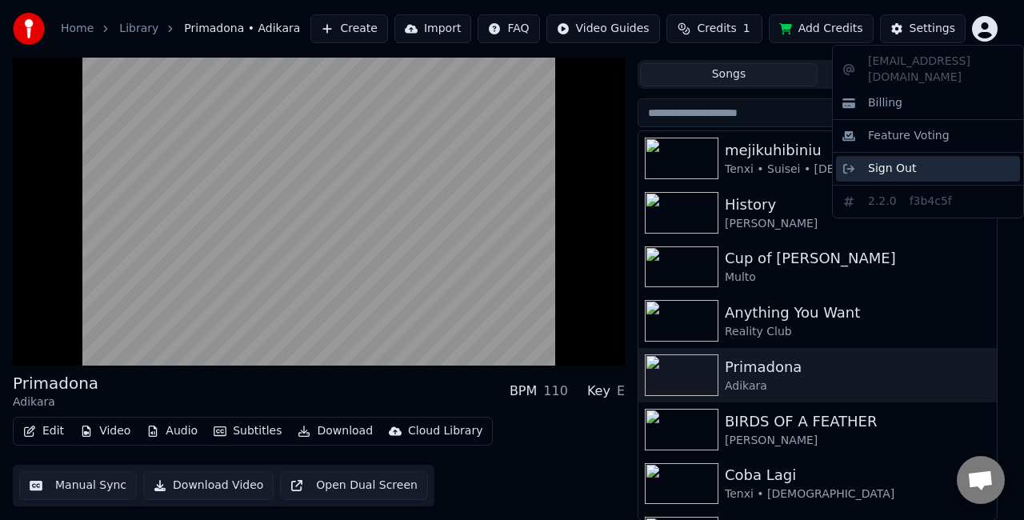
click at [909, 161] on span "Sign Out" at bounding box center [892, 169] width 48 height 16
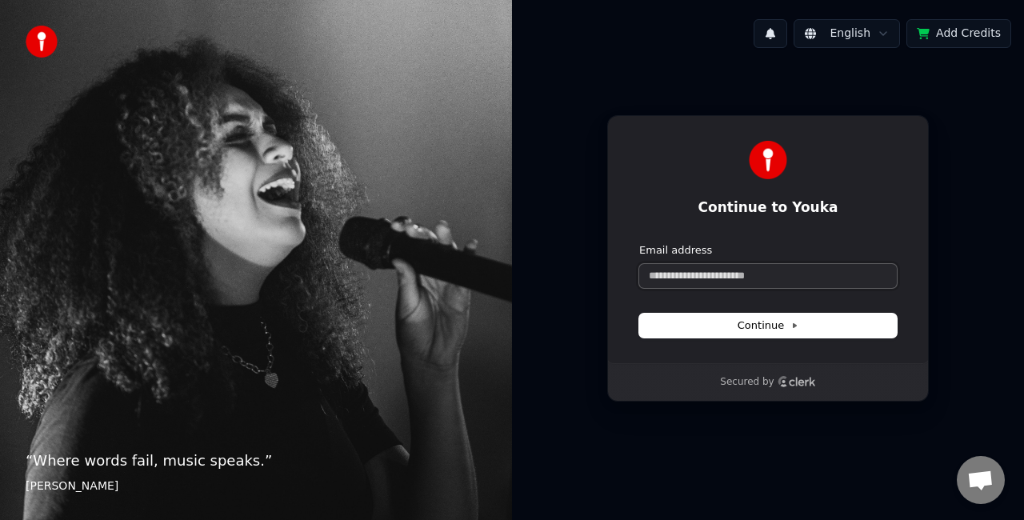
click at [747, 274] on input "Email address" at bounding box center [768, 276] width 258 height 24
click at [639, 243] on button "submit" at bounding box center [639, 243] width 0 height 0
type input "**********"
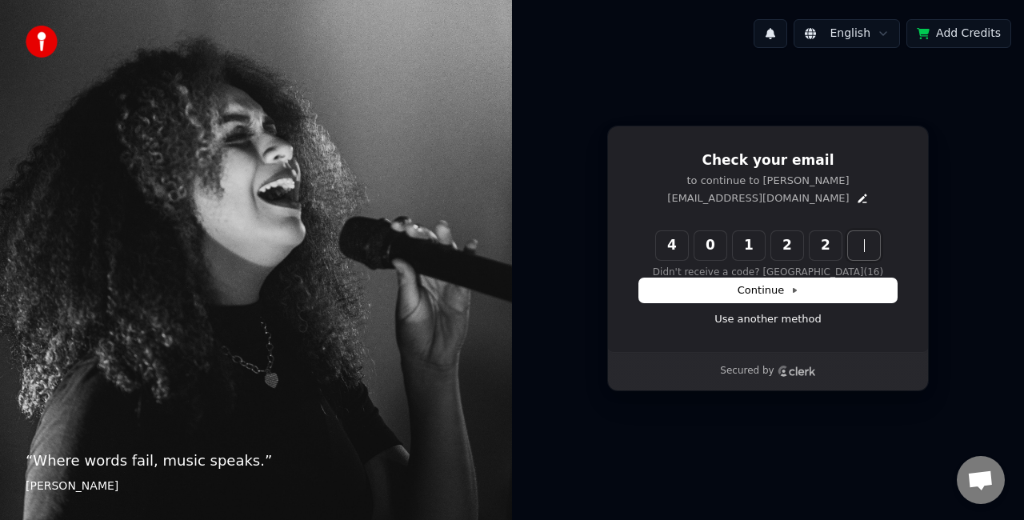
type input "******"
